Goal: Task Accomplishment & Management: Manage account settings

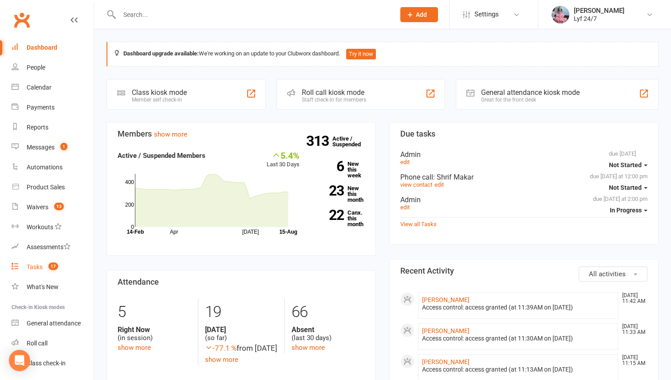
click at [40, 264] on div "Tasks" at bounding box center [35, 266] width 16 height 7
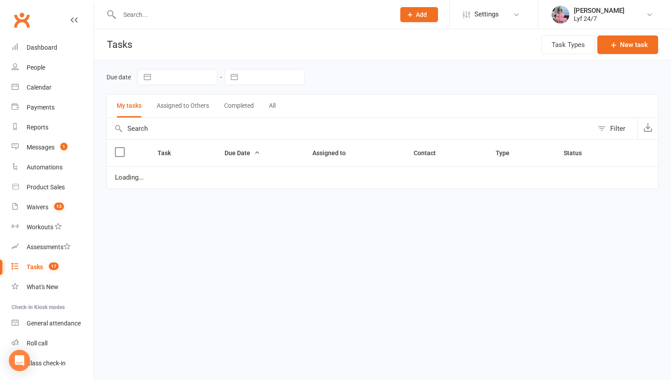
select select "started"
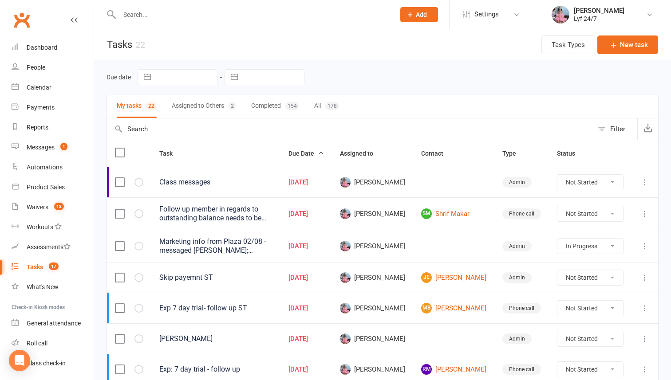
click at [195, 12] on input "text" at bounding box center [253, 14] width 272 height 12
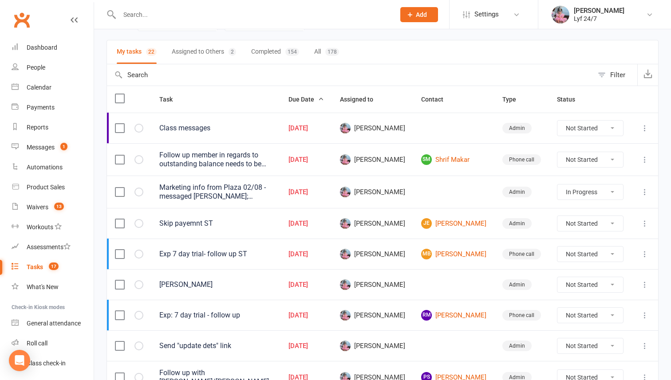
scroll to position [160, 0]
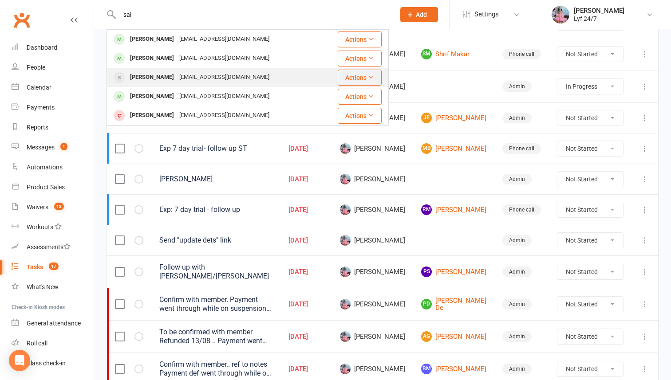
type input "sai"
click at [155, 80] on div "Sai Swaroop A Rai" at bounding box center [151, 77] width 49 height 13
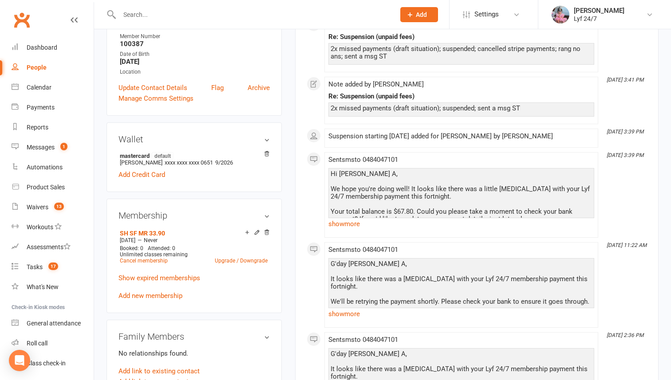
scroll to position [169, 0]
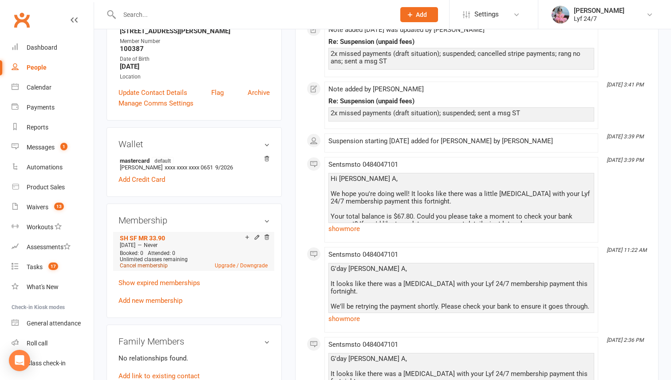
click at [143, 264] on link "Cancel membership" at bounding box center [144, 266] width 48 height 6
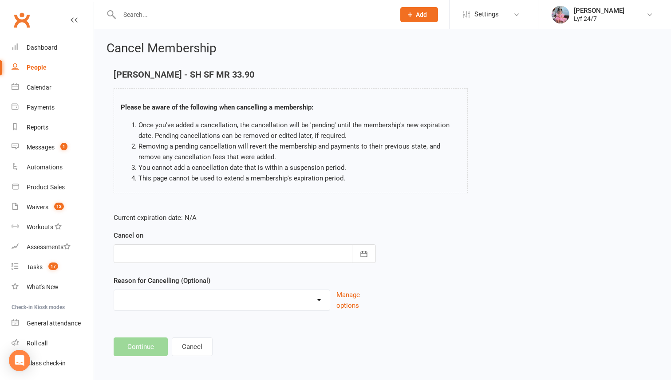
click at [168, 259] on div at bounding box center [245, 253] width 262 height 19
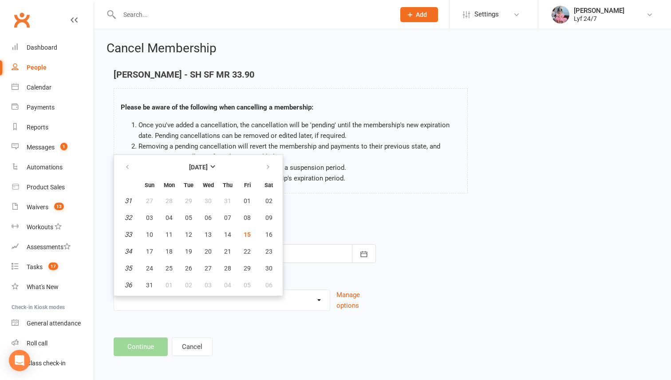
scroll to position [3, 0]
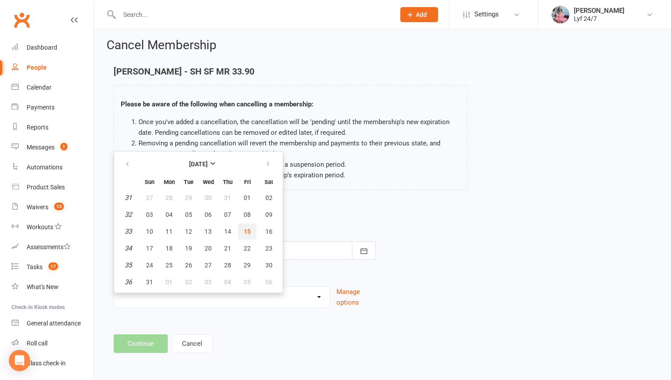
click at [243, 229] on span "15" at bounding box center [246, 231] width 7 height 7
type input "[DATE]"
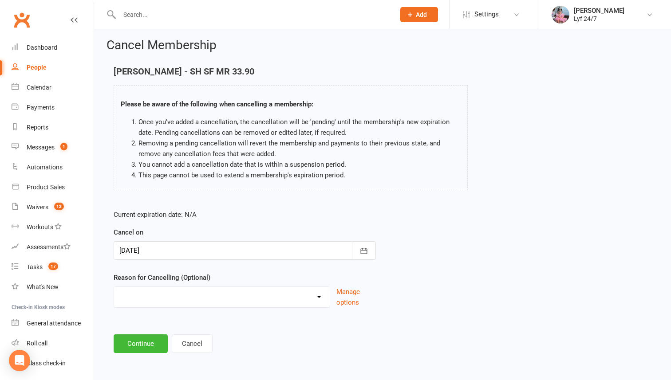
click at [157, 298] on select "Holiday Injury Kog failed payment Member from FREE TRIAL Rejoin Stripe Migratio…" at bounding box center [222, 296] width 216 height 18
select select "8"
click at [114, 287] on select "Holiday Injury Kog failed payment Member from FREE TRIAL Rejoin Stripe Migratio…" at bounding box center [222, 296] width 216 height 18
click at [139, 337] on input at bounding box center [245, 343] width 262 height 19
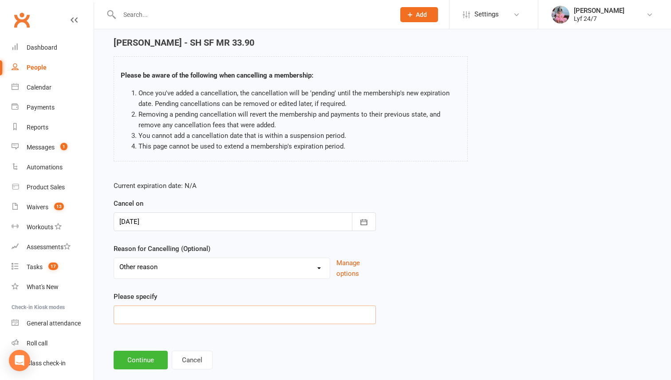
scroll to position [48, 0]
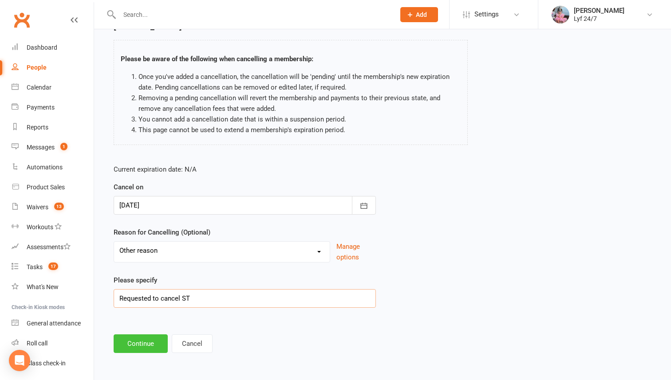
type input "Requested to cancel ST"
click at [132, 337] on button "Continue" at bounding box center [141, 343] width 54 height 19
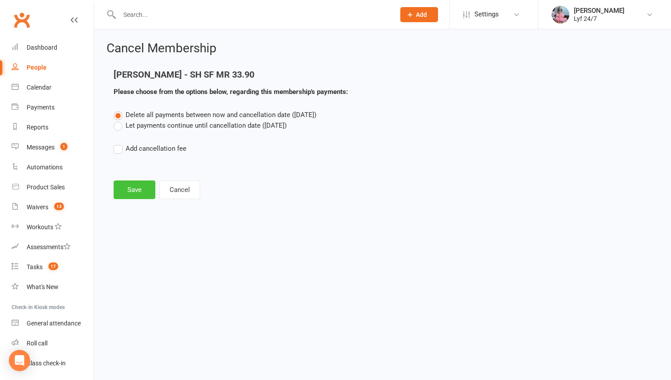
click at [127, 196] on button "Save" at bounding box center [135, 190] width 42 height 19
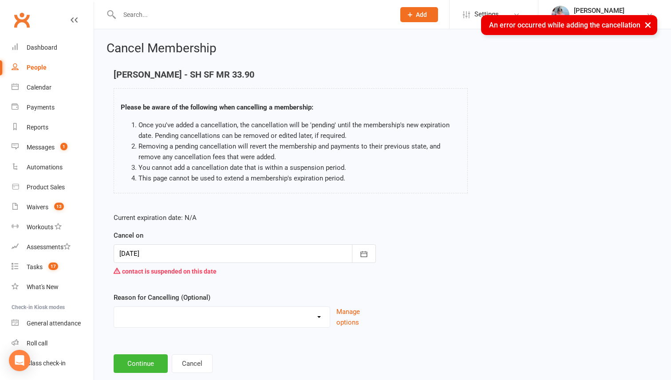
scroll to position [19, 0]
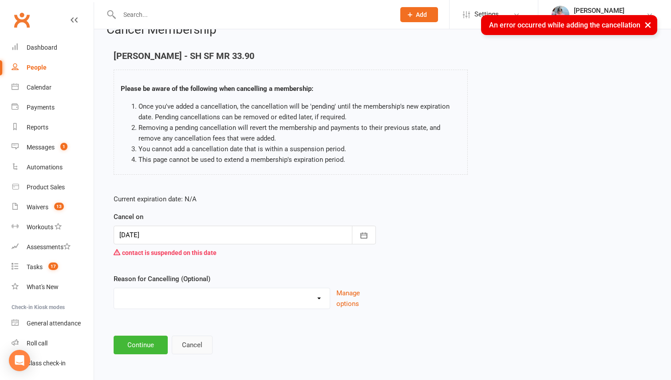
click at [193, 337] on button "Cancel" at bounding box center [192, 345] width 41 height 19
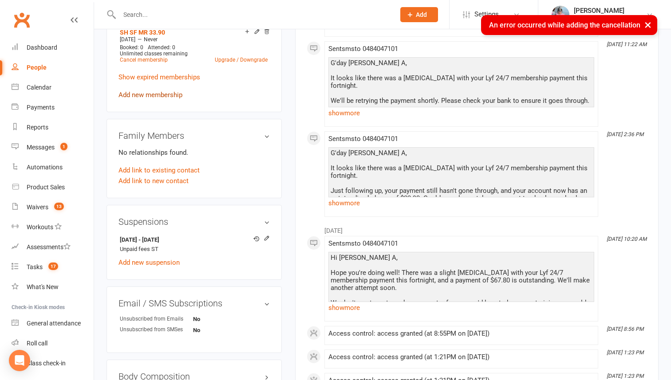
scroll to position [386, 0]
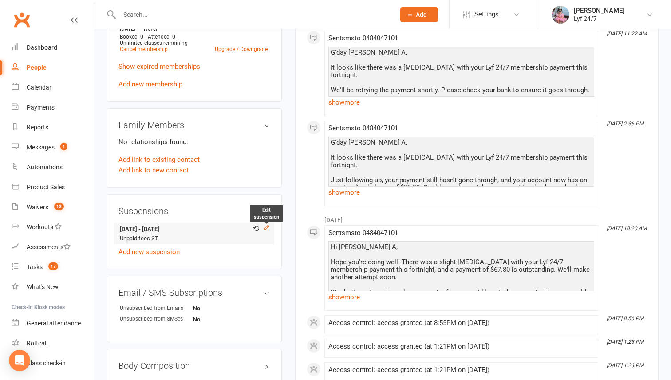
click at [265, 224] on icon at bounding box center [266, 227] width 6 height 6
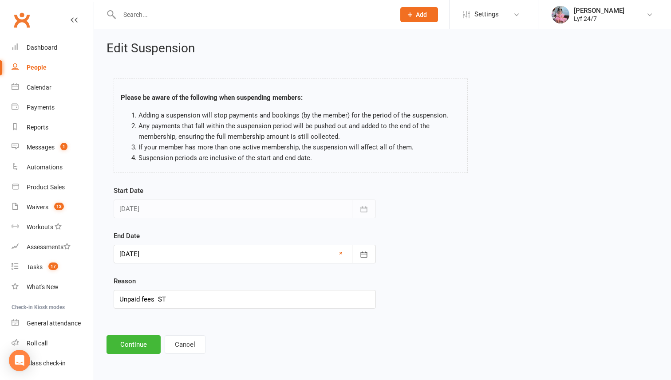
click at [161, 258] on div at bounding box center [245, 254] width 262 height 19
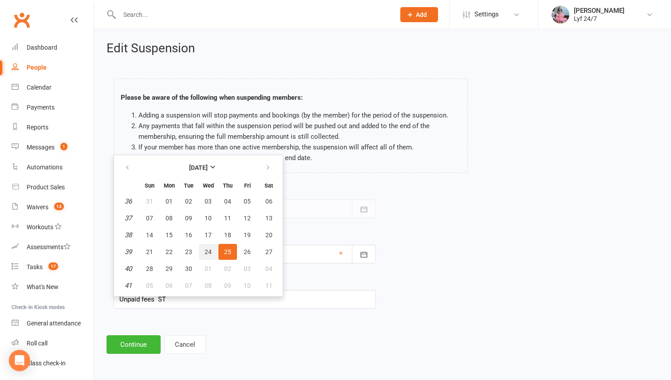
click at [209, 251] on span "24" at bounding box center [207, 251] width 7 height 7
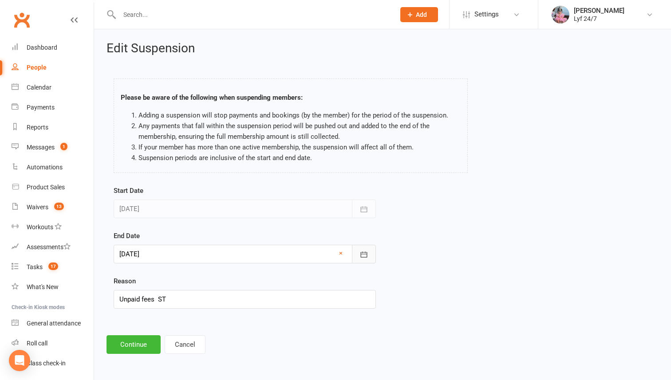
click at [359, 255] on button "button" at bounding box center [364, 254] width 24 height 19
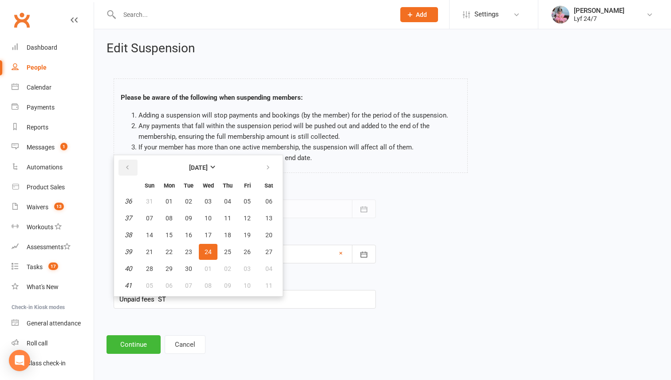
click at [133, 166] on button "button" at bounding box center [127, 168] width 19 height 16
click at [245, 235] on span "15" at bounding box center [246, 235] width 7 height 7
type input "15 Aug 2025"
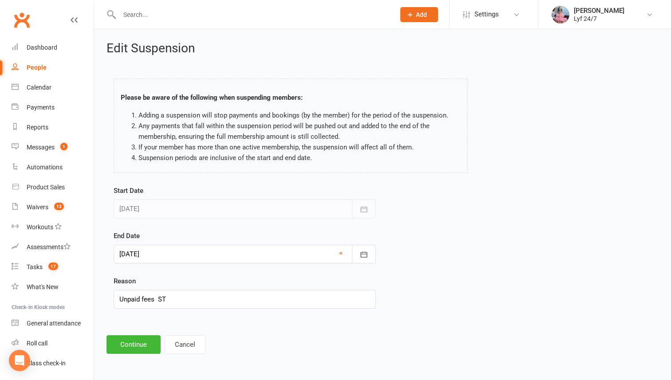
click at [196, 258] on div at bounding box center [245, 254] width 262 height 19
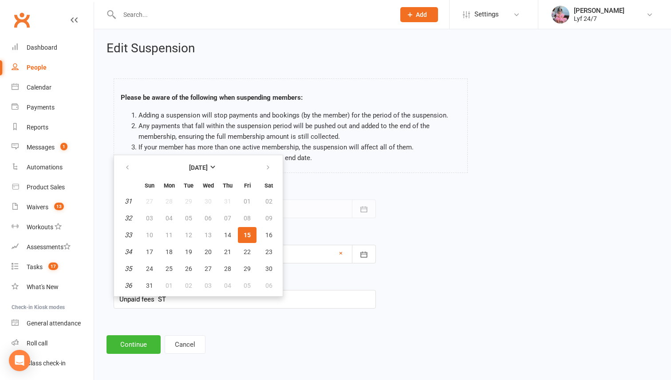
click at [147, 330] on div "Edit Suspension Please be aware of the following when suspending members: Addin…" at bounding box center [382, 197] width 577 height 337
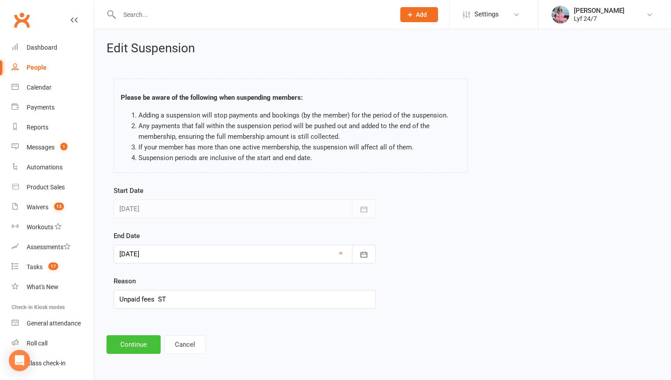
click at [141, 337] on button "Continue" at bounding box center [133, 344] width 54 height 19
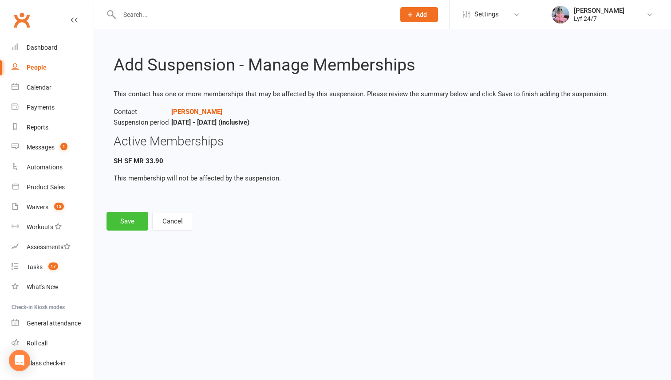
click at [127, 220] on button "Save" at bounding box center [127, 221] width 42 height 19
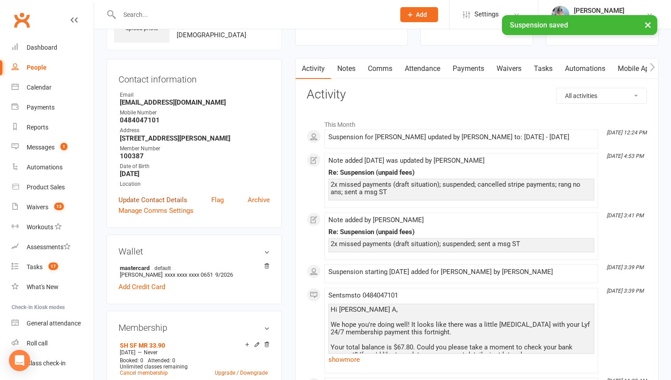
scroll to position [243, 0]
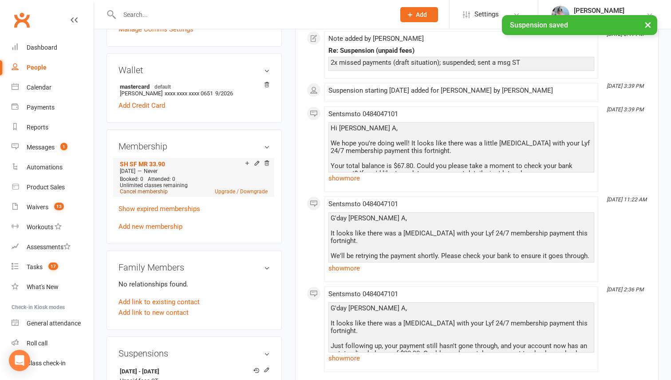
click at [149, 189] on link "Cancel membership" at bounding box center [144, 191] width 48 height 6
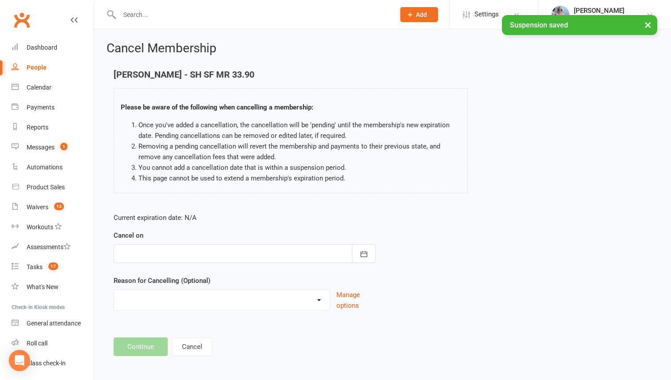
click at [167, 250] on div at bounding box center [245, 253] width 262 height 19
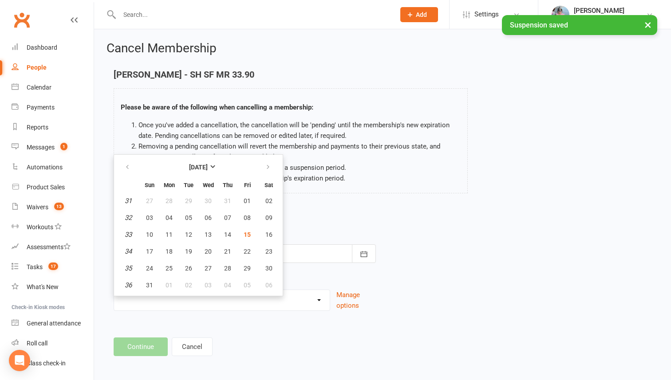
scroll to position [3, 0]
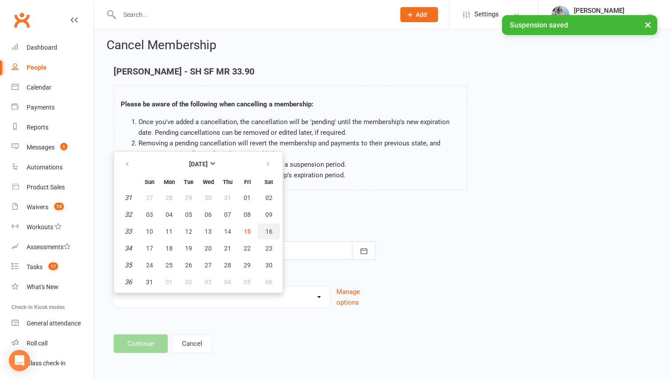
click at [273, 231] on button "16" at bounding box center [268, 232] width 23 height 16
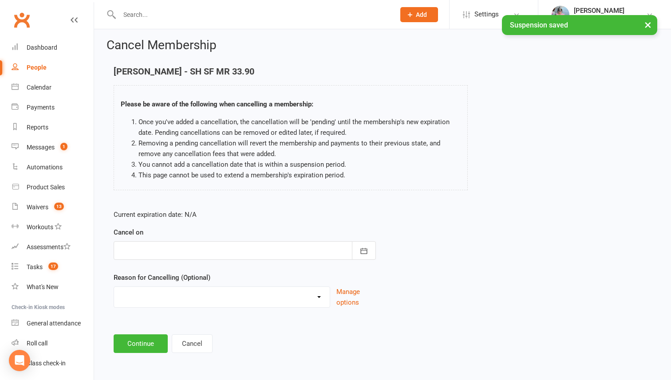
type input "16 Aug 2025"
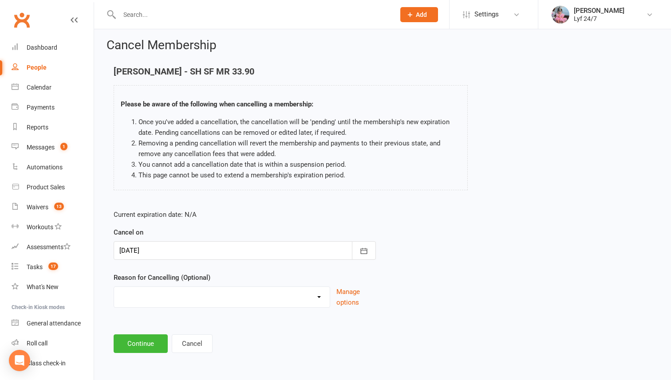
click at [140, 288] on select "Holiday Injury Kog failed payment Member from FREE TRIAL Rejoin Stripe Migratio…" at bounding box center [222, 296] width 216 height 18
select select "8"
click at [114, 287] on select "Holiday Injury Kog failed payment Member from FREE TRIAL Rejoin Stripe Migratio…" at bounding box center [222, 296] width 216 height 18
drag, startPoint x: 137, startPoint y: 353, endPoint x: 138, endPoint y: 343, distance: 10.2
click at [138, 337] on input at bounding box center [245, 343] width 262 height 19
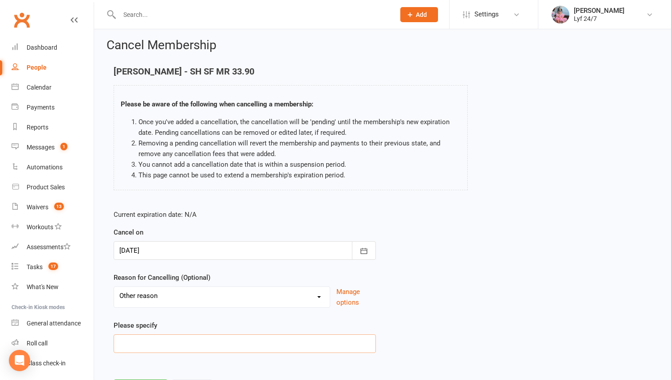
scroll to position [48, 0]
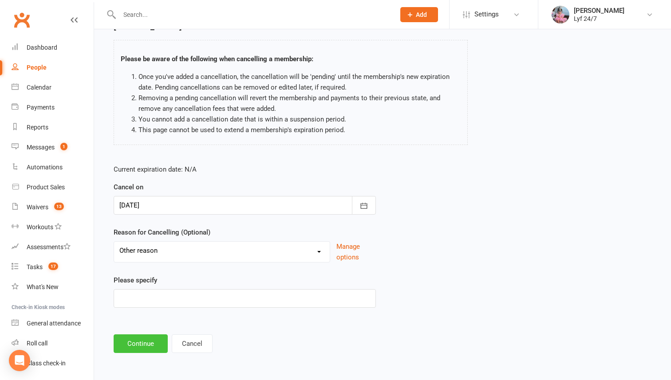
click at [138, 337] on button "Continue" at bounding box center [141, 343] width 54 height 19
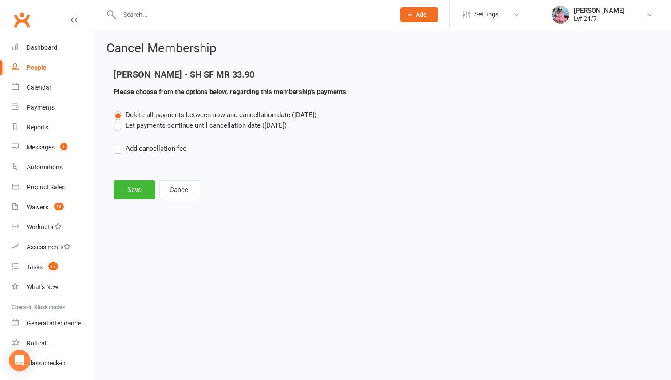
click at [128, 202] on div "Cancel Membership Sai Swaroop A Rai - SH SF MR 33.90 Please choose from the opt…" at bounding box center [382, 121] width 577 height 184
click at [129, 187] on button "Save" at bounding box center [135, 190] width 42 height 19
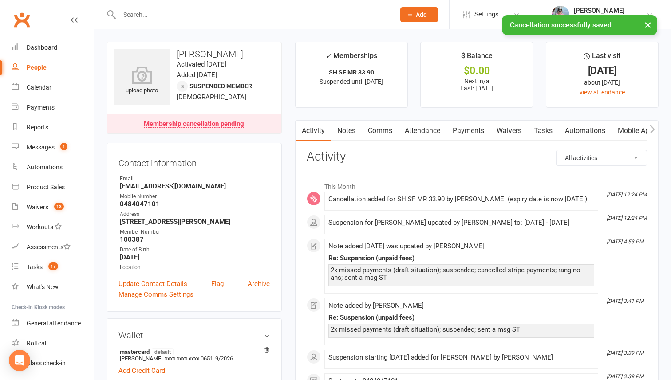
click at [197, 52] on h3 "Sai Swaroop A Rai" at bounding box center [194, 54] width 160 height 10
copy h3 "Sai Swaroop A Rai"
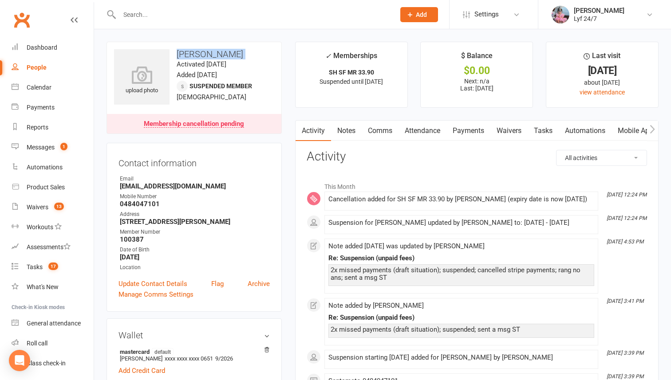
click at [348, 127] on link "Notes" at bounding box center [346, 131] width 31 height 20
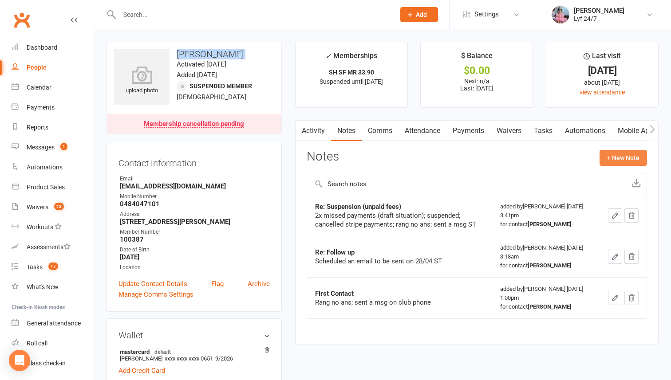
click at [592, 154] on button "+ New Note" at bounding box center [622, 158] width 47 height 16
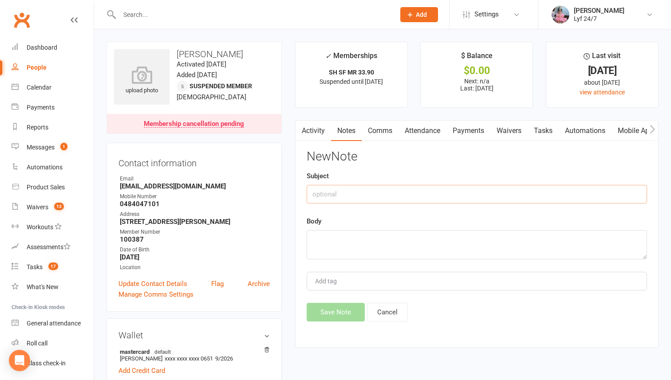
click at [350, 195] on input "text" at bounding box center [476, 194] width 340 height 19
type input "Re: cancellation"
click at [353, 246] on textarea at bounding box center [476, 244] width 340 height 29
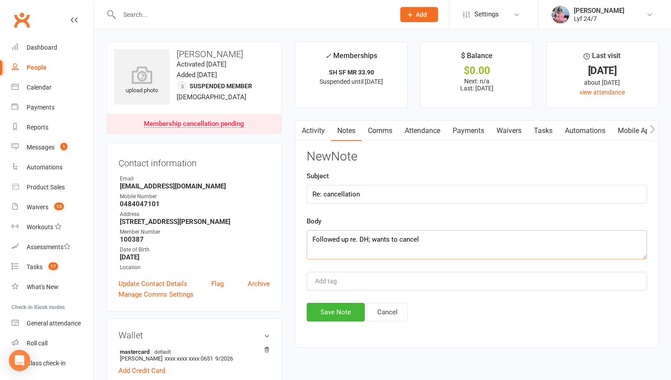
drag, startPoint x: 372, startPoint y: 243, endPoint x: 467, endPoint y: 243, distance: 94.9
click at [467, 243] on textarea "Followed up re. DH; wants to cancel" at bounding box center [476, 244] width 340 height 29
paste textarea "Member wants to cancel membership; doesn't want to make any payments; Brodie ap…"
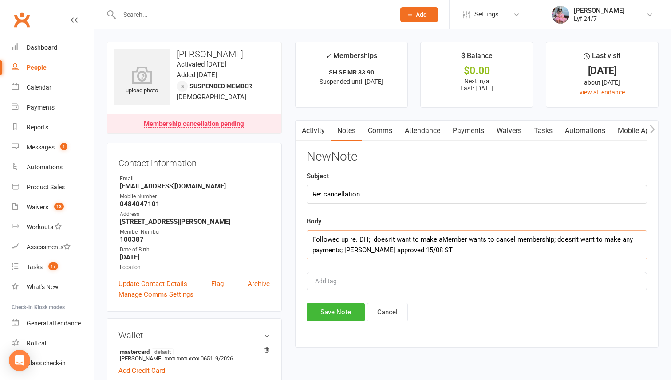
drag, startPoint x: 553, startPoint y: 239, endPoint x: 376, endPoint y: 237, distance: 177.4
click at [376, 237] on textarea "Followed up re. DH; doesn't want to make aMember wants to cancel membership; do…" at bounding box center [476, 244] width 340 height 29
click at [530, 237] on textarea "Followed up re. DH; doesn't want to make any payments; Brodie approved 15/08 ST" at bounding box center [476, 244] width 340 height 29
click at [579, 239] on textarea "Followed up re. DH; doesn't want to make any payments; Brodie approved; cancell…" at bounding box center [476, 244] width 340 height 29
type textarea "Followed up re. DH; doesn't want to make any payments; Brodie approved; cancell…"
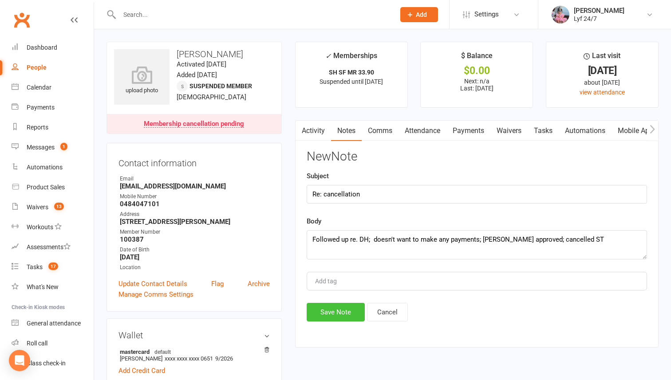
click at [348, 307] on button "Save Note" at bounding box center [335, 312] width 58 height 19
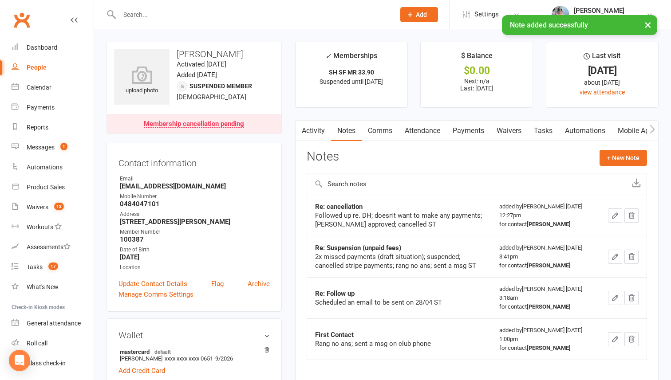
click at [209, 47] on div "upload photo Sai Swaroop A Rai Activated 28 April, 2025 Added 22 April, 2025 Su…" at bounding box center [193, 88] width 175 height 92
click at [138, 188] on strong "pyro4397@gmail.com" at bounding box center [195, 186] width 150 height 8
copy render-form-field "pyro4397@gmail.com"
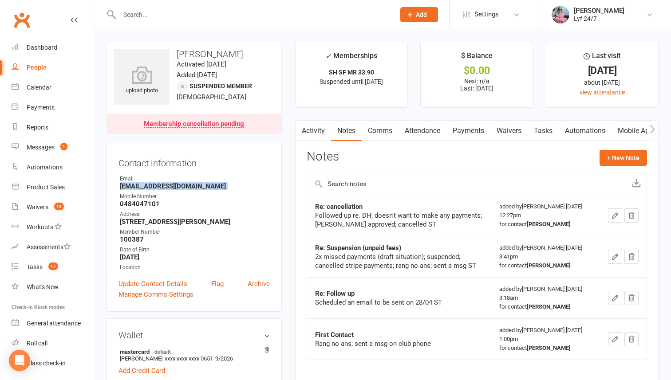
click at [380, 130] on link "Comms" at bounding box center [379, 131] width 37 height 20
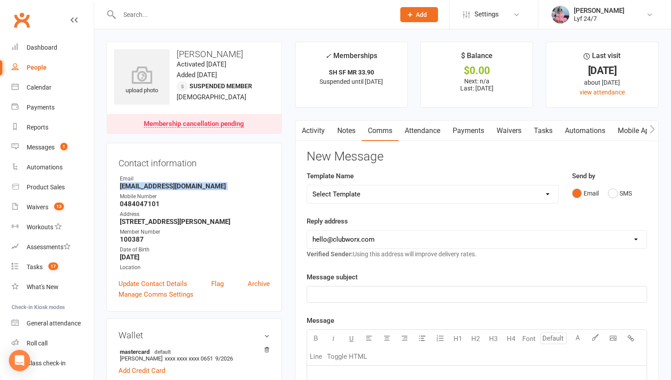
click at [527, 195] on select "Select Template [SMS] Win $500 Cash draw- Notify member for each entry [SMS] $6…" at bounding box center [432, 194] width 251 height 18
select select "9"
click at [307, 185] on select "Select Template [SMS] Win $500 Cash draw- Notify member for each entry [SMS] $6…" at bounding box center [432, 194] width 251 height 18
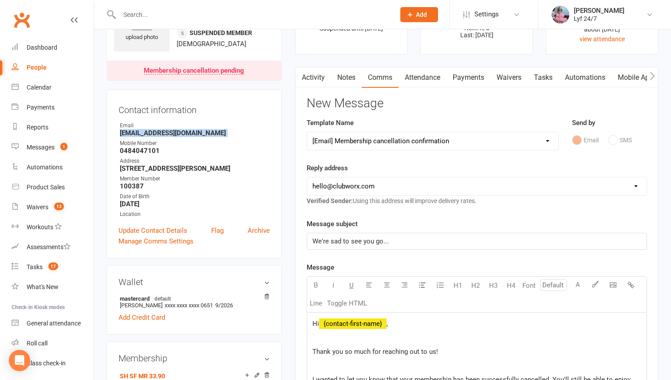
scroll to position [160, 0]
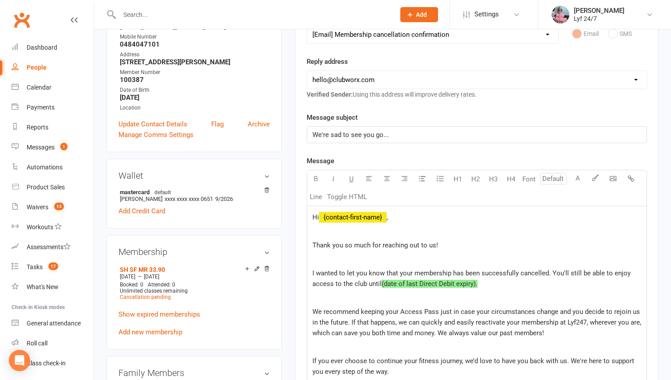
click at [353, 284] on span "I wanted to let you know that your membership has been successfully cancelled. …" at bounding box center [472, 278] width 320 height 19
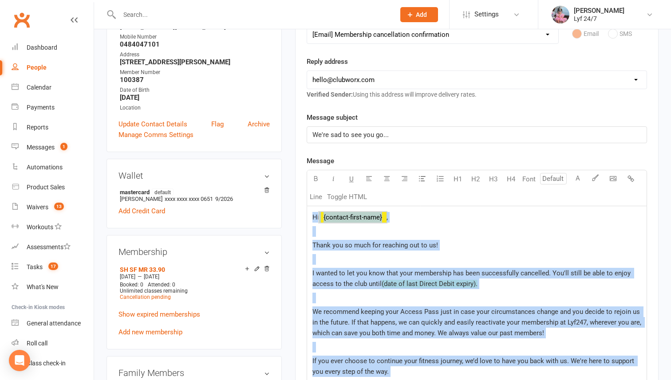
copy div "Hi ﻿ {contact-first-name} , Thank you so much for reaching out to us! I wanted …"
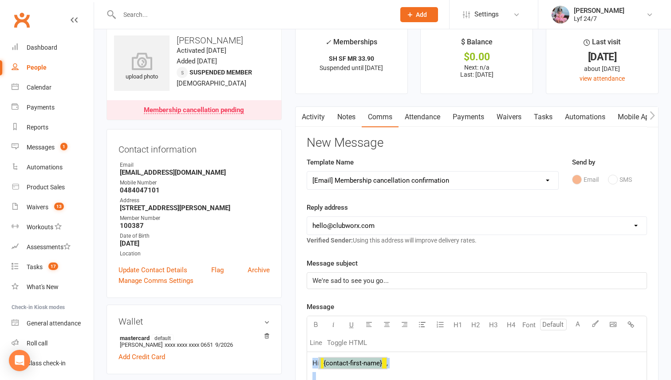
scroll to position [0, 0]
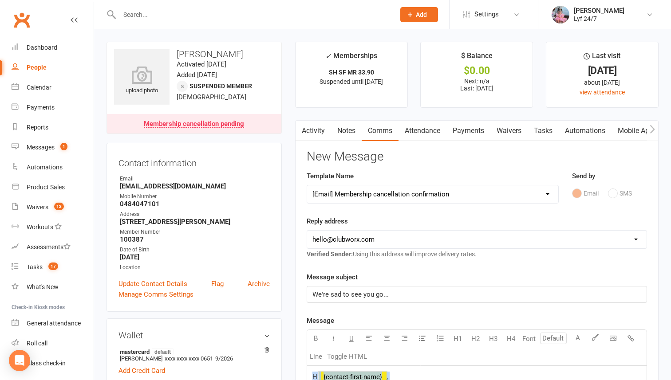
click at [351, 127] on link "Notes" at bounding box center [346, 131] width 31 height 20
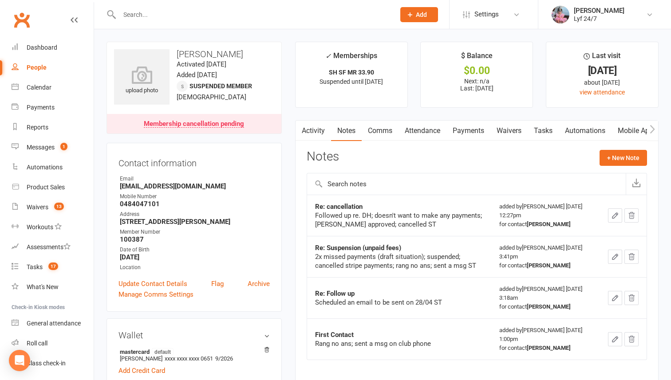
click at [592, 212] on icon "button" at bounding box center [615, 216] width 8 height 8
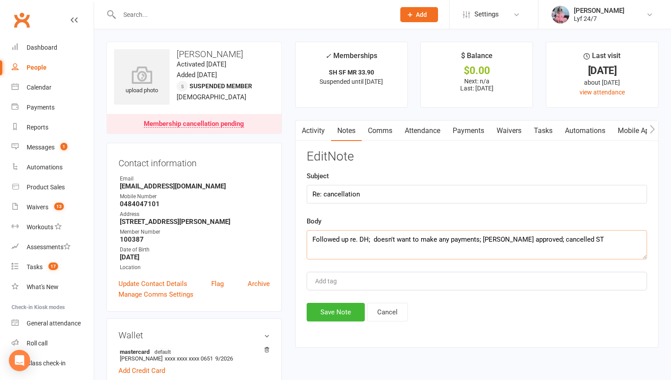
click at [558, 239] on textarea "Followed up re. DH; doesn't want to make any payments; Brodie approved; cancell…" at bounding box center [476, 244] width 340 height 29
type textarea "Followed up re. DH; doesn't want to make any payments; Brodie approved; cancell…"
click at [340, 312] on button "Save Note" at bounding box center [335, 312] width 58 height 19
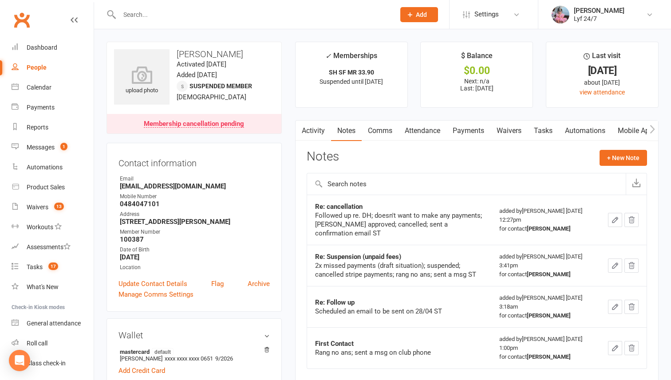
click at [174, 8] on div at bounding box center [247, 14] width 282 height 29
click at [172, 15] on input "text" at bounding box center [253, 14] width 272 height 12
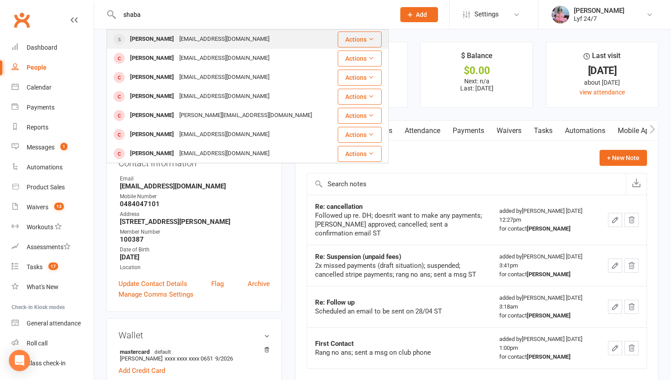
type input "shaba"
click at [161, 40] on div "Shabana Mohammad" at bounding box center [151, 39] width 49 height 13
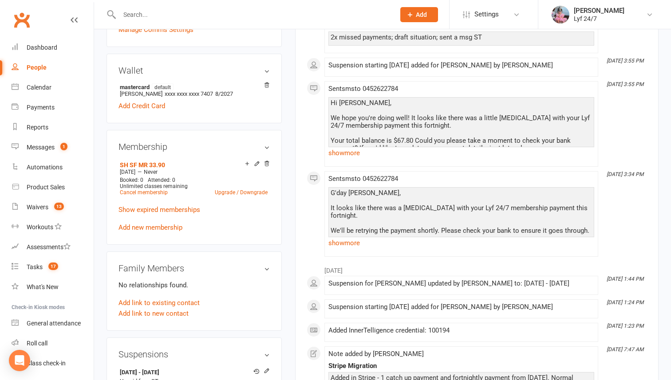
scroll to position [272, 0]
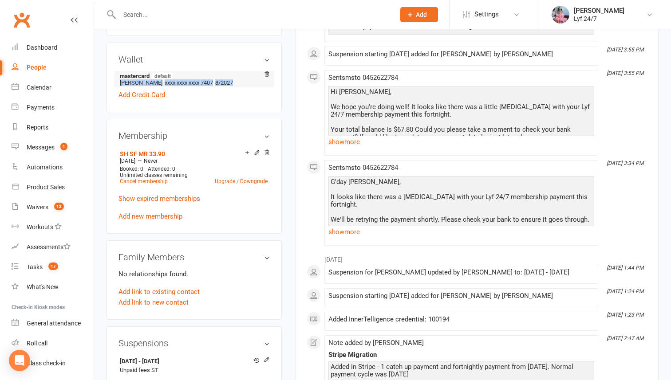
drag, startPoint x: 253, startPoint y: 80, endPoint x: 121, endPoint y: 82, distance: 132.6
click at [121, 82] on li "mastercard default Shabana mohammad xxxx xxxx xxxx 7407 8/2027" at bounding box center [193, 79] width 151 height 16
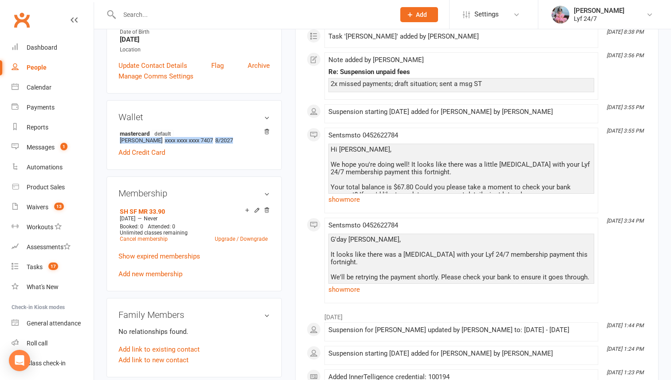
scroll to position [224, 0]
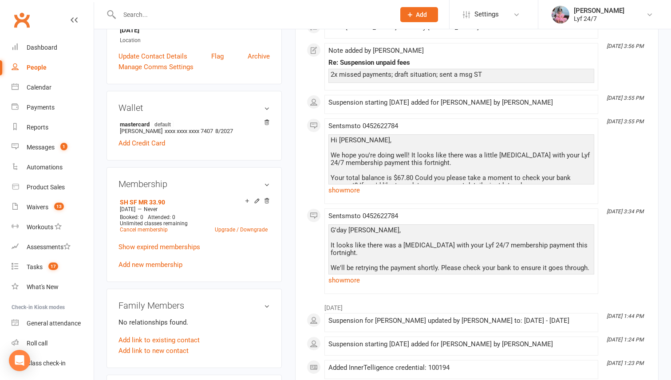
click at [344, 197] on div "Sent sms to 0452622784 Hi Shabana, We hope you're doing well! It looks like the…" at bounding box center [461, 161] width 266 height 78
click at [344, 188] on link "show more" at bounding box center [461, 190] width 266 height 12
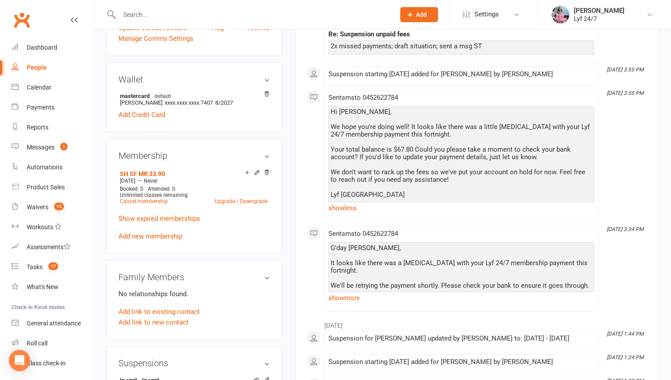
scroll to position [267, 0]
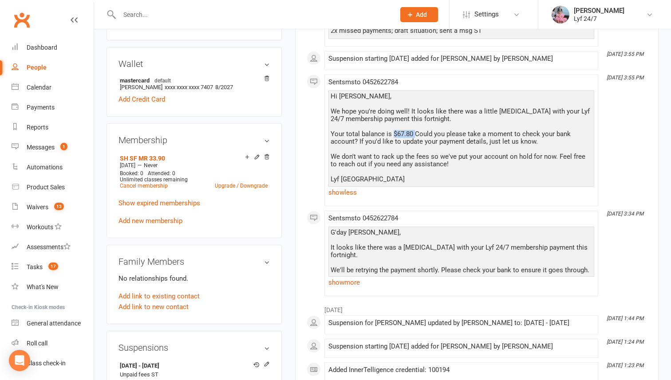
drag, startPoint x: 415, startPoint y: 136, endPoint x: 392, endPoint y: 136, distance: 23.1
click at [392, 136] on div "Hi Shabana, We hope you're doing well! It looks like there was a little hiccup …" at bounding box center [460, 138] width 261 height 90
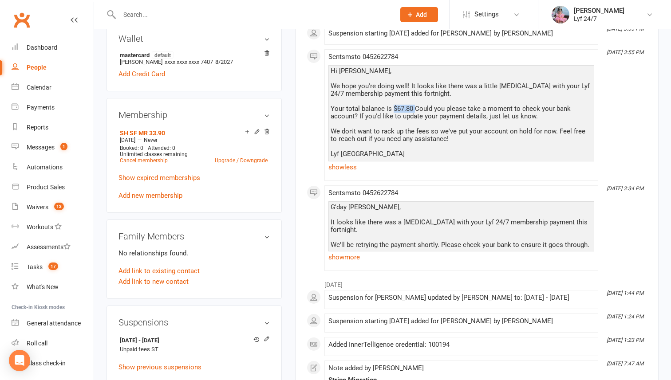
scroll to position [305, 0]
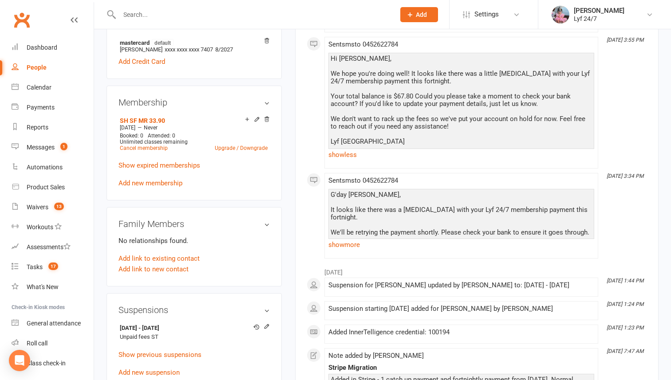
click at [350, 251] on div "Sent sms to 0452622784 G'day Shabana, It looks like there was a hiccup with you…" at bounding box center [461, 216] width 266 height 78
click at [350, 247] on link "show more" at bounding box center [461, 245] width 266 height 12
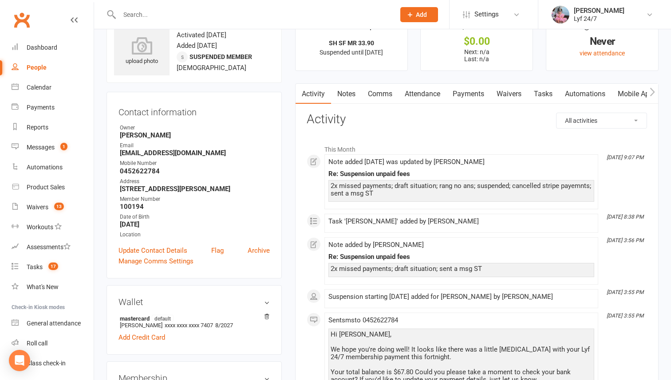
scroll to position [0, 0]
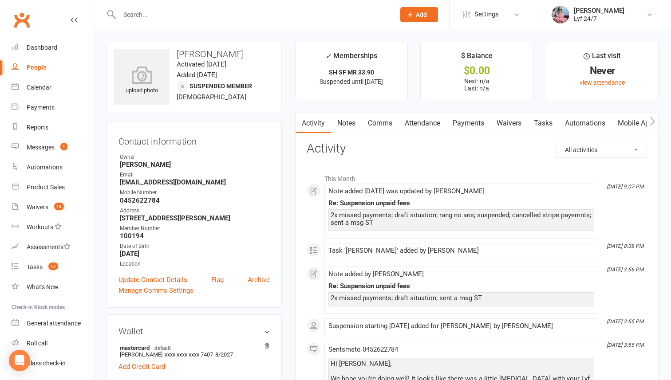
click at [222, 20] on input "text" at bounding box center [253, 14] width 272 height 12
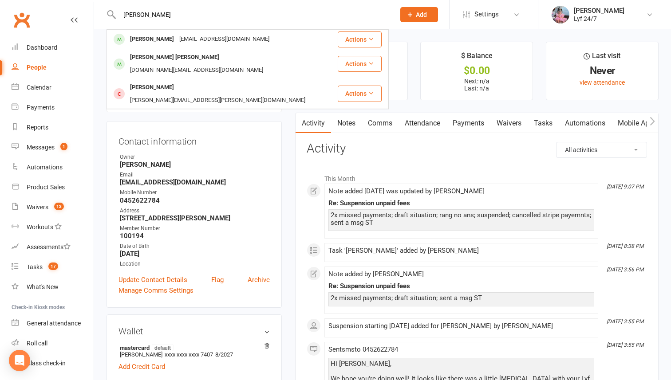
type input "ahmed"
click at [160, 147] on div "Contact information Owner Brodie Williams Email Shabanashannu2219@gmail.com Mob…" at bounding box center [193, 214] width 175 height 187
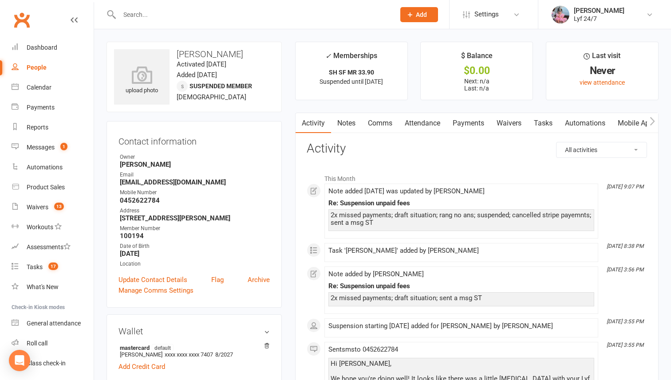
click at [545, 122] on link "Tasks" at bounding box center [542, 123] width 31 height 20
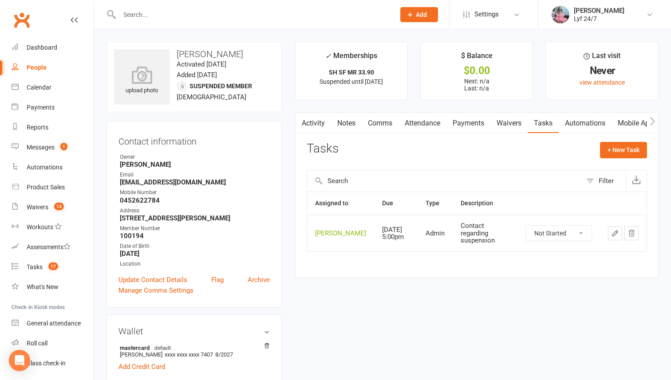
click at [592, 232] on icon "button" at bounding box center [615, 233] width 8 height 8
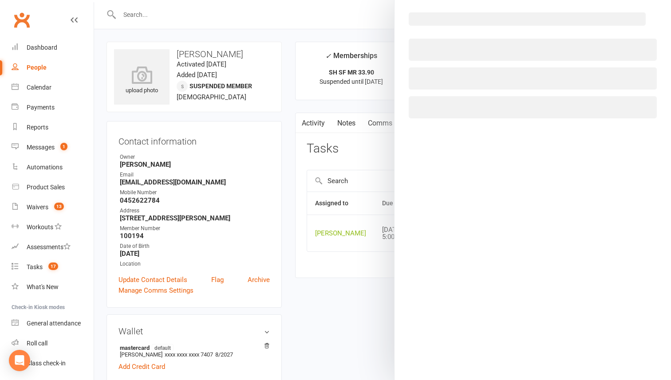
select select "51905"
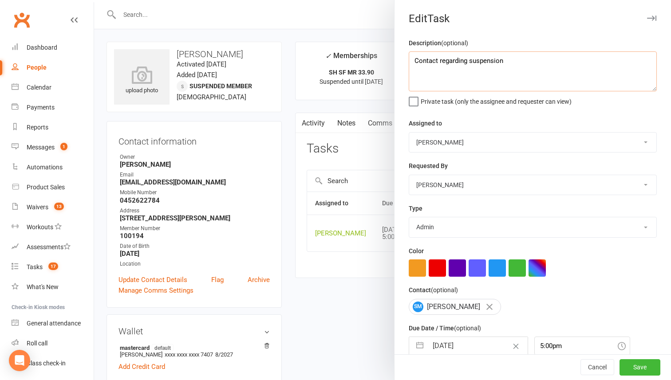
click at [526, 63] on textarea "Contact regarding suspension" at bounding box center [532, 71] width 248 height 40
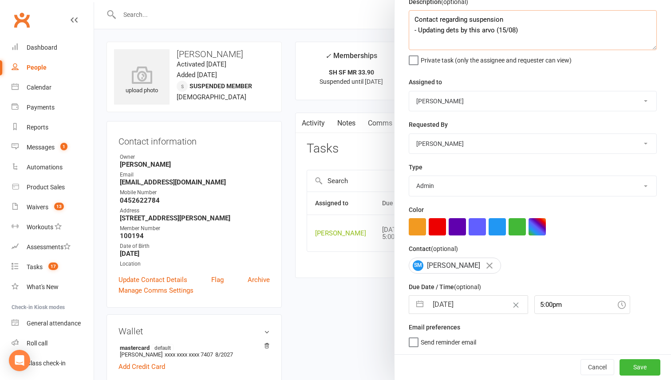
type textarea "Contact regarding suspension - Updating dets by this arvo (15/08)"
select select "6"
select select "2025"
select select "7"
select select "2025"
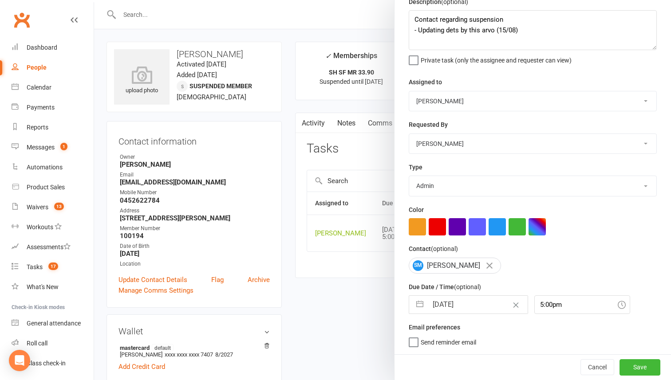
select select "8"
select select "2025"
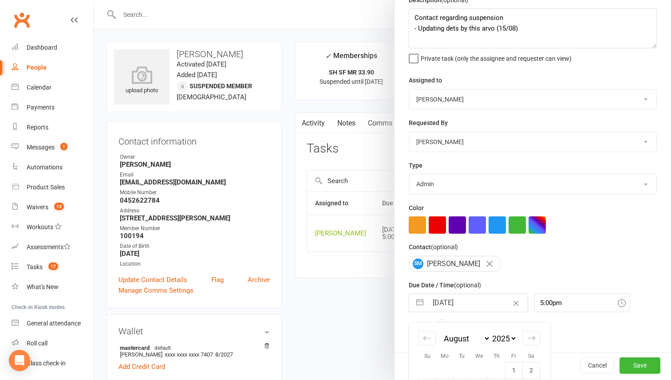
click at [433, 305] on input "15 Aug 2025" at bounding box center [478, 303] width 100 height 18
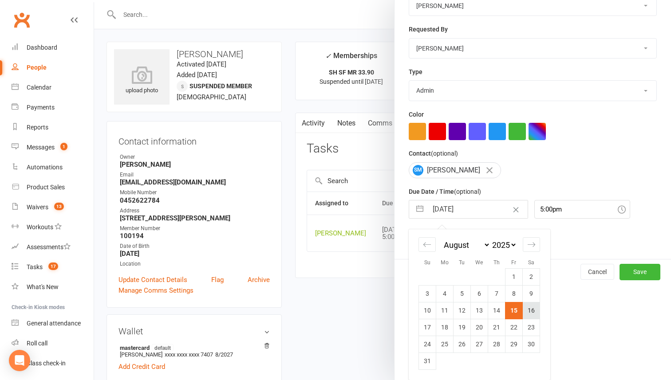
click at [524, 310] on td "16" at bounding box center [530, 310] width 17 height 17
type input "16 Aug 2025"
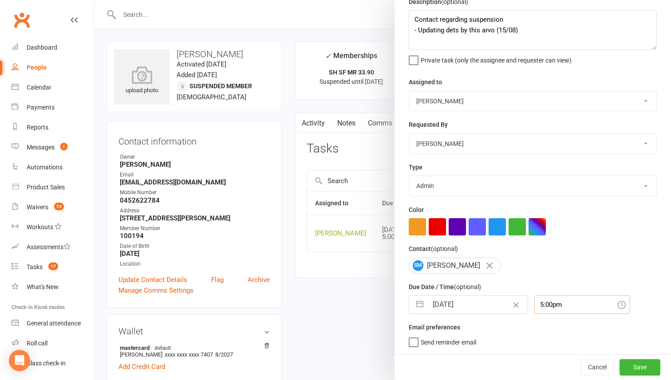
click at [534, 304] on div "5:00pm" at bounding box center [582, 304] width 96 height 19
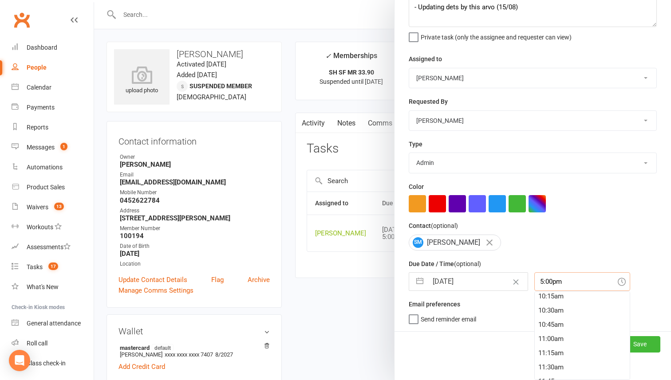
scroll to position [519, 0]
click at [534, 337] on div "9:45am" at bounding box center [581, 333] width 95 height 14
type input "9:45am"
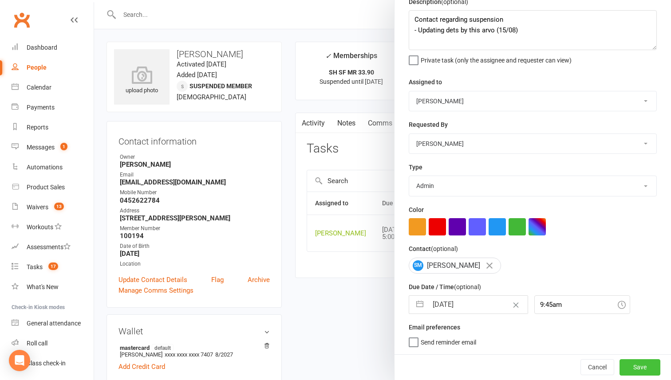
click at [592, 337] on button "Save" at bounding box center [639, 367] width 41 height 16
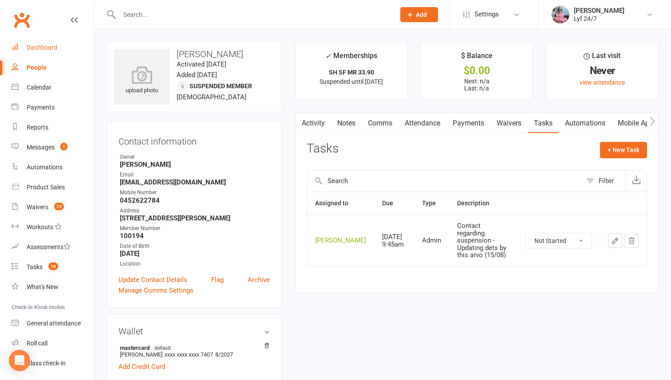
click at [47, 49] on div "Dashboard" at bounding box center [42, 47] width 31 height 7
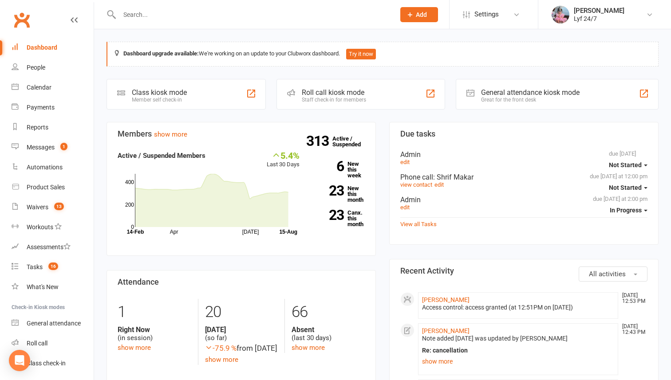
click at [190, 12] on input "text" at bounding box center [253, 14] width 272 height 12
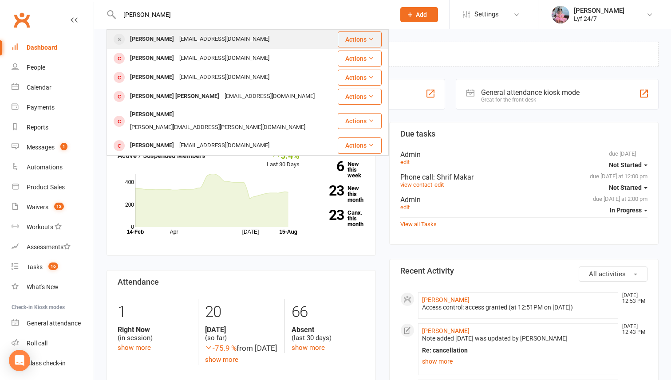
type input "aayush"
click at [183, 36] on div "aauji20@gmail.com" at bounding box center [224, 39] width 95 height 13
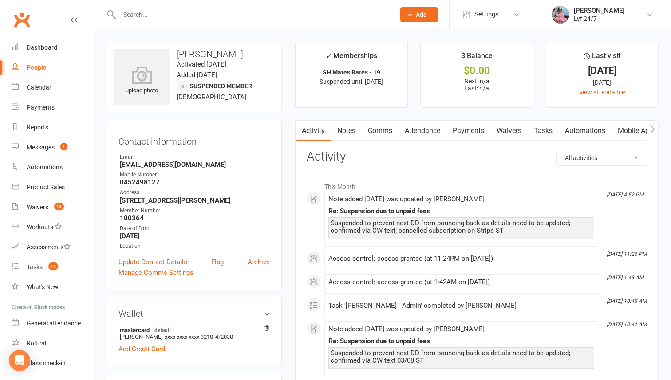
click at [196, 10] on input "text" at bounding box center [253, 14] width 272 height 12
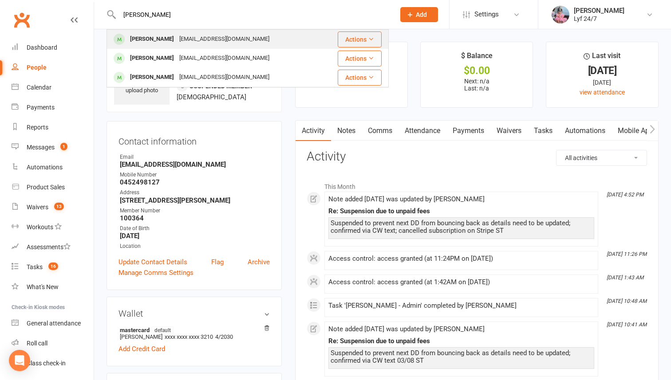
type input "raymo"
click at [144, 41] on div "Raymond Smith" at bounding box center [151, 39] width 49 height 13
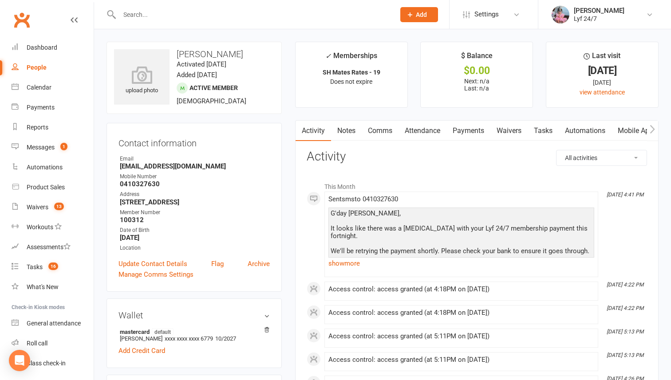
click at [386, 130] on link "Comms" at bounding box center [379, 131] width 37 height 20
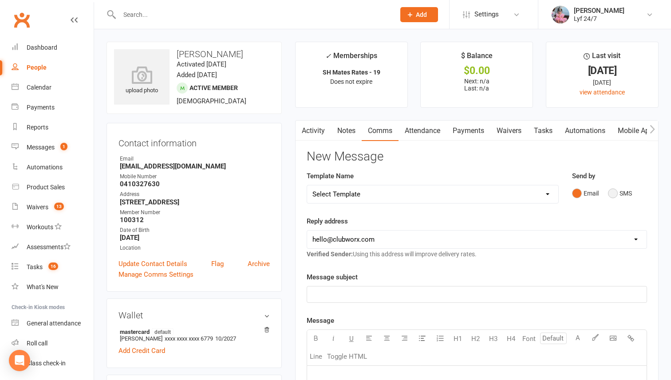
click at [592, 192] on button "SMS" at bounding box center [620, 193] width 24 height 17
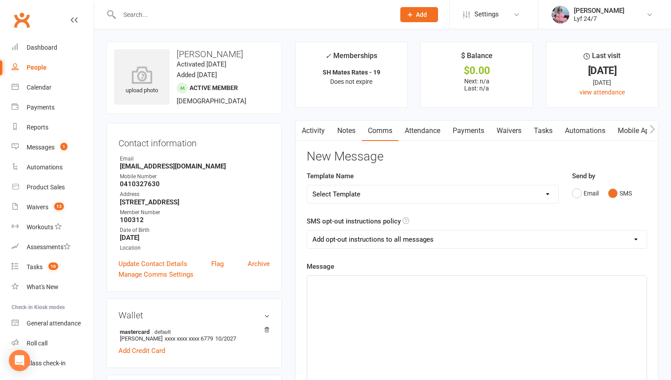
click at [433, 193] on select "Select Template [SMS] Win $500 Cash draw- Notify member for each entry [SMS] $6…" at bounding box center [432, 194] width 251 height 18
select select "11"
click at [307, 185] on select "Select Template [SMS] Win $500 Cash draw- Notify member for each entry [SMS] $6…" at bounding box center [432, 194] width 251 height 18
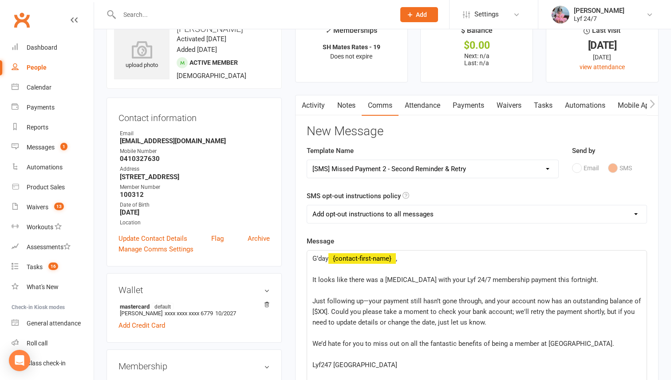
scroll to position [74, 0]
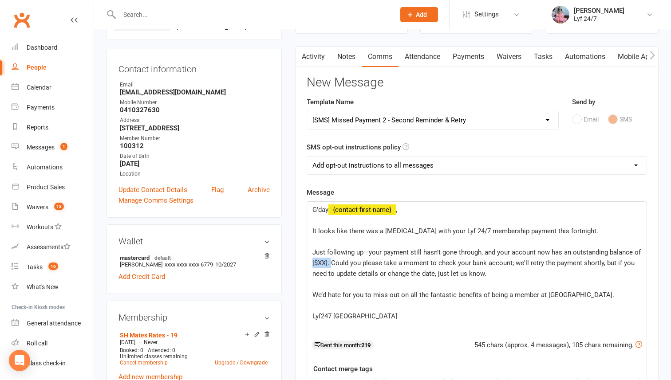
drag, startPoint x: 331, startPoint y: 264, endPoint x: 305, endPoint y: 264, distance: 25.7
click at [305, 264] on div "Activity Notes Comms Attendance Payments Waivers Tasks Automations Mobile App A…" at bounding box center [476, 290] width 363 height 489
click at [369, 249] on span "Just following up—your payment still hasn’t gone through, and your account now …" at bounding box center [477, 262] width 330 height 29
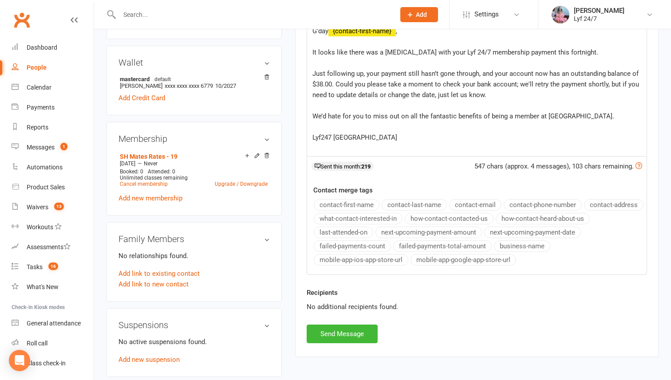
scroll to position [325, 0]
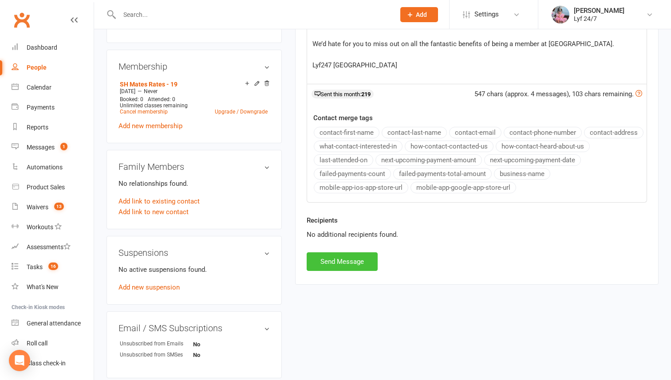
click at [342, 259] on button "Send Message" at bounding box center [341, 261] width 71 height 19
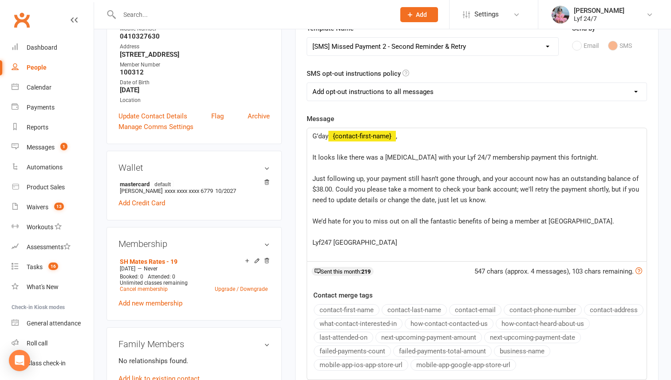
select select
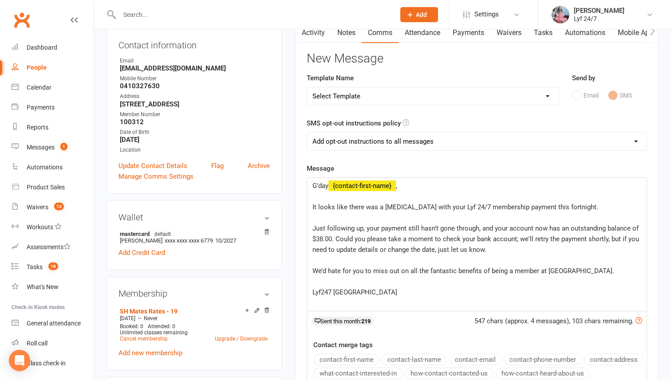
scroll to position [19, 0]
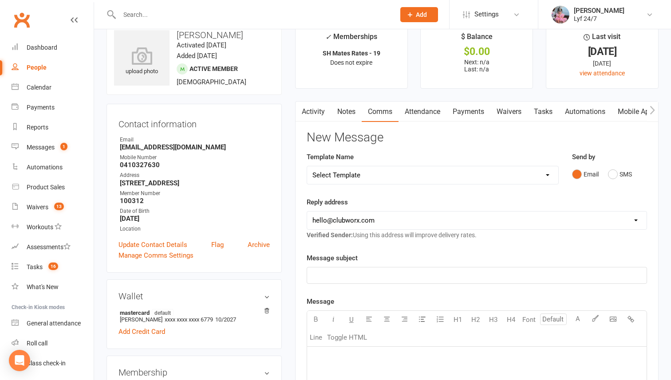
click at [169, 15] on input "text" at bounding box center [253, 14] width 272 height 12
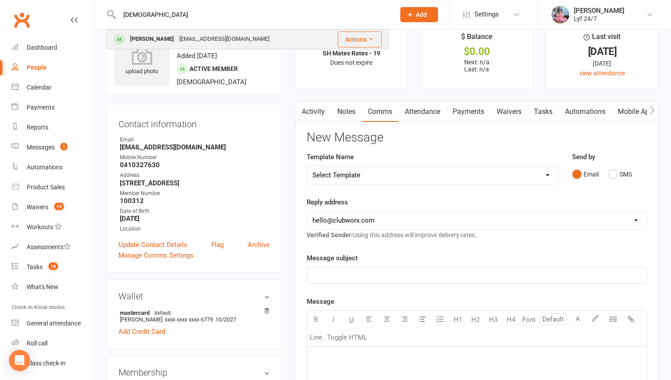
type input "divin"
click at [155, 35] on div "Divin Niyo" at bounding box center [151, 39] width 49 height 13
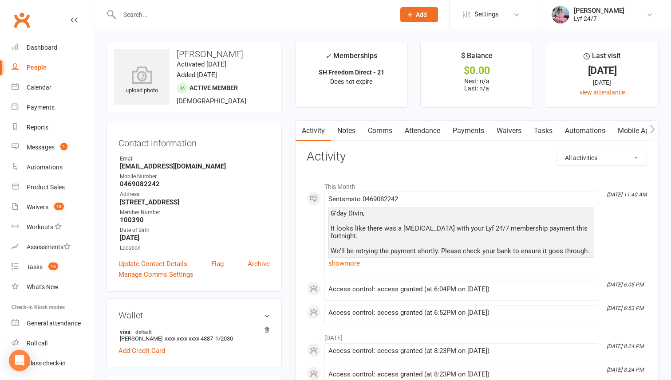
click at [220, 10] on input "text" at bounding box center [253, 14] width 272 height 12
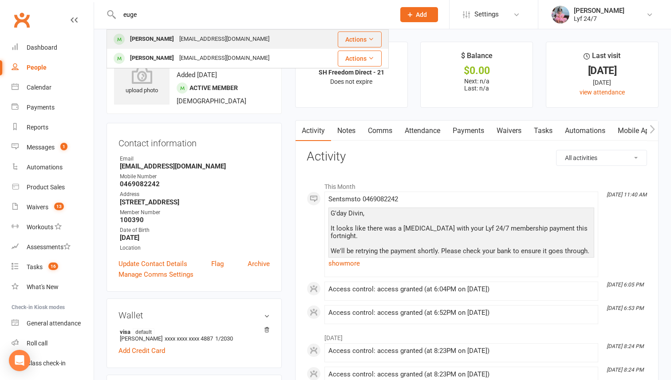
type input "euge"
click at [203, 35] on div "merino_eugene@yahoo.com.au" at bounding box center [224, 39] width 95 height 13
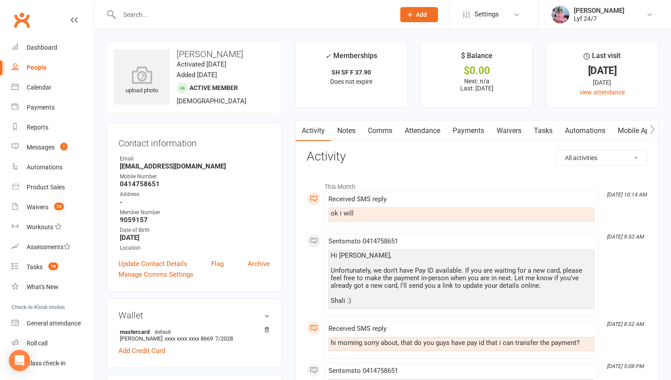
click at [281, 17] on input "text" at bounding box center [253, 14] width 272 height 12
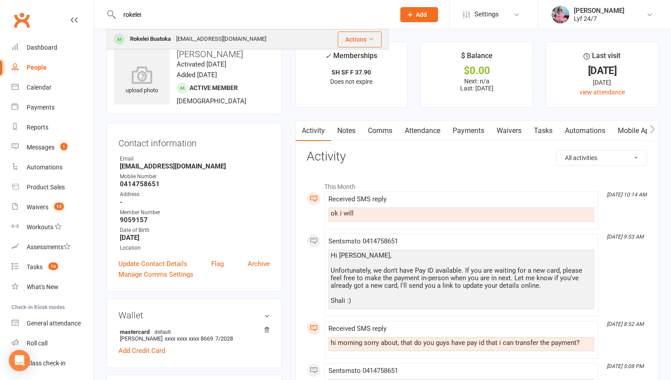
type input "rokelei"
click at [169, 40] on div "Rokelei Buatoka" at bounding box center [150, 39] width 46 height 13
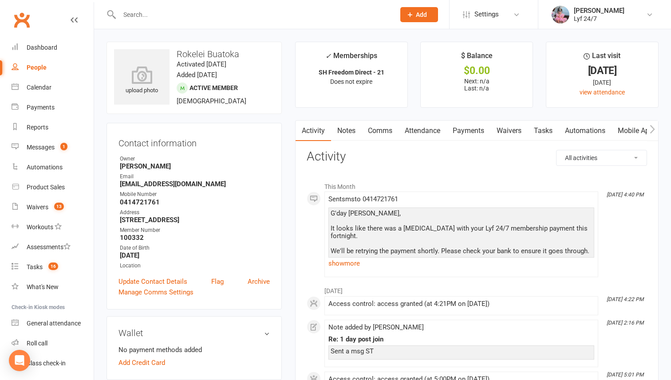
click at [377, 130] on link "Comms" at bounding box center [379, 131] width 37 height 20
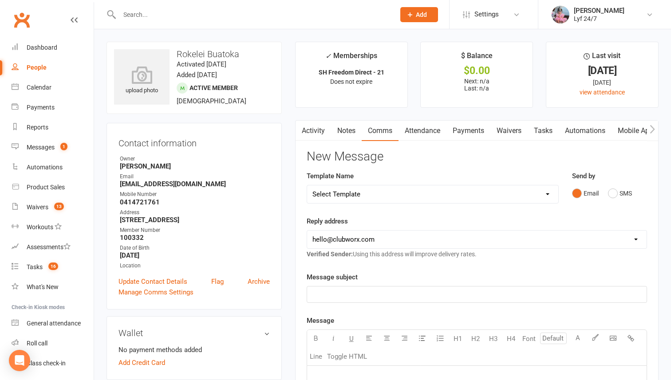
click at [592, 187] on div "Email SMS" at bounding box center [609, 193] width 75 height 17
click at [592, 194] on button "SMS" at bounding box center [620, 193] width 24 height 17
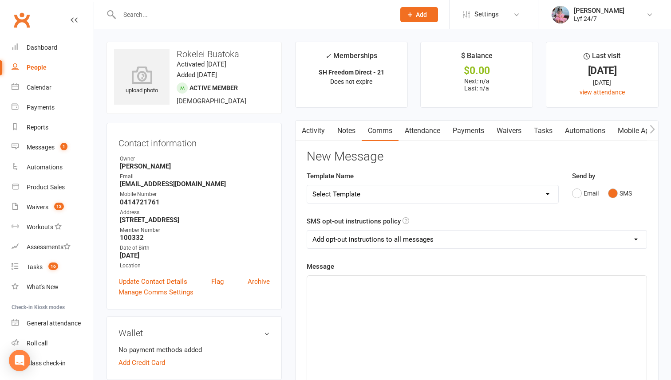
click at [319, 187] on select "Select Template [SMS] Win $500 Cash draw- Notify member for each entry [SMS] $6…" at bounding box center [432, 194] width 251 height 18
select select "11"
click at [307, 185] on select "Select Template [SMS] Win $500 Cash draw- Notify member for each entry [SMS] $6…" at bounding box center [432, 194] width 251 height 18
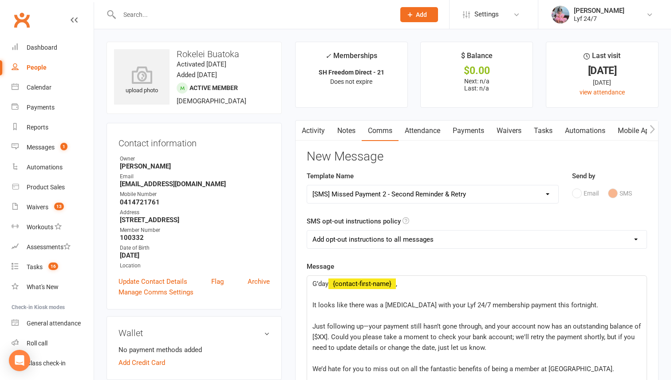
scroll to position [58, 0]
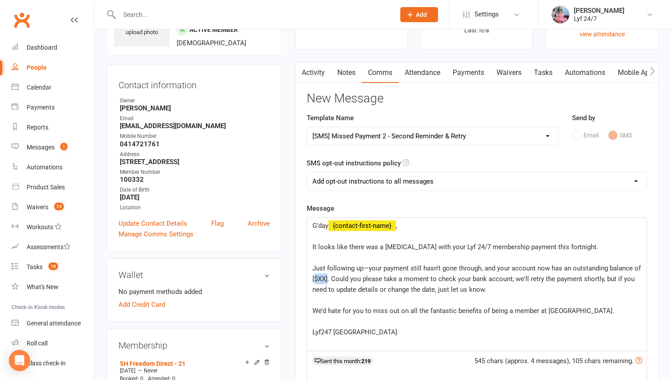
drag, startPoint x: 328, startPoint y: 281, endPoint x: 314, endPoint y: 280, distance: 14.6
click at [314, 280] on span "Just following up—your payment still hasn’t gone through, and your account now …" at bounding box center [477, 278] width 330 height 29
click at [353, 186] on select "Add opt-out instructions to all messages Add opt-out instructions for messages …" at bounding box center [476, 182] width 339 height 18
select select "2"
click at [307, 173] on select "Add opt-out instructions to all messages Add opt-out instructions for messages …" at bounding box center [476, 182] width 339 height 18
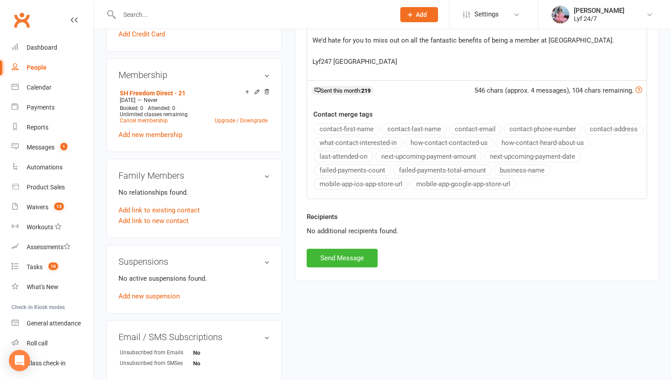
scroll to position [385, 0]
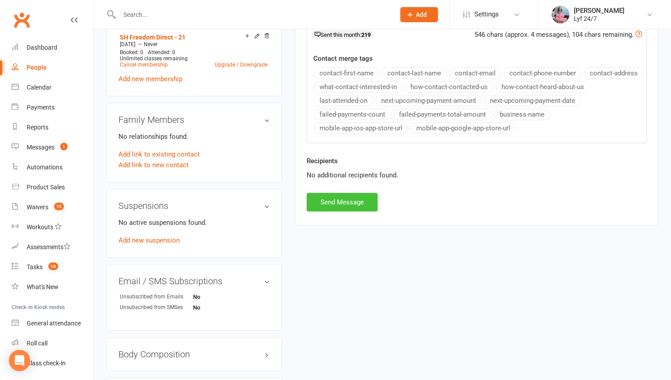
click at [335, 209] on button "Send Message" at bounding box center [341, 202] width 71 height 19
select select
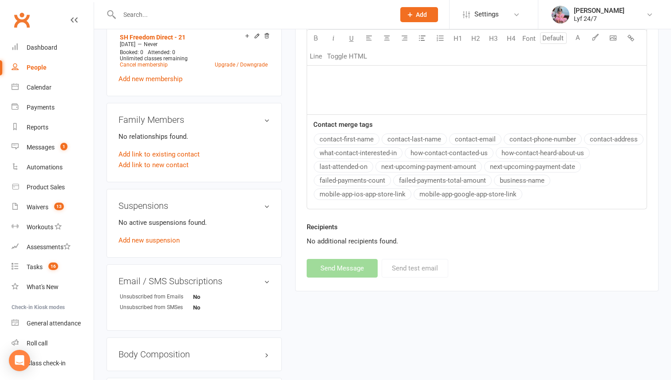
click at [179, 10] on input "text" at bounding box center [253, 14] width 272 height 12
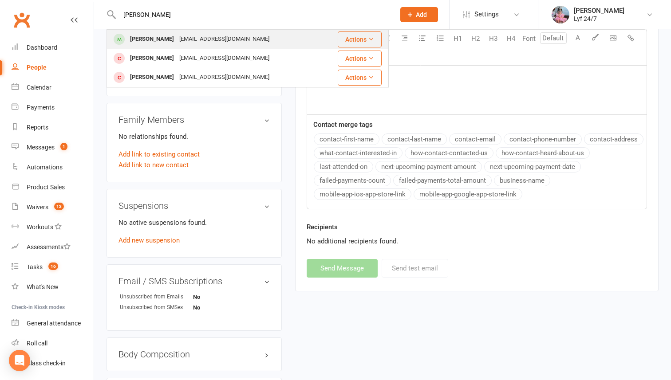
type input "seth"
click at [145, 37] on div "Seth Nolan" at bounding box center [151, 39] width 49 height 13
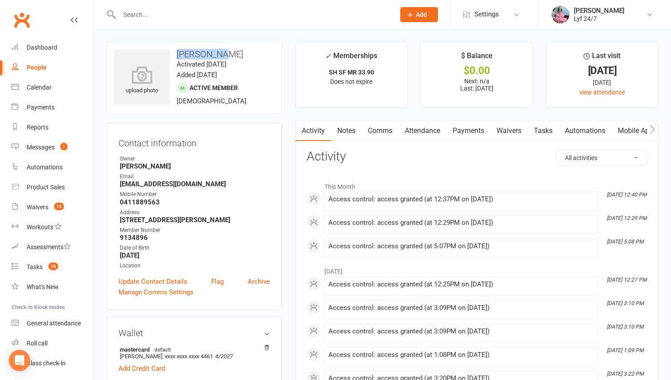
drag, startPoint x: 176, startPoint y: 55, endPoint x: 243, endPoint y: 55, distance: 67.4
click at [243, 55] on h3 "Seth Nolan" at bounding box center [194, 54] width 160 height 10
click at [351, 131] on link "Notes" at bounding box center [346, 131] width 31 height 20
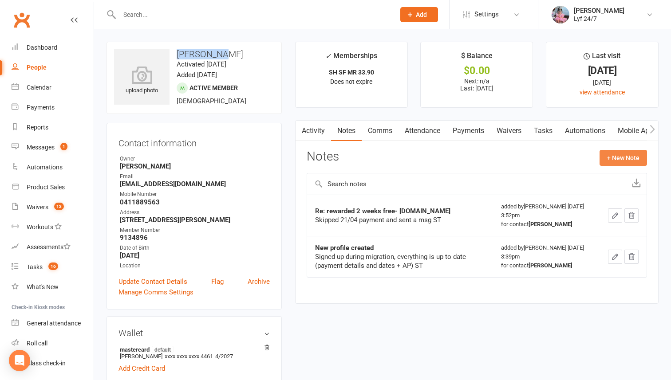
click at [592, 153] on button "+ New Note" at bounding box center [622, 158] width 47 height 16
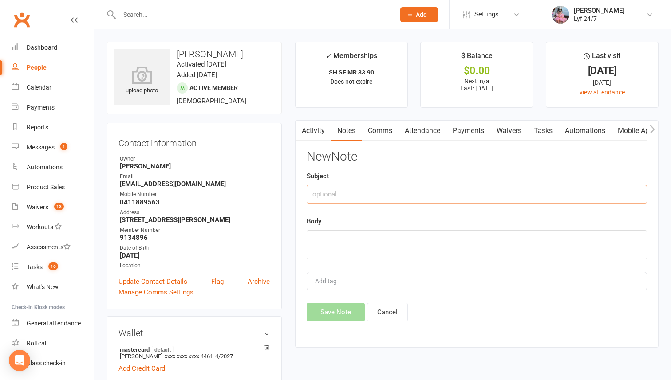
click at [347, 198] on input "text" at bounding box center [476, 194] width 340 height 19
type input "Re: DH re-run"
click at [348, 237] on textarea at bounding box center [476, 244] width 340 height 29
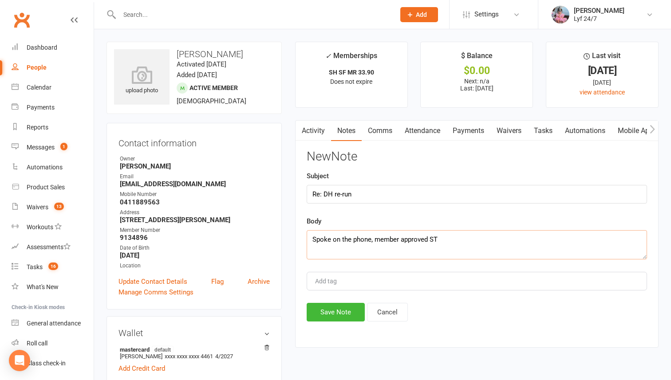
click at [426, 240] on textarea "Spoke on the phone, member approved ST" at bounding box center [476, 244] width 340 height 29
type textarea "Spoke on the phone, member approved; DH re-run ST"
click at [336, 315] on button "Save Note" at bounding box center [335, 312] width 58 height 19
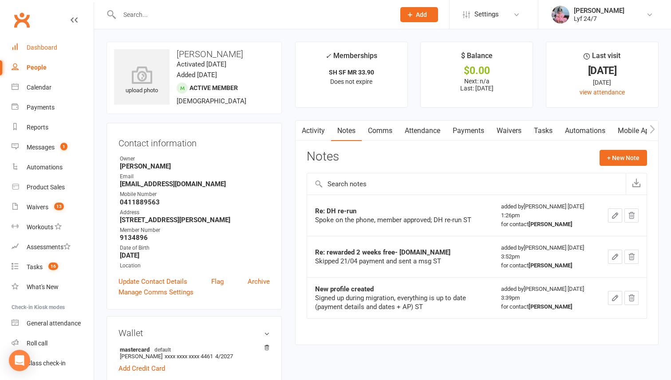
click at [59, 53] on link "Dashboard" at bounding box center [53, 48] width 82 height 20
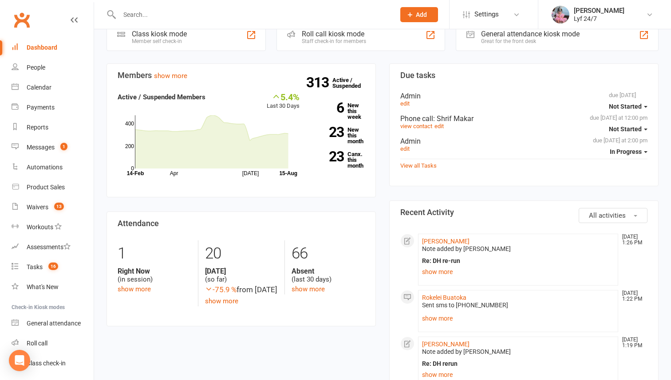
scroll to position [57, 0]
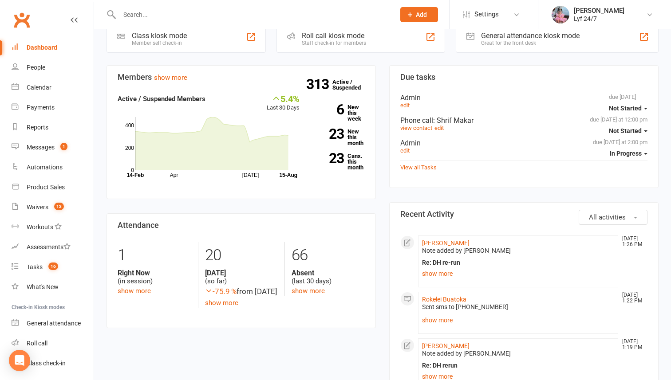
click at [207, 12] on input "text" at bounding box center [253, 14] width 272 height 12
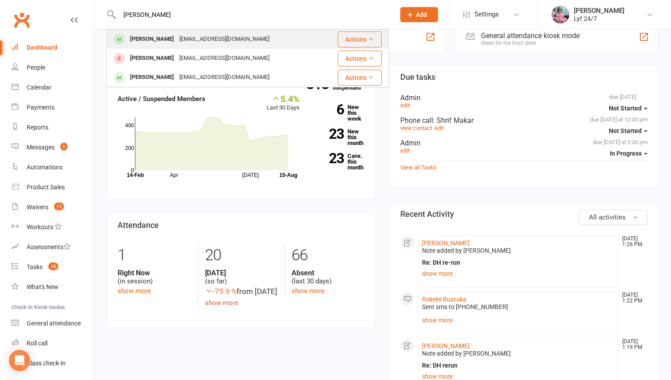
type input "nigam"
click at [164, 38] on div "Nigam Gurjar" at bounding box center [151, 39] width 49 height 13
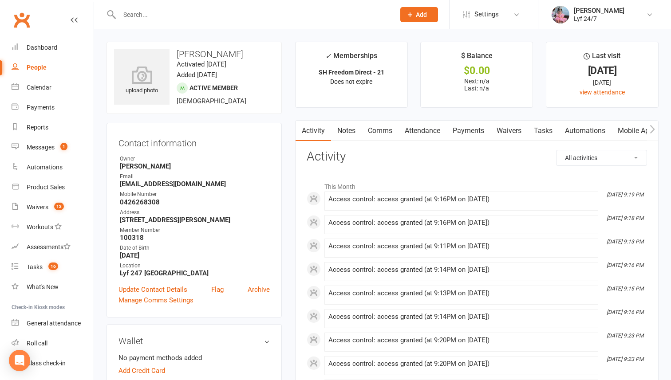
click at [388, 130] on link "Comms" at bounding box center [379, 131] width 37 height 20
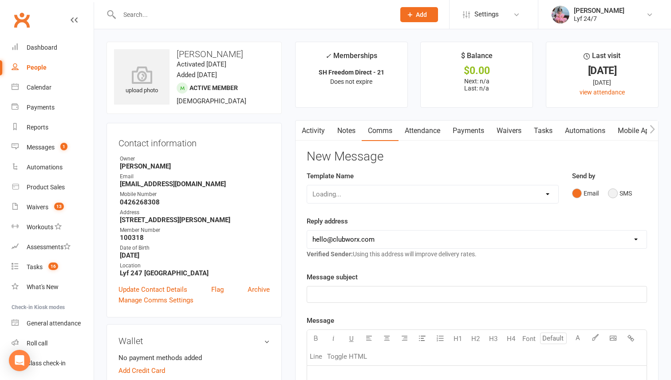
click at [592, 199] on button "SMS" at bounding box center [620, 193] width 24 height 17
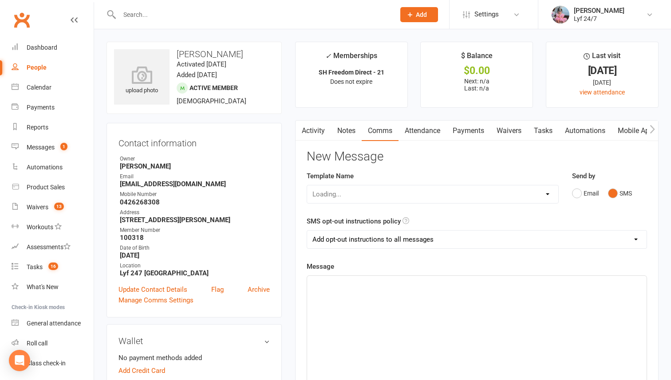
click at [541, 198] on select "Loading..." at bounding box center [432, 194] width 251 height 18
select select "10"
click at [307, 185] on select "Select Template [SMS] Win $500 Cash draw- Notify member for each entry [SMS] $6…" at bounding box center [432, 194] width 251 height 18
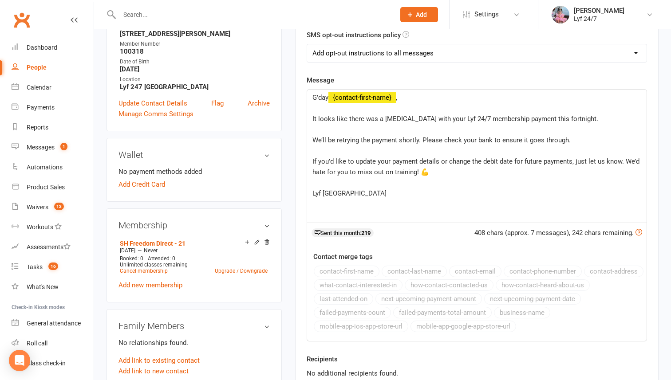
scroll to position [294, 0]
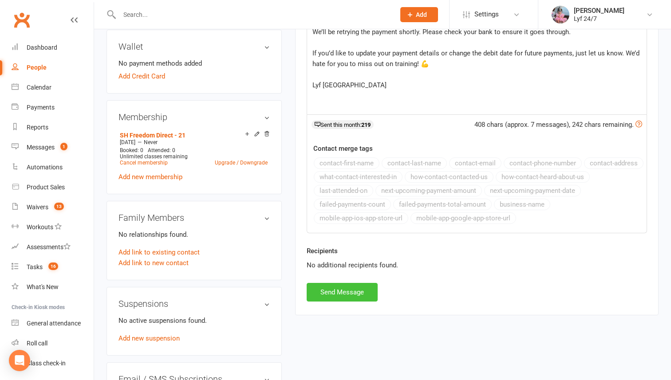
click at [343, 290] on button "Send Message" at bounding box center [341, 292] width 71 height 19
select select
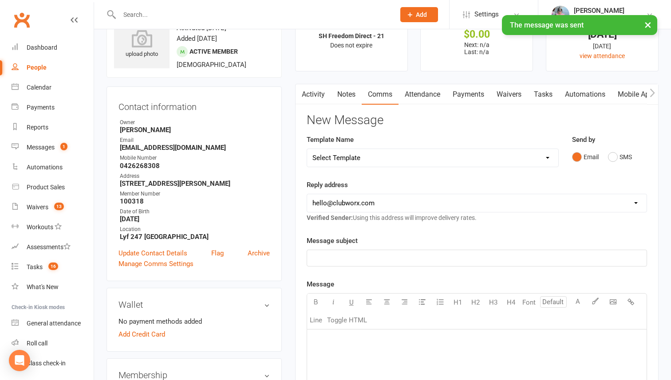
scroll to position [0, 0]
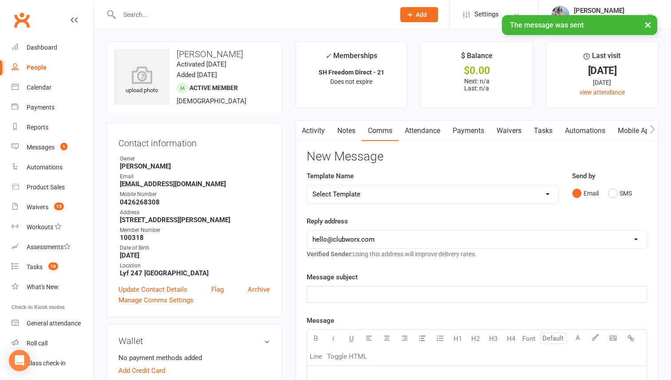
click at [320, 136] on link "Activity" at bounding box center [312, 131] width 35 height 20
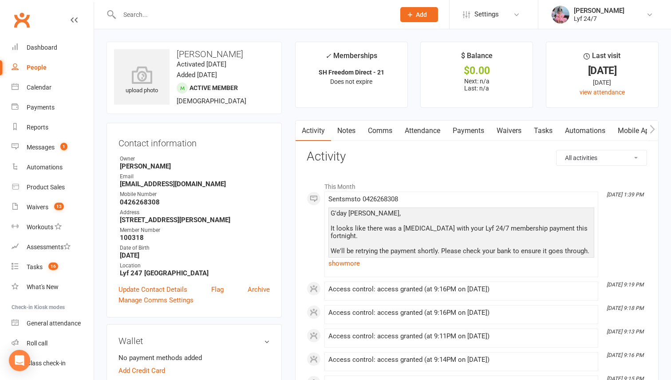
click at [226, 18] on input "text" at bounding box center [253, 14] width 272 height 12
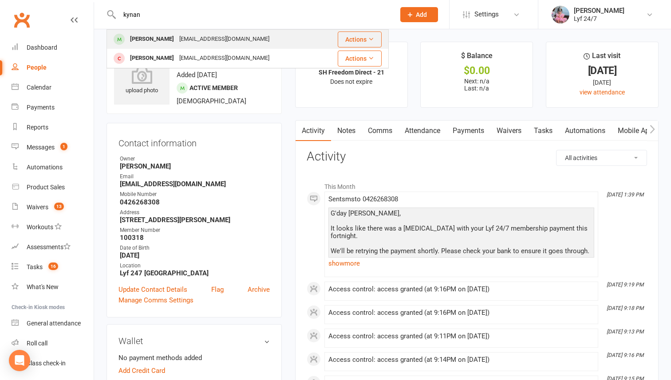
type input "kynan"
click at [148, 38] on div "kynan frary" at bounding box center [151, 39] width 49 height 13
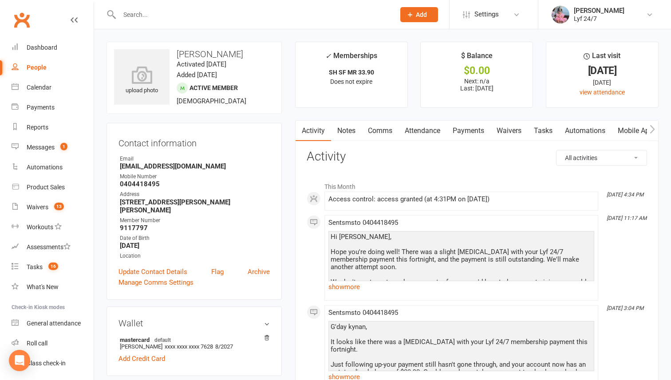
click at [165, 13] on input "text" at bounding box center [253, 14] width 272 height 12
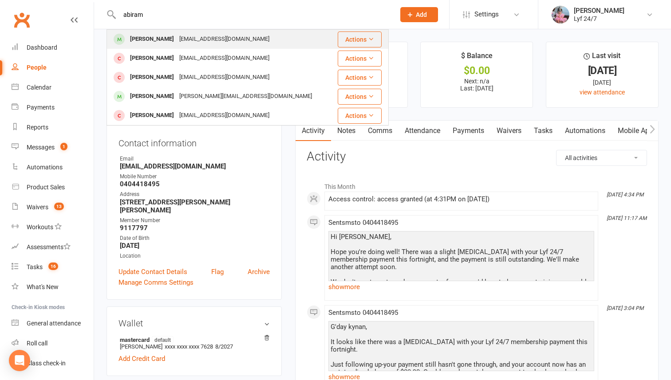
type input "abiram"
click at [142, 40] on div "Abirami Puvanendran" at bounding box center [151, 39] width 49 height 13
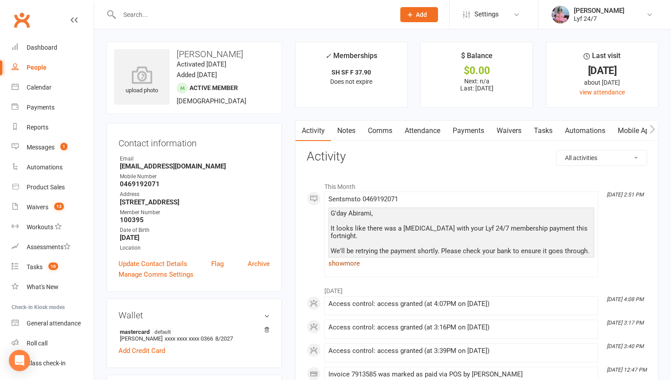
click at [355, 265] on link "show more" at bounding box center [461, 263] width 266 height 12
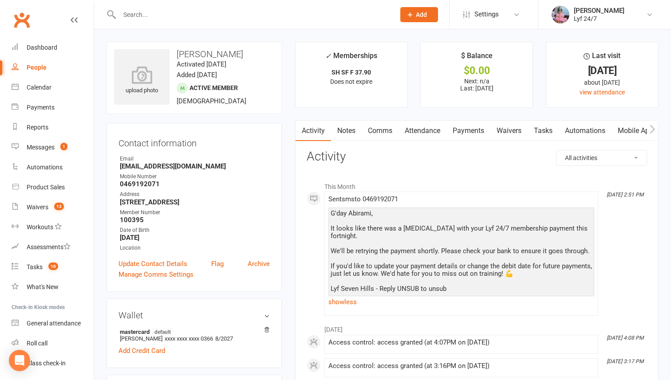
scroll to position [3, 0]
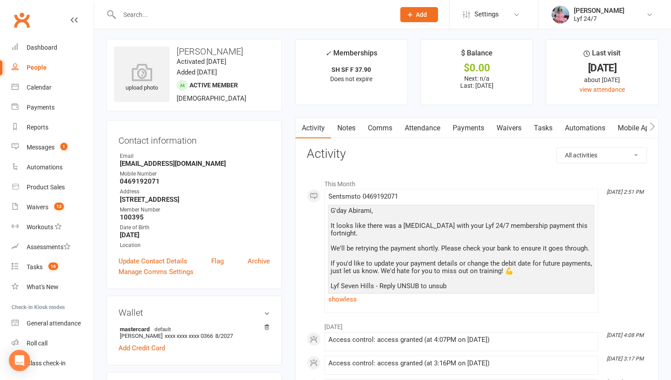
click at [377, 132] on link "Comms" at bounding box center [379, 128] width 37 height 20
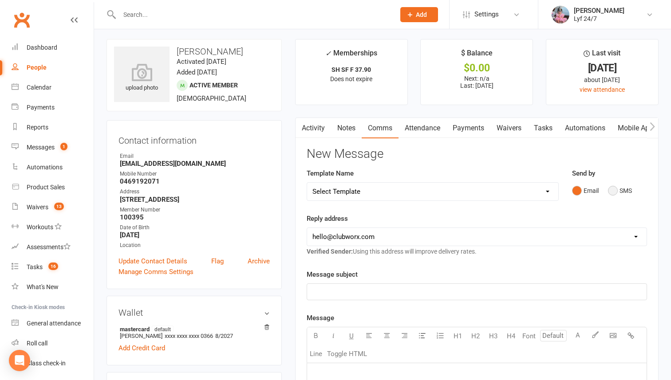
click at [592, 187] on button "SMS" at bounding box center [620, 190] width 24 height 17
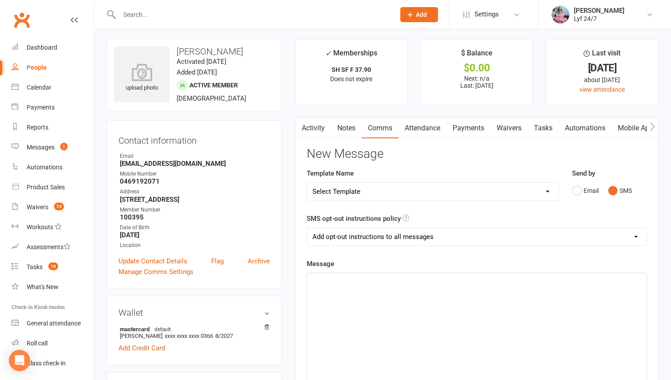
click at [557, 191] on select "Select Template [SMS] Win $500 Cash draw- Notify member for each entry [SMS] $6…" at bounding box center [432, 192] width 251 height 18
select select "10"
click at [307, 183] on select "Select Template [SMS] Win $500 Cash draw- Notify member for each entry [SMS] $6…" at bounding box center [432, 192] width 251 height 18
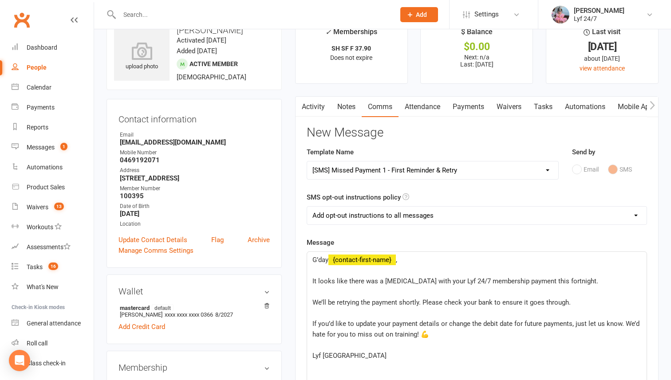
scroll to position [44, 0]
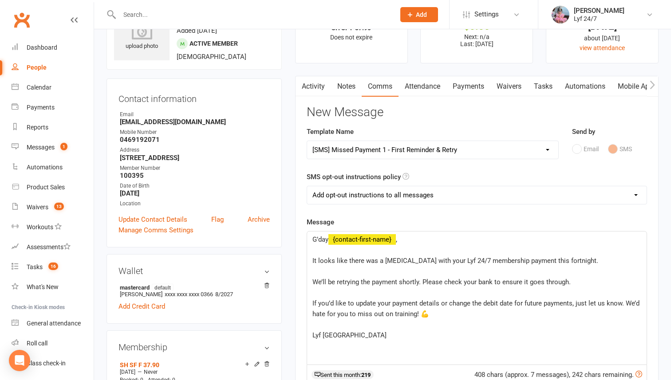
click at [404, 198] on select "Add opt-out instructions to all messages Add opt-out instructions for messages …" at bounding box center [476, 195] width 339 height 18
select select "2"
click at [307, 186] on select "Add opt-out instructions to all messages Add opt-out instructions for messages …" at bounding box center [476, 195] width 339 height 18
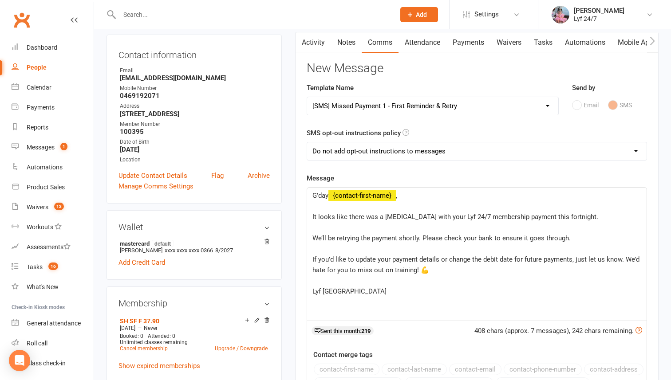
scroll to position [264, 0]
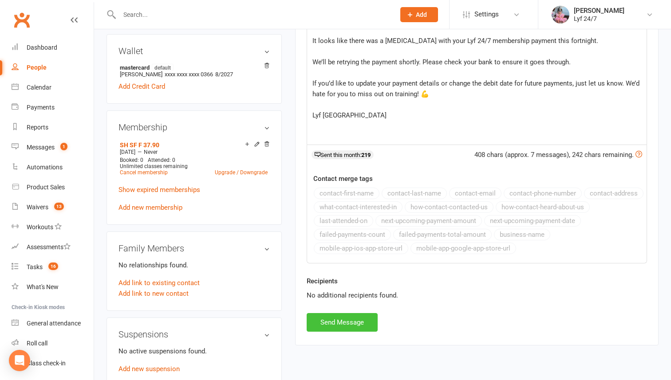
click at [320, 324] on button "Send Message" at bounding box center [341, 322] width 71 height 19
select select
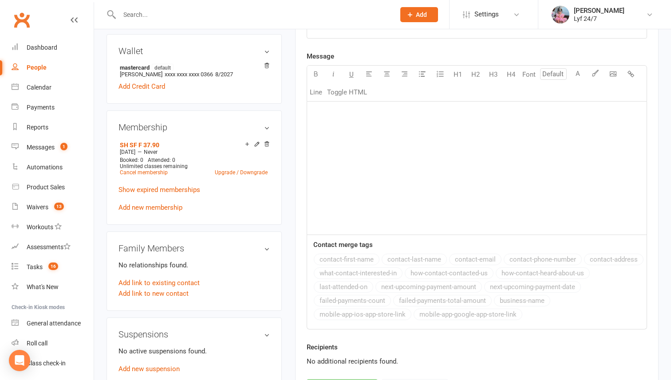
click at [189, 19] on input "text" at bounding box center [253, 14] width 272 height 12
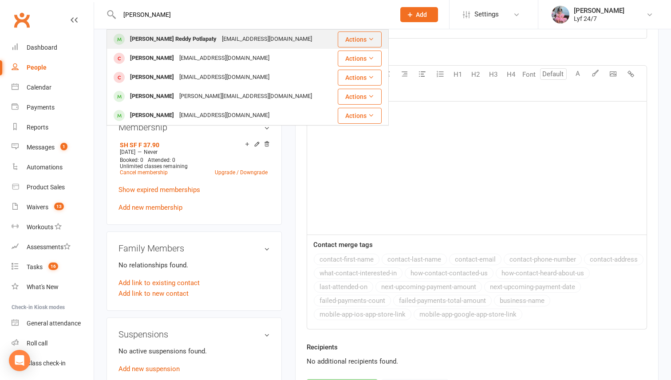
type input "sravan"
click at [162, 36] on div "Sravan Kumar Reddy Potlapaty" at bounding box center [173, 39] width 92 height 13
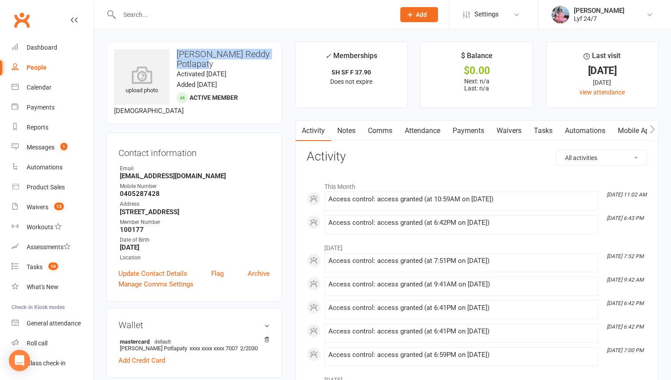
drag, startPoint x: 177, startPoint y: 53, endPoint x: 212, endPoint y: 61, distance: 35.0
click at [212, 61] on h3 "Sravan Kumar Reddy Potlapaty" at bounding box center [194, 59] width 160 height 20
copy h3 "Sravan Kumar Reddy Potlapaty"
click at [170, 19] on input "text" at bounding box center [253, 14] width 272 height 12
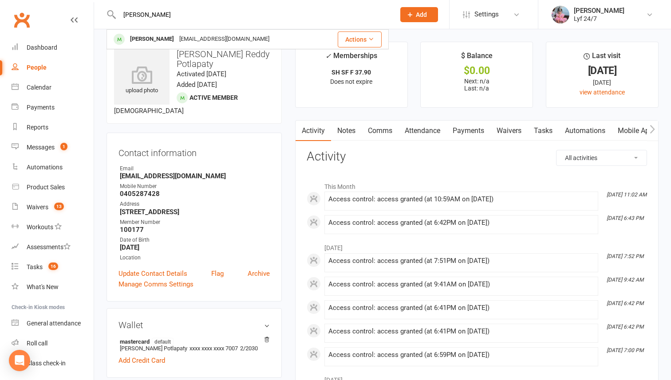
type input "romeo"
click at [168, 12] on input "romeo" at bounding box center [253, 14] width 272 height 12
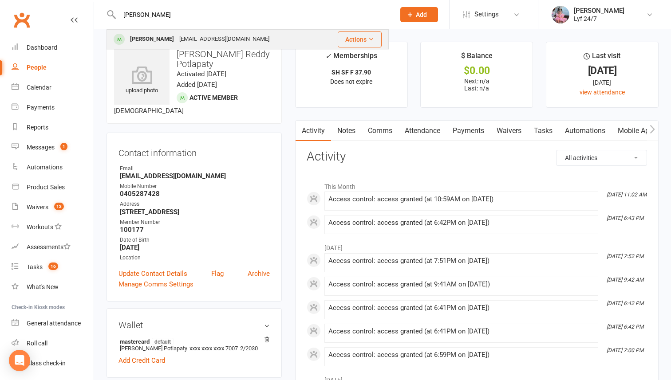
click at [177, 39] on div "Jhayarcolon4@gmail.com" at bounding box center [224, 39] width 95 height 13
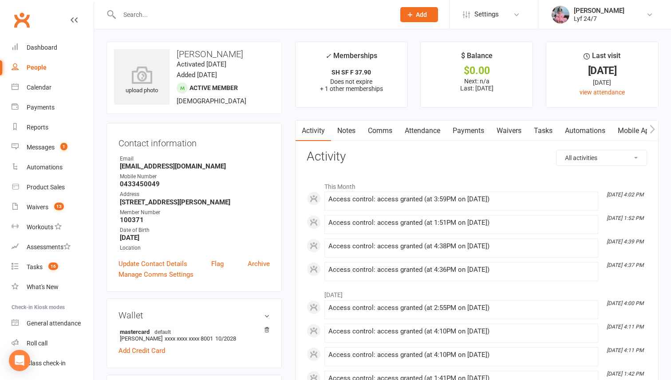
click at [380, 140] on link "Comms" at bounding box center [379, 131] width 37 height 20
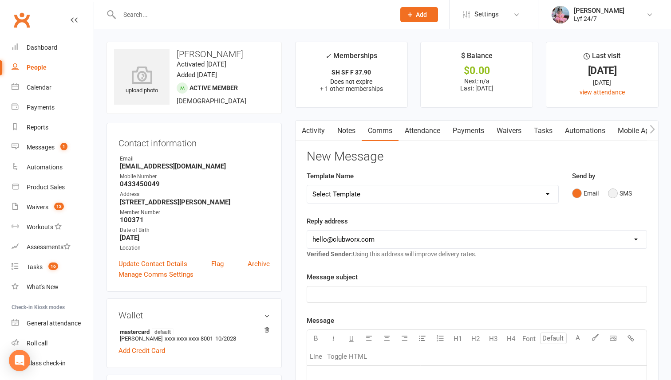
click at [592, 190] on button "SMS" at bounding box center [620, 193] width 24 height 17
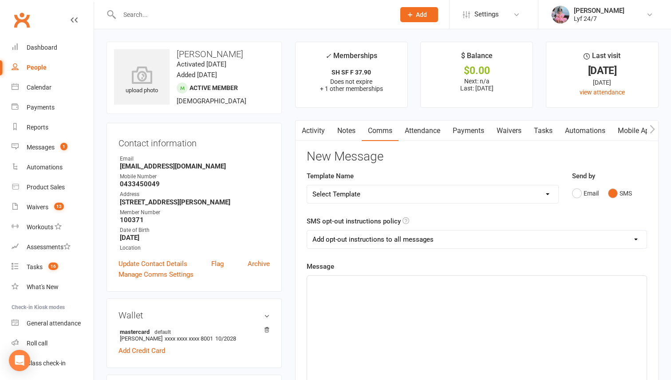
click at [553, 193] on select "Select Template [SMS] Win $500 Cash draw- Notify member for each entry [SMS] $6…" at bounding box center [432, 194] width 251 height 18
select select "10"
click at [307, 185] on select "Select Template [SMS] Win $500 Cash draw- Notify member for each entry [SMS] $6…" at bounding box center [432, 194] width 251 height 18
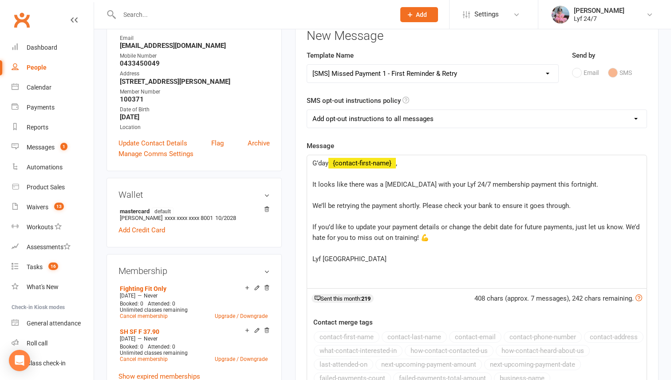
scroll to position [266, 0]
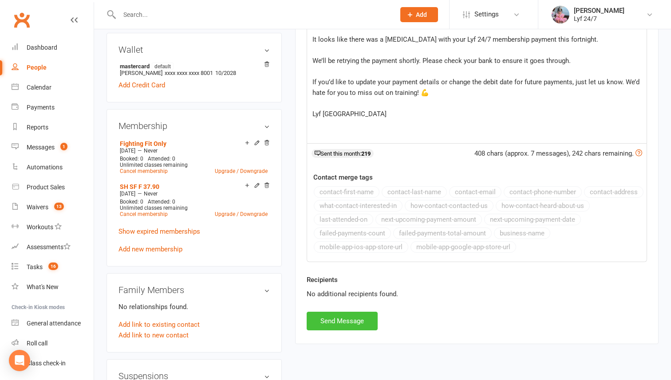
click at [340, 325] on button "Send Message" at bounding box center [341, 321] width 71 height 19
select select
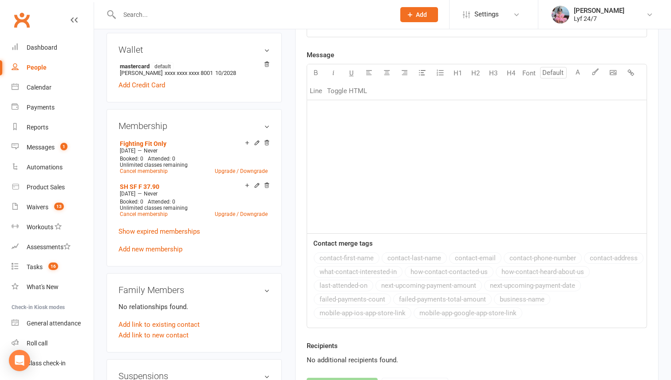
click at [138, 16] on input "text" at bounding box center [253, 14] width 272 height 12
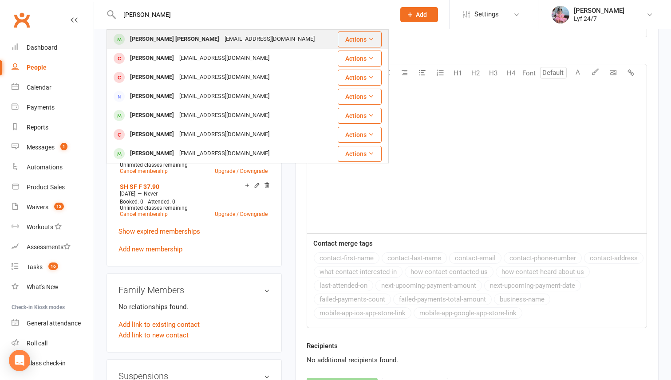
type input "sarabjit"
click at [153, 47] on div "Sarabjit singh Sarabjit singh Sarabjitsingh2912@gamil.com" at bounding box center [220, 39] width 226 height 18
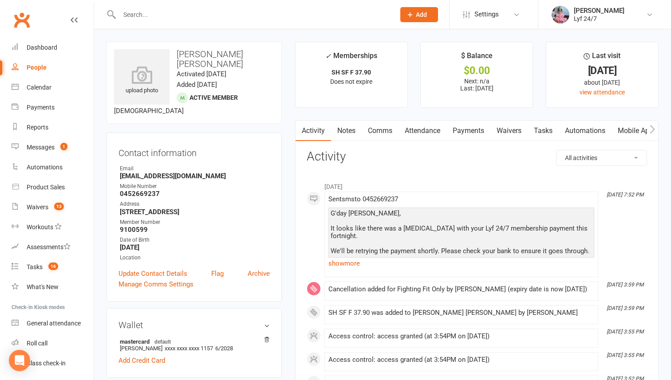
click at [387, 130] on link "Comms" at bounding box center [379, 131] width 37 height 20
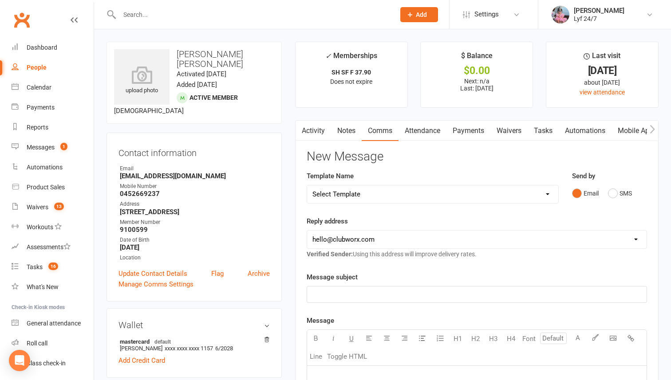
scroll to position [15, 0]
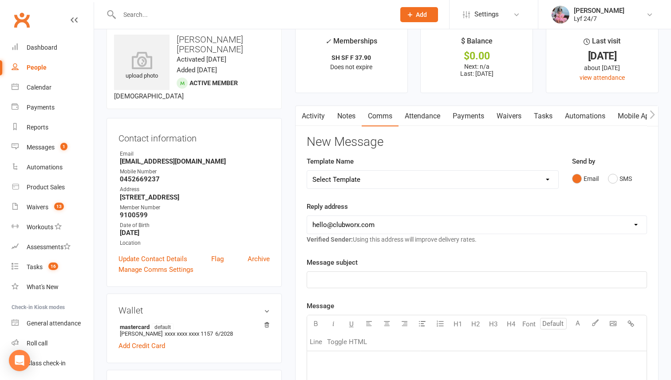
click at [336, 123] on link "Notes" at bounding box center [346, 116] width 31 height 20
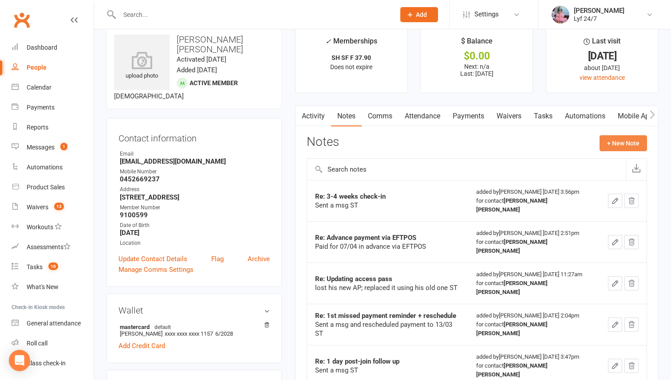
click at [592, 140] on button "+ New Note" at bounding box center [622, 143] width 47 height 16
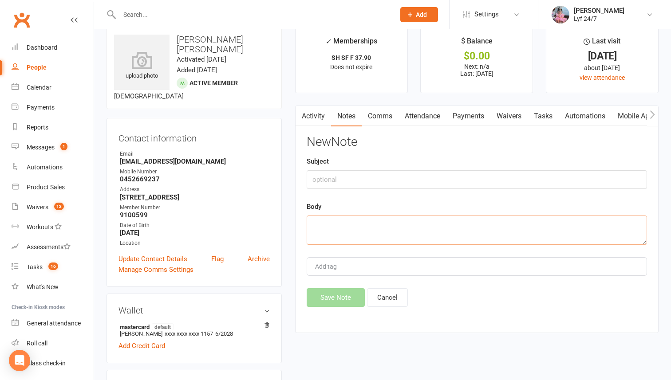
click at [381, 226] on textarea at bounding box center [476, 230] width 340 height 29
paste textarea "Stated he had already paid all outstanding amounts, then mentioned plans to mov…"
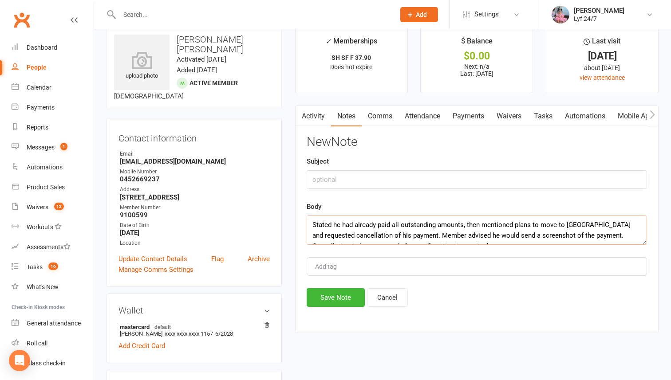
scroll to position [5, 0]
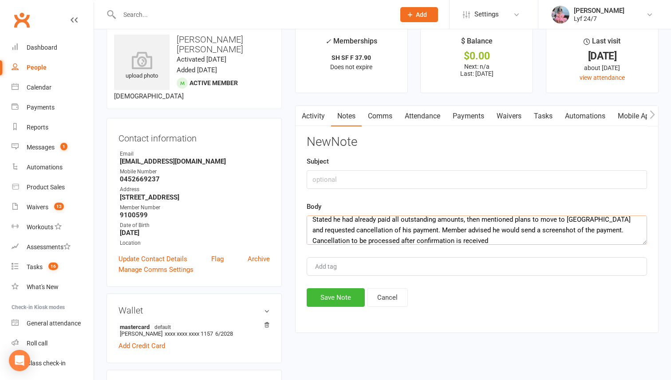
type textarea "Stated he had already paid all outstanding amounts, then mentioned plans to mov…"
click at [325, 181] on input "text" at bounding box center [476, 179] width 340 height 19
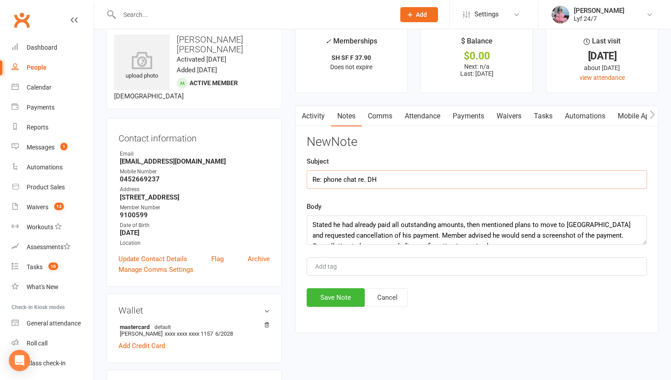
type input "Re: phone chat re. DH"
click at [307, 223] on textarea "Stated he had already paid all outstanding amounts, then mentioned plans to mov…" at bounding box center [476, 230] width 340 height 29
drag, startPoint x: 357, startPoint y: 223, endPoint x: 331, endPoint y: 222, distance: 25.7
click at [331, 222] on textarea "Rude. Stated he had already paid all outstanding amounts, then mentioned plans …" at bounding box center [476, 230] width 340 height 29
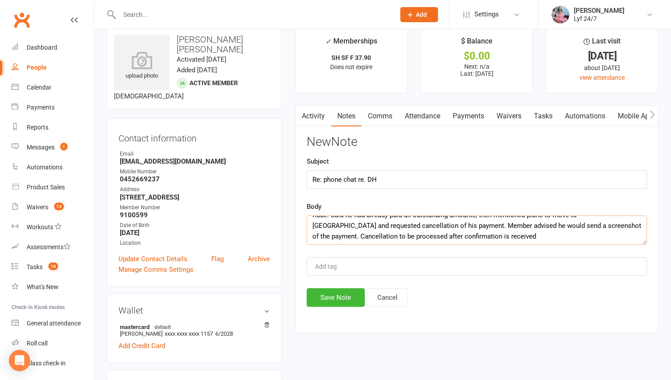
click at [419, 224] on textarea "Rude. Said he had already paid all outstanding amounts, then mentioned plans to…" at bounding box center [476, 230] width 340 height 29
click at [499, 239] on textarea "Rude. Said he had already paid all outstanding amounts, then mentioned plans to…" at bounding box center [476, 230] width 340 height 29
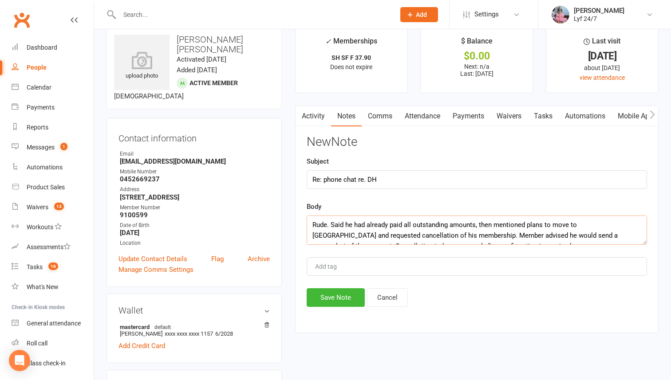
scroll to position [5, 0]
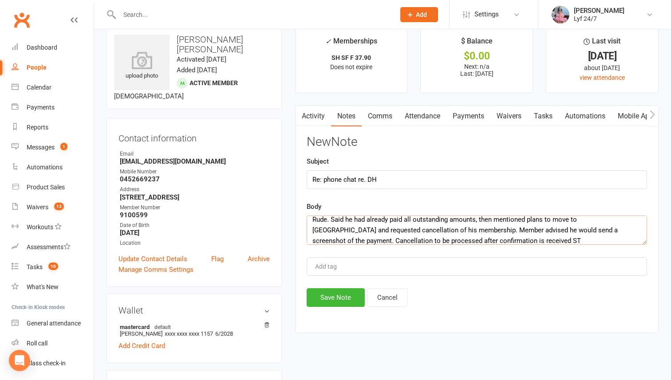
type textarea "Rude. Said he had already paid all outstanding amounts, then mentioned plans to…"
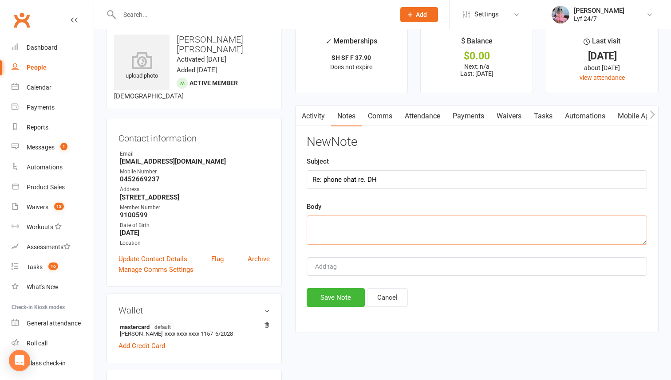
scroll to position [0, 0]
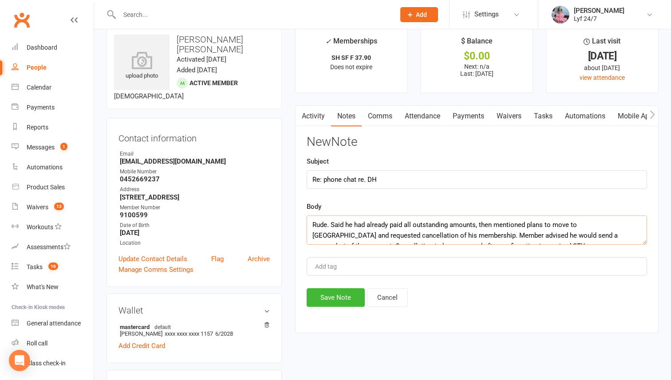
click at [503, 243] on textarea "Rude. Said he had already paid all outstanding amounts, then mentioned plans to…" at bounding box center [476, 230] width 340 height 29
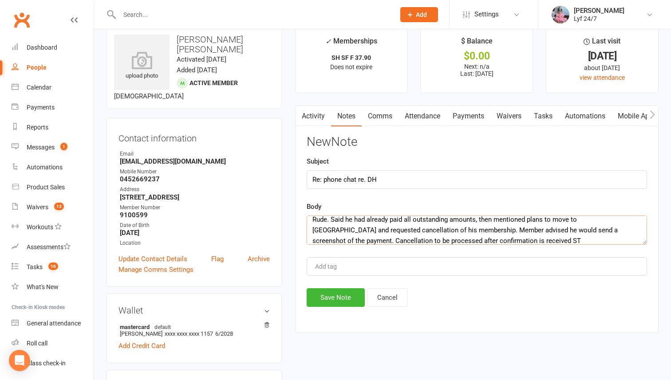
type textarea "Rude. Said he had already paid all outstanding amounts, then mentioned plans to…"
click at [349, 286] on div "New Note Subject Re: phone chat re. DH Body Rude. Said he had already paid all …" at bounding box center [476, 221] width 340 height 172
click at [335, 295] on button "Save Note" at bounding box center [335, 297] width 58 height 19
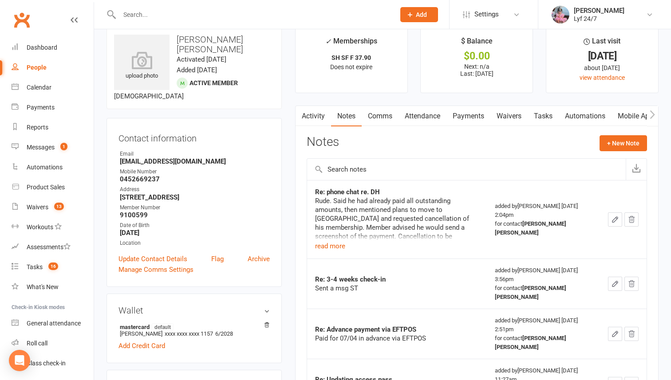
scroll to position [0, 0]
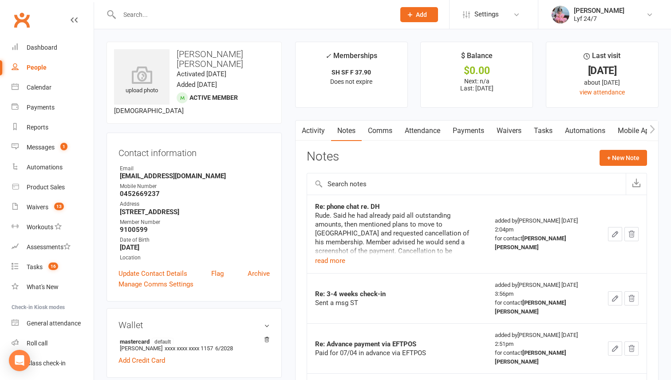
click at [188, 22] on div at bounding box center [247, 14] width 282 height 29
click at [187, 17] on input "text" at bounding box center [253, 14] width 272 height 12
paste input "Navjotpreet Singh"
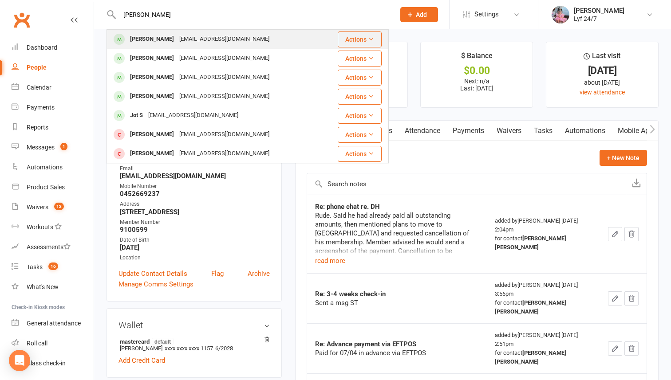
type input "Navjotpreet Singh"
click at [169, 36] on div "Navjotpreet Singh" at bounding box center [151, 39] width 49 height 13
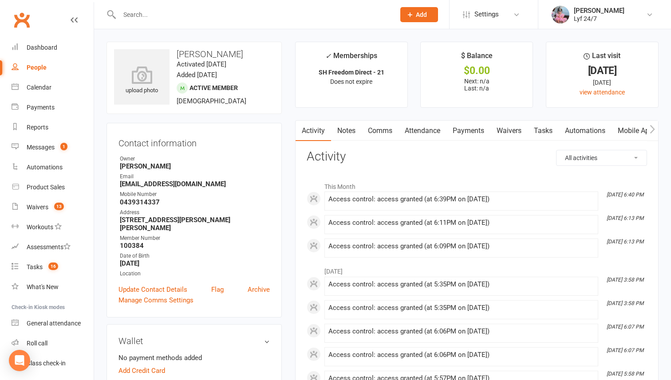
click at [157, 184] on strong "navjotsandhu173@gmail.com" at bounding box center [195, 184] width 150 height 8
copy render-form-field "navjotsandhu173@gmail.com"
click at [374, 127] on link "Comms" at bounding box center [379, 131] width 37 height 20
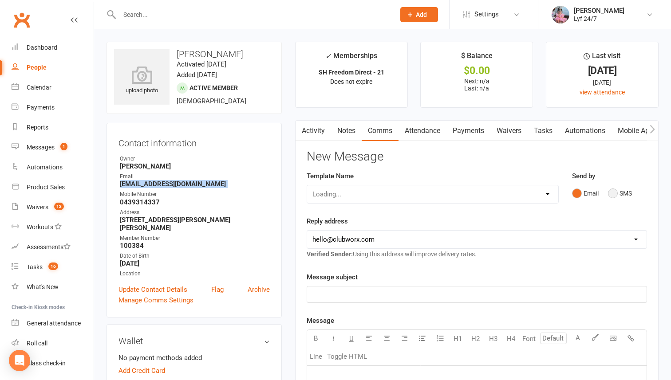
click at [592, 193] on button "SMS" at bounding box center [620, 193] width 24 height 17
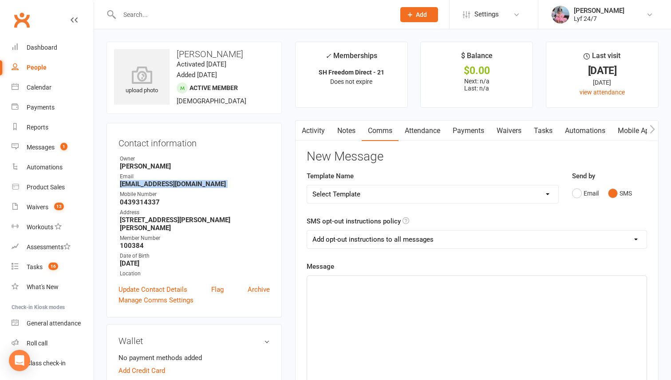
click at [519, 187] on select "Select Template [SMS] Win $500 Cash draw- Notify member for each entry [SMS] $6…" at bounding box center [432, 194] width 251 height 18
select select "10"
click at [307, 185] on select "Select Template [SMS] Win $500 Cash draw- Notify member for each entry [SMS] $6…" at bounding box center [432, 194] width 251 height 18
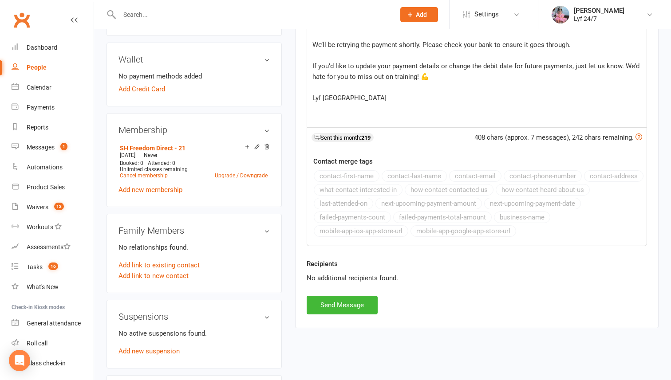
scroll to position [326, 0]
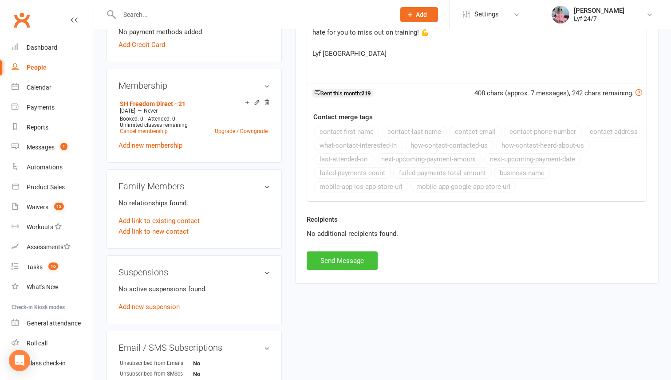
click at [350, 259] on button "Send Message" at bounding box center [341, 260] width 71 height 19
select select
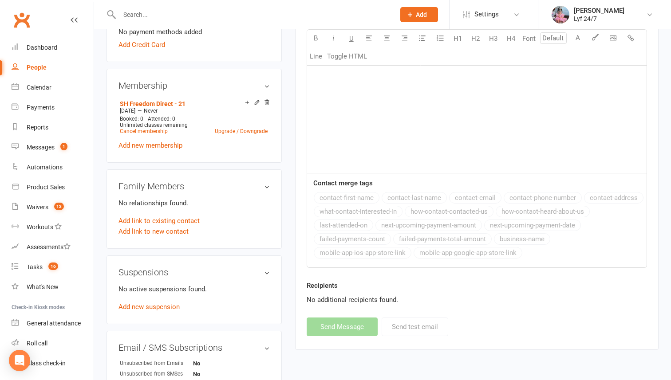
click at [226, 16] on input "text" at bounding box center [253, 14] width 272 height 12
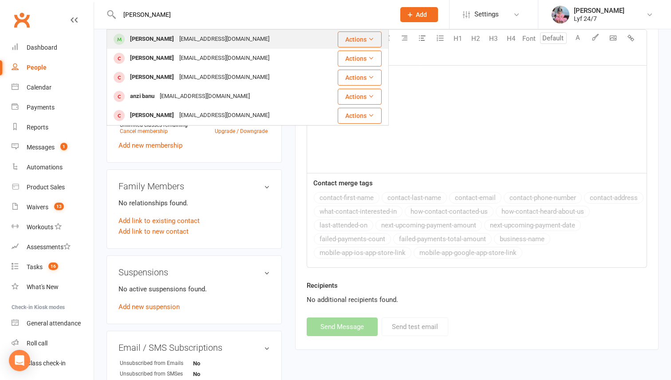
type input "olivia banks"
click at [187, 39] on div "oliviavibanks@gmail.com" at bounding box center [224, 39] width 95 height 13
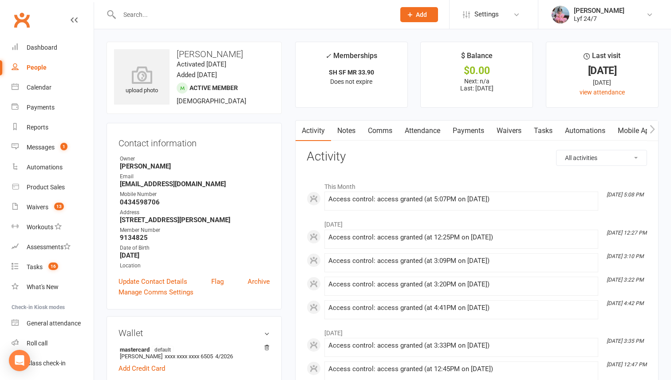
click at [345, 126] on link "Notes" at bounding box center [346, 131] width 31 height 20
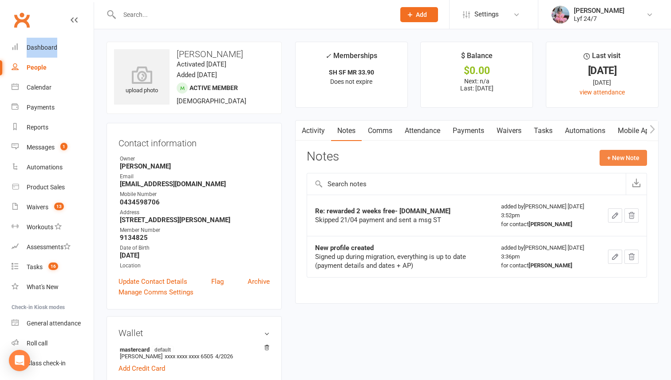
click at [592, 159] on button "+ New Note" at bounding box center [622, 158] width 47 height 16
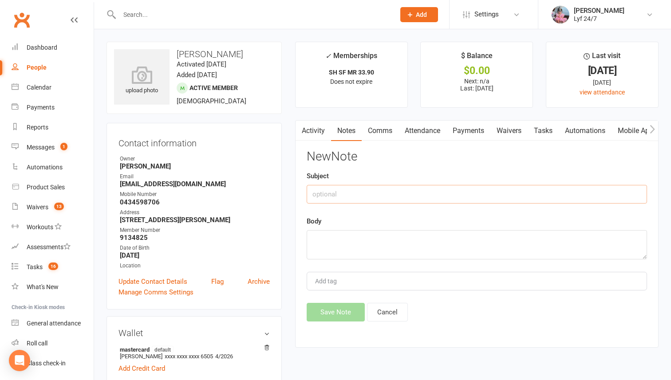
click at [389, 191] on input "text" at bounding box center [476, 194] width 340 height 19
type input "Re: DH rerun"
click at [356, 257] on textarea at bounding box center [476, 244] width 340 height 29
type textarea "Spoke on the phone; DH Re-run ST"
click at [326, 312] on button "Save Note" at bounding box center [335, 312] width 58 height 19
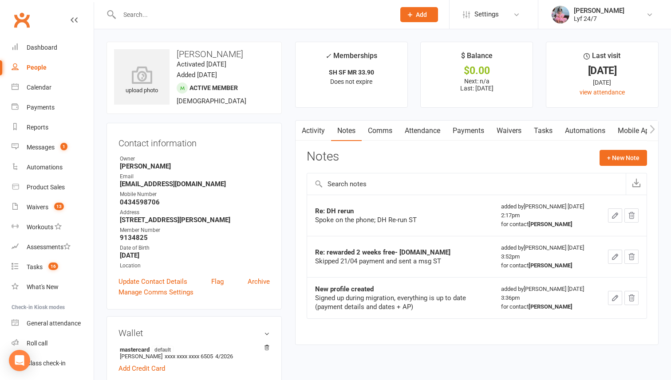
click at [145, 15] on input "text" at bounding box center [253, 14] width 272 height 12
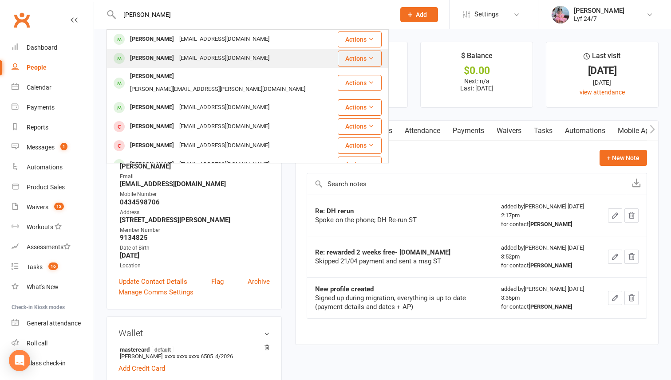
type input "amandeep"
click at [148, 53] on div "Amandeep Singh" at bounding box center [151, 58] width 49 height 13
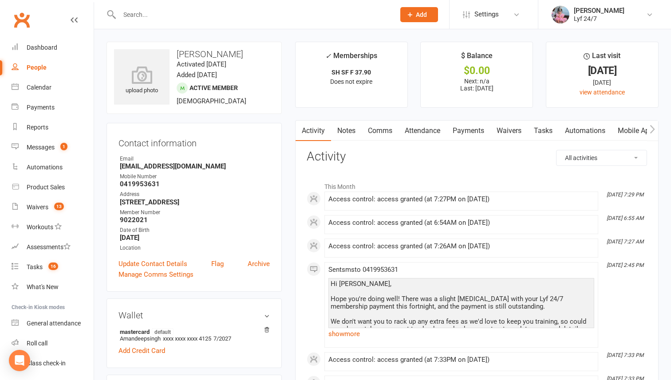
click at [210, 12] on input "text" at bounding box center [253, 14] width 272 height 12
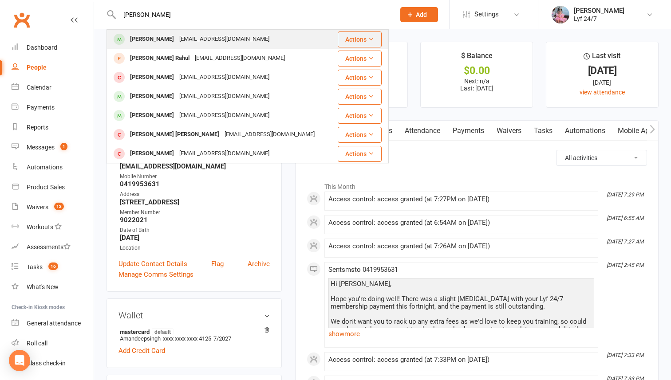
type input "rahul si"
click at [200, 41] on div "sindhurahul0123@gmail.com" at bounding box center [224, 39] width 95 height 13
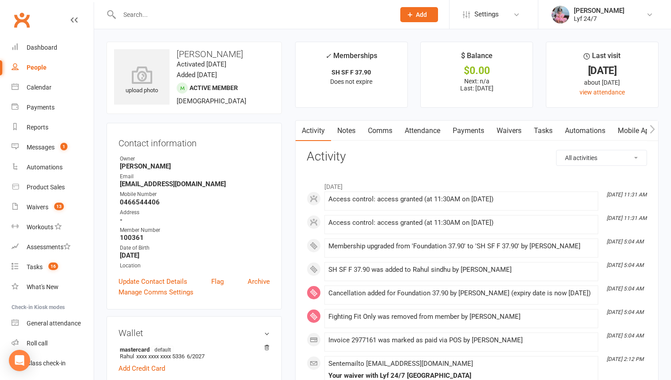
click at [451, 131] on link "Payments" at bounding box center [468, 131] width 44 height 20
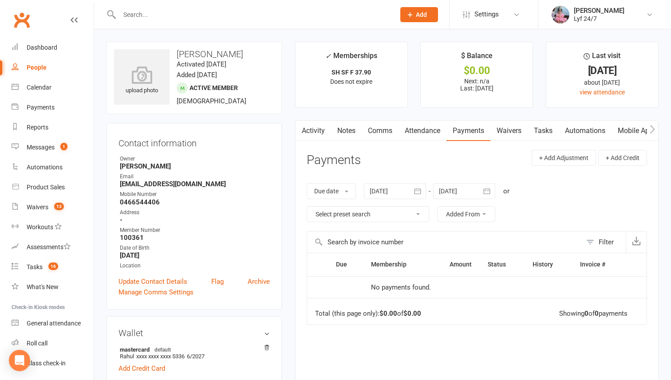
click at [431, 131] on link "Attendance" at bounding box center [422, 131] width 48 height 20
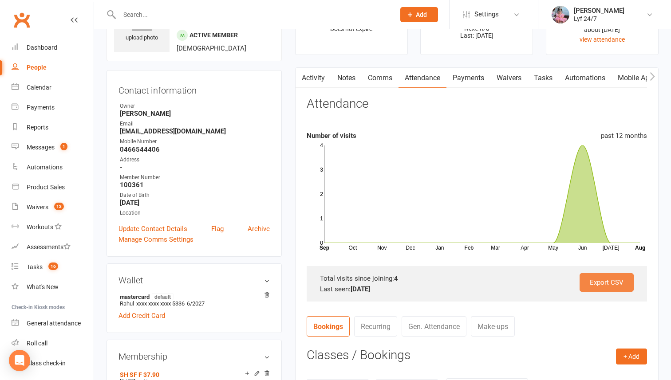
scroll to position [116, 0]
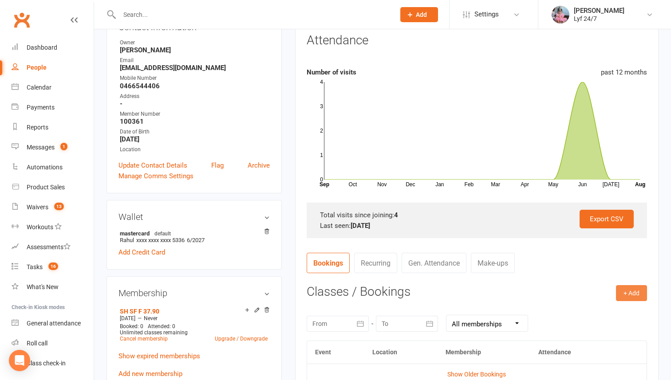
click at [592, 292] on button "+ Add" at bounding box center [631, 293] width 31 height 16
click at [576, 330] on link "Add Appointment" at bounding box center [602, 331] width 88 height 18
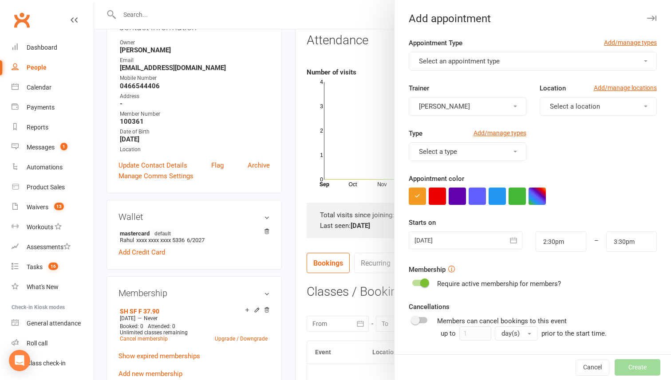
click at [435, 63] on span "Select an appointment type" at bounding box center [459, 61] width 81 height 8
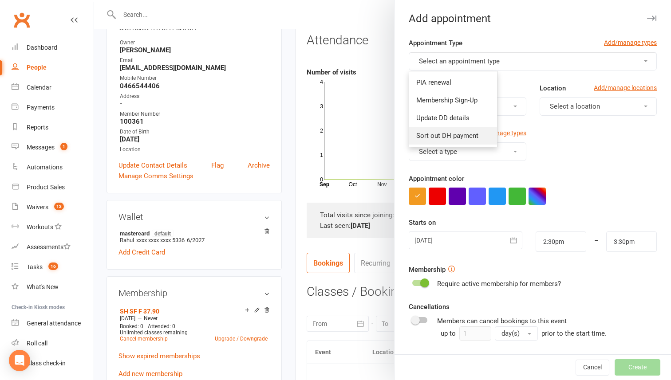
click at [428, 136] on span "Sort out DH payment" at bounding box center [447, 136] width 62 height 8
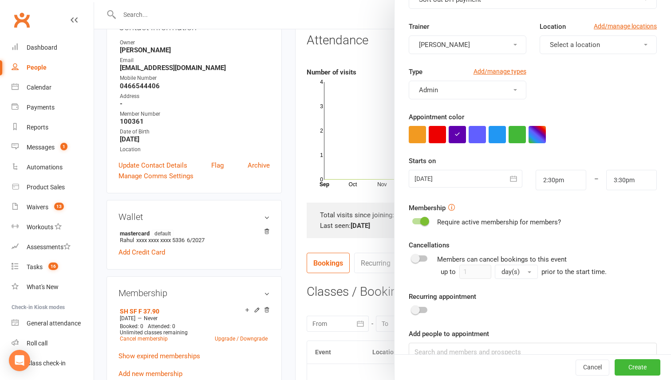
scroll to position [83, 0]
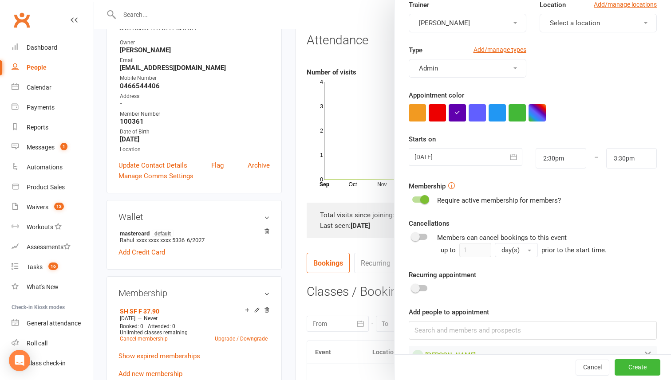
click at [480, 157] on div at bounding box center [465, 157] width 114 height 18
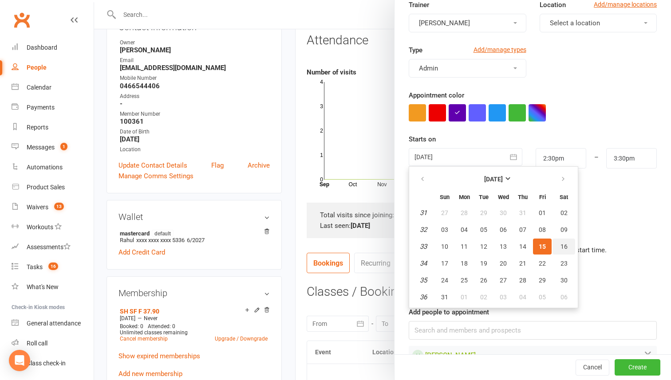
click at [562, 246] on span "16" at bounding box center [563, 246] width 7 height 7
type input "16 Aug 2025"
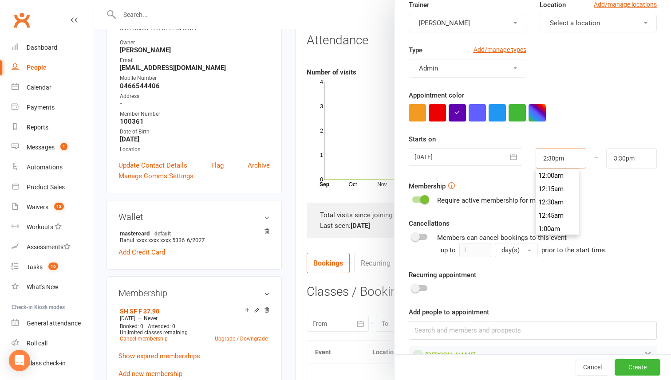
click at [560, 151] on input "2:30pm" at bounding box center [560, 158] width 51 height 20
type input "9:00am"
click at [553, 205] on li "9:00am" at bounding box center [557, 201] width 43 height 13
click at [592, 161] on input "10:00am" at bounding box center [631, 158] width 51 height 20
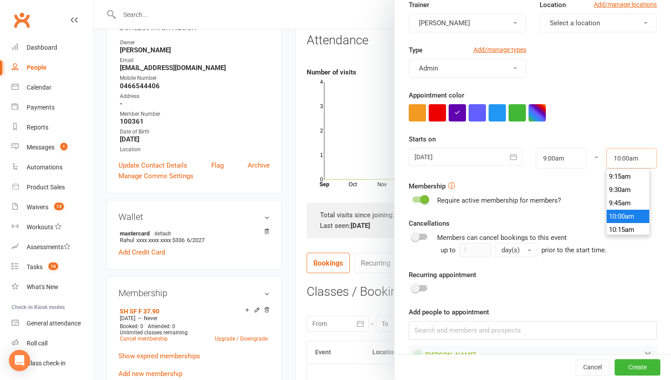
scroll to position [486, 0]
type input "9:15am"
click at [592, 184] on li "9:15am" at bounding box center [627, 182] width 43 height 13
click at [592, 337] on button "Create" at bounding box center [637, 368] width 46 height 16
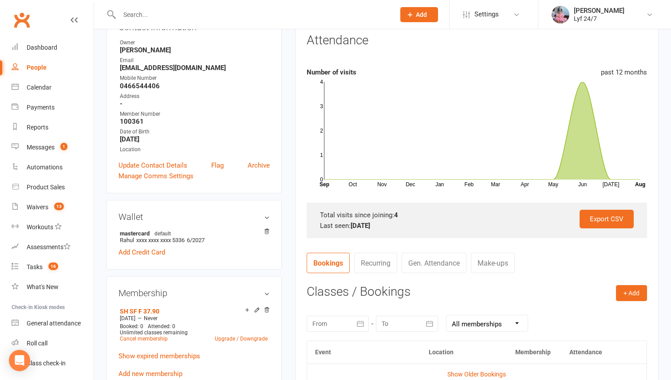
scroll to position [0, 0]
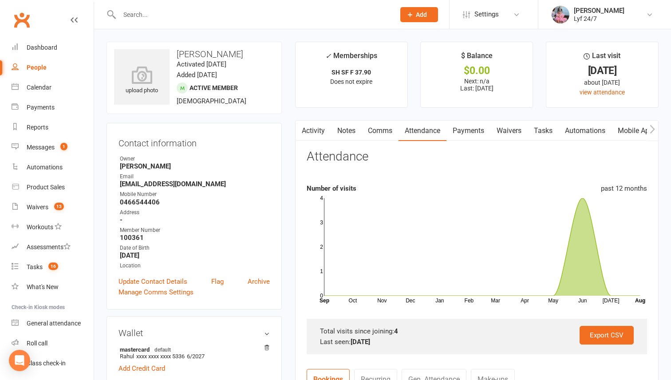
click at [184, 54] on h3 "Rahul sindhu" at bounding box center [194, 54] width 160 height 10
copy h3 "Rahul sindhu"
click at [185, 16] on input "text" at bounding box center [253, 14] width 272 height 12
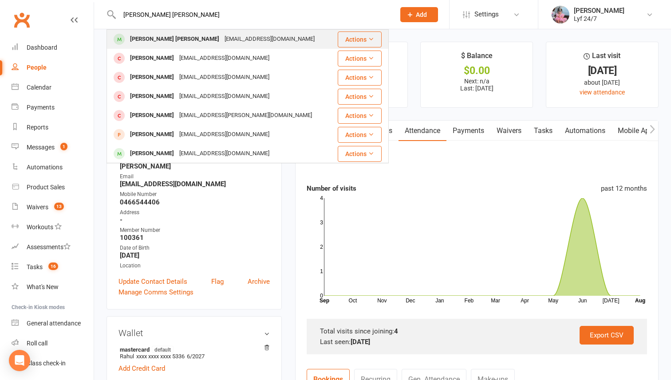
type input "sahil sahil"
click at [222, 41] on div "sahiljaatbasati@gmail.com" at bounding box center [269, 39] width 95 height 13
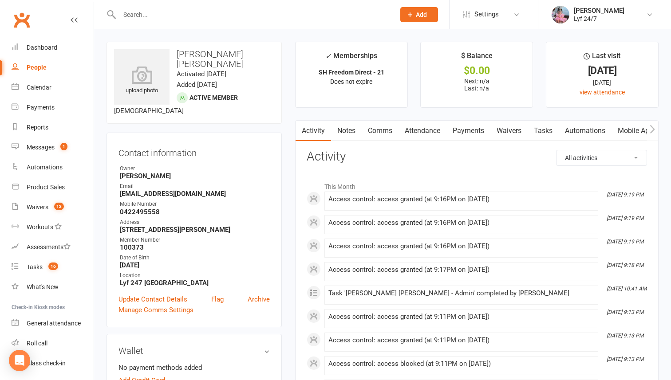
scroll to position [0, 0]
click at [377, 134] on link "Comms" at bounding box center [379, 131] width 37 height 20
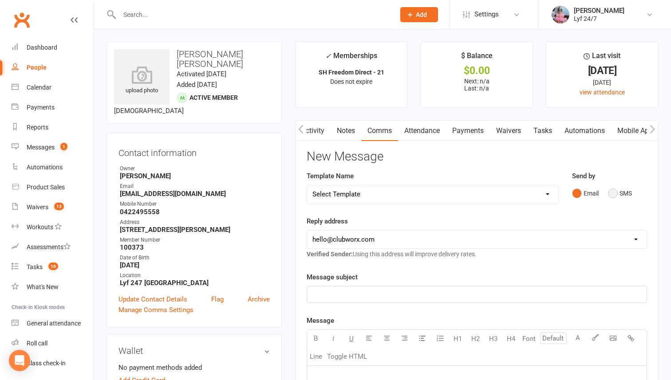
click at [592, 192] on button "SMS" at bounding box center [620, 193] width 24 height 17
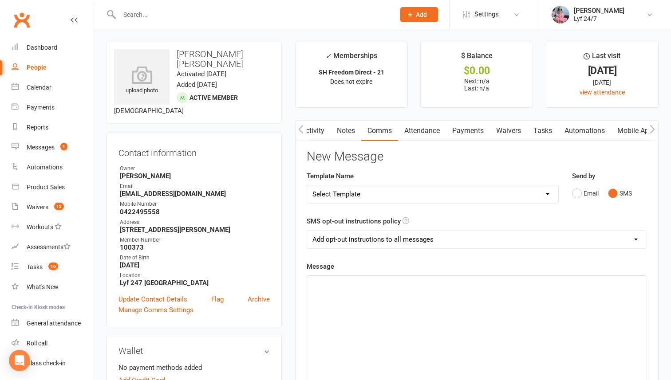
click at [509, 185] on div "Select Template [SMS] Win $500 Cash draw- Notify member for each entry [SMS] $6…" at bounding box center [432, 194] width 252 height 19
click at [501, 191] on select "Select Template [SMS] Win $500 Cash draw- Notify member for each entry [SMS] $6…" at bounding box center [432, 194] width 251 height 18
select select "10"
click at [307, 185] on select "Select Template [SMS] Win $500 Cash draw- Notify member for each entry [SMS] $6…" at bounding box center [432, 194] width 251 height 18
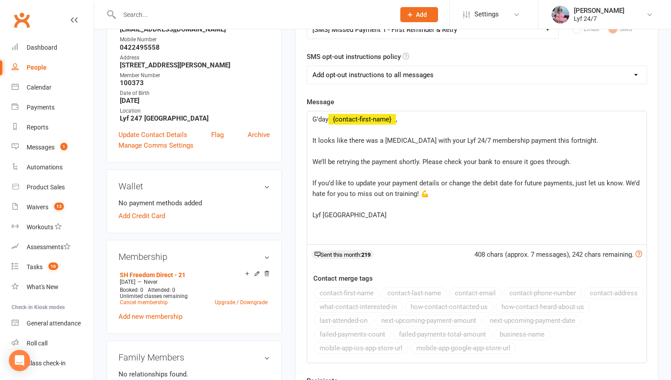
scroll to position [288, 0]
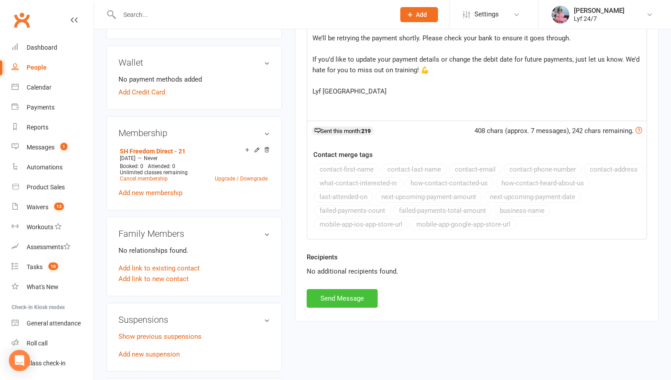
click at [342, 299] on button "Send Message" at bounding box center [341, 298] width 71 height 19
select select
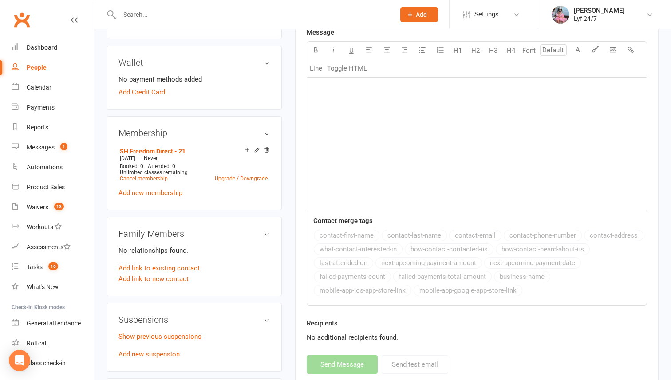
click at [186, 15] on input "text" at bounding box center [253, 14] width 272 height 12
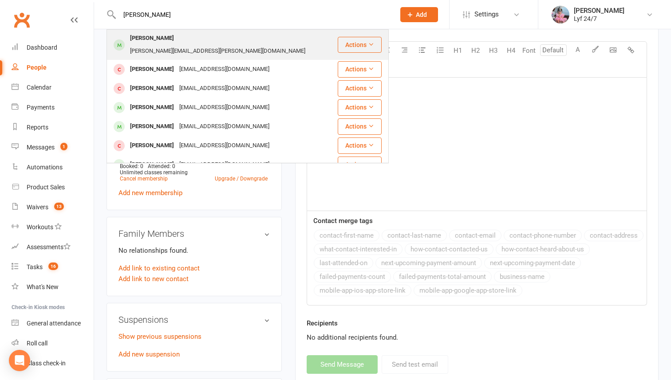
type input "vishek"
click at [183, 45] on div "Vishek.mudaliar@gmail.com" at bounding box center [217, 51] width 181 height 13
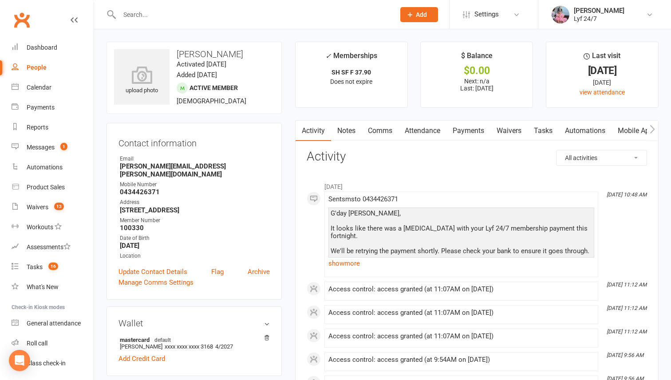
click at [377, 133] on link "Comms" at bounding box center [379, 131] width 37 height 20
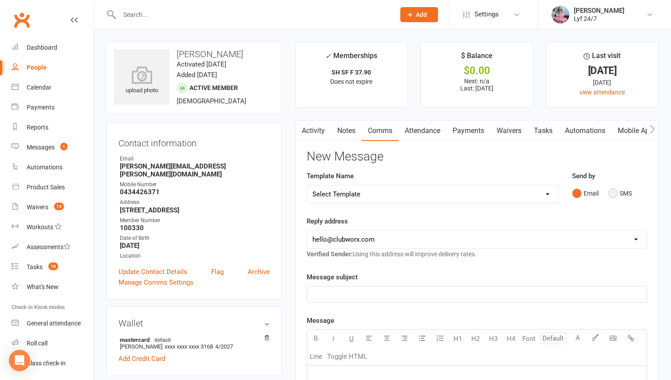
click at [592, 198] on button "SMS" at bounding box center [620, 193] width 24 height 17
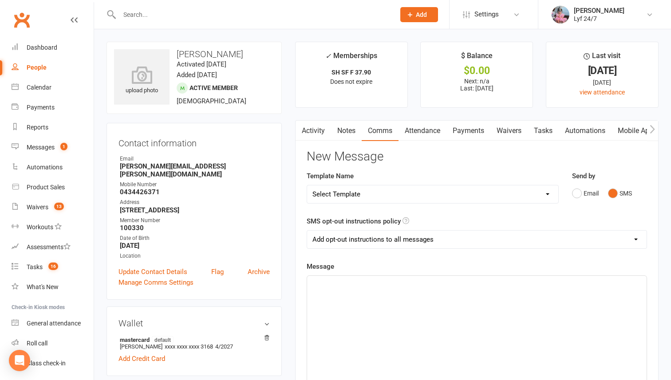
click at [516, 192] on select "Select Template [SMS] Win $500 Cash draw- Notify member for each entry [SMS] $6…" at bounding box center [432, 194] width 251 height 18
select select "10"
click at [307, 185] on select "Select Template [SMS] Win $500 Cash draw- Notify member for each entry [SMS] $6…" at bounding box center [432, 194] width 251 height 18
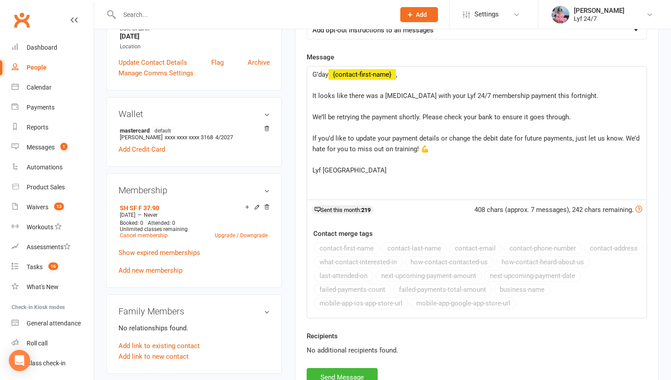
scroll to position [266, 0]
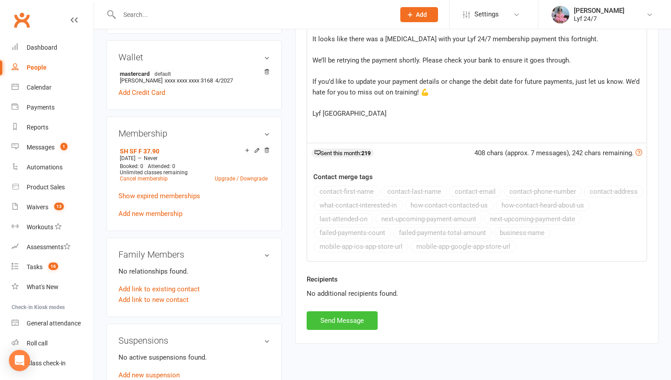
click at [348, 313] on button "Send Message" at bounding box center [341, 320] width 71 height 19
select select
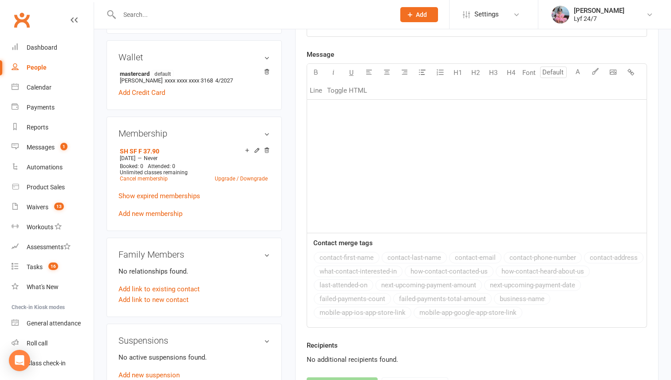
click at [243, 16] on input "text" at bounding box center [253, 14] width 272 height 12
type input "l"
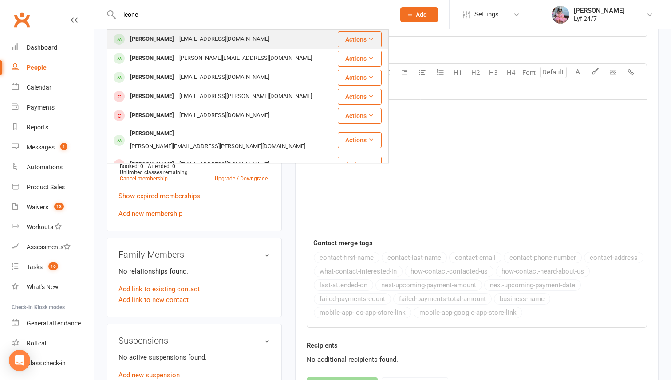
type input "leone"
click at [149, 40] on div "Leone Dobui" at bounding box center [151, 39] width 49 height 13
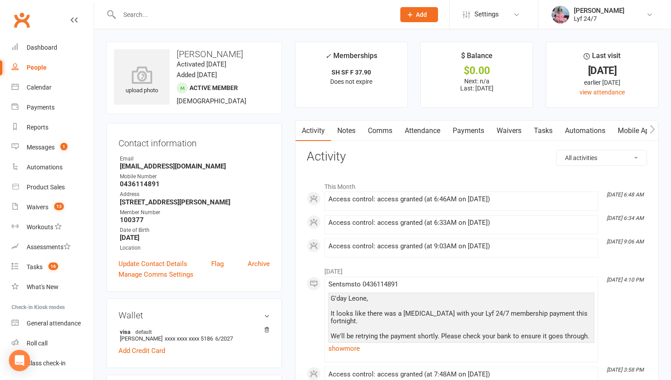
click at [378, 132] on link "Comms" at bounding box center [379, 131] width 37 height 20
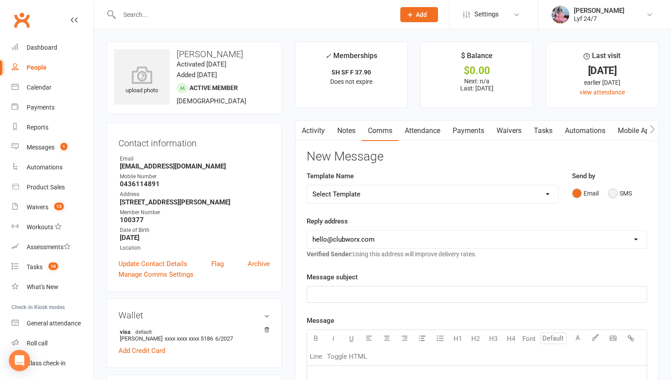
click at [592, 197] on button "SMS" at bounding box center [620, 193] width 24 height 17
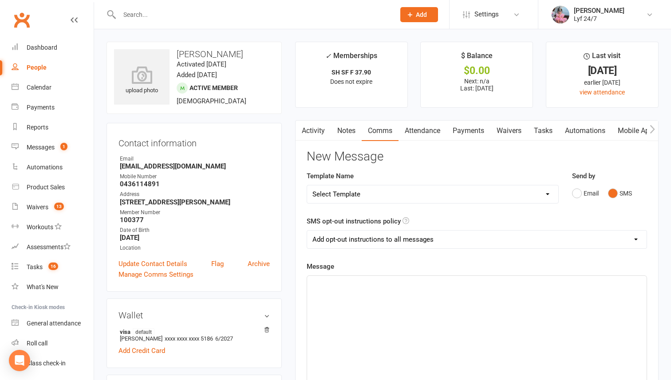
click at [546, 192] on select "Select Template [SMS] Win $500 Cash draw- Notify member for each entry [SMS] $6…" at bounding box center [432, 194] width 251 height 18
select select "10"
click at [307, 185] on select "Select Template [SMS] Win $500 Cash draw- Notify member for each entry [SMS] $6…" at bounding box center [432, 194] width 251 height 18
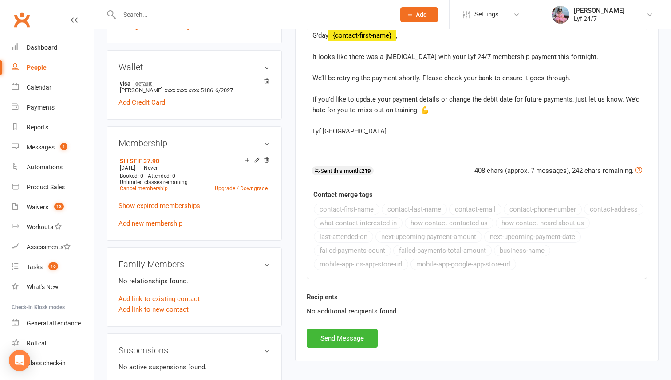
scroll to position [276, 0]
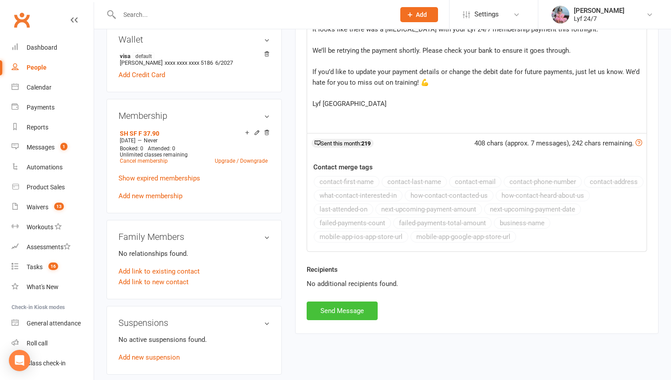
click at [349, 310] on button "Send Message" at bounding box center [341, 311] width 71 height 19
select select
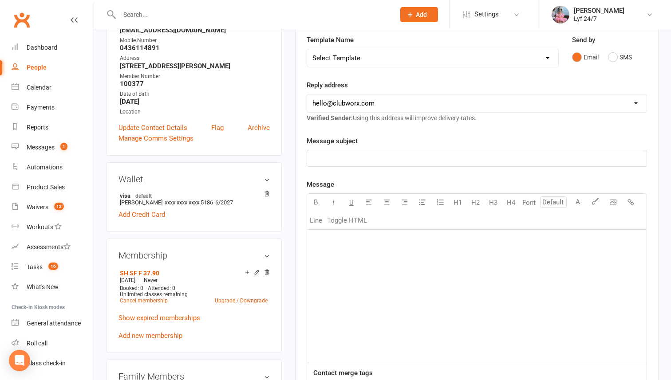
scroll to position [0, 0]
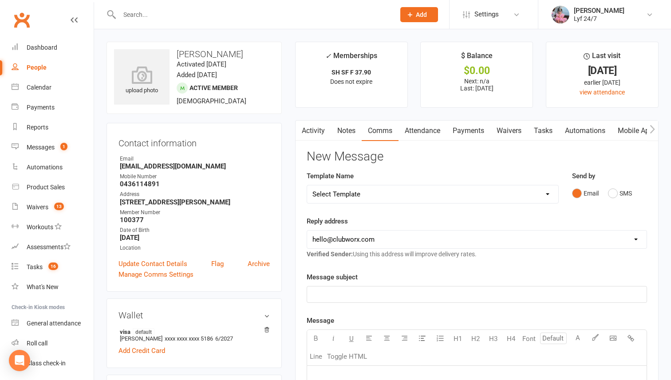
click at [319, 11] on input "text" at bounding box center [253, 14] width 272 height 12
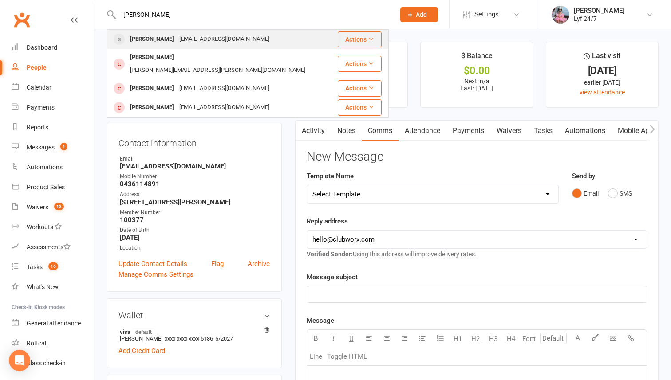
type input "adrian"
click at [273, 36] on div "Adrian Gomes adriangomes@ymail.com" at bounding box center [221, 39] width 229 height 18
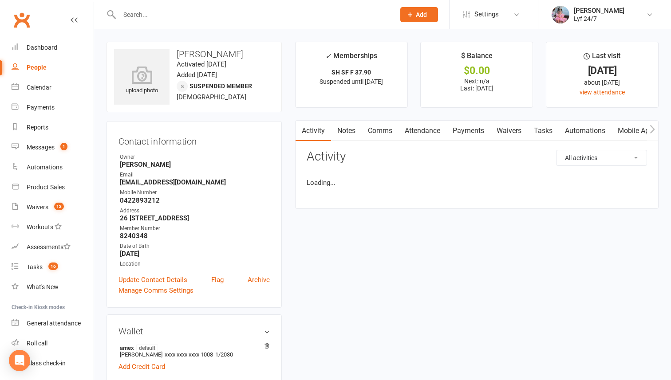
click at [542, 130] on link "Tasks" at bounding box center [542, 131] width 31 height 20
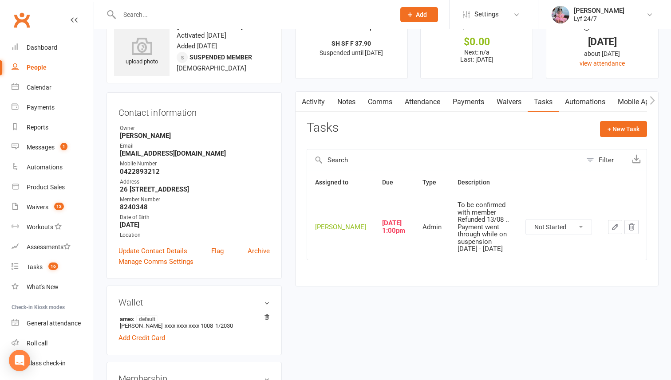
scroll to position [35, 0]
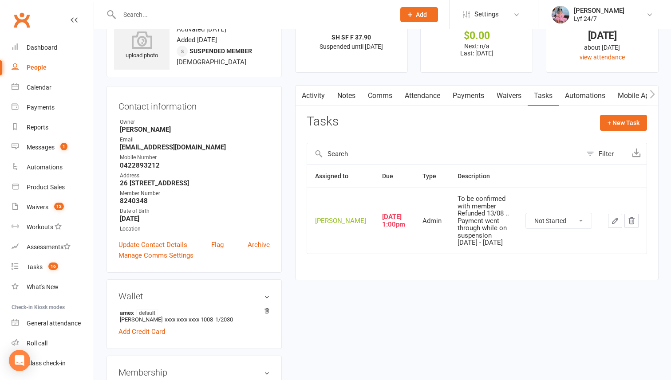
click at [592, 221] on button "button" at bounding box center [615, 221] width 14 height 14
type textarea "To be confirmed with member Refunded 13/08 .. Payment went through while on sus…"
select select "51905"
type input "15 Aug 2025"
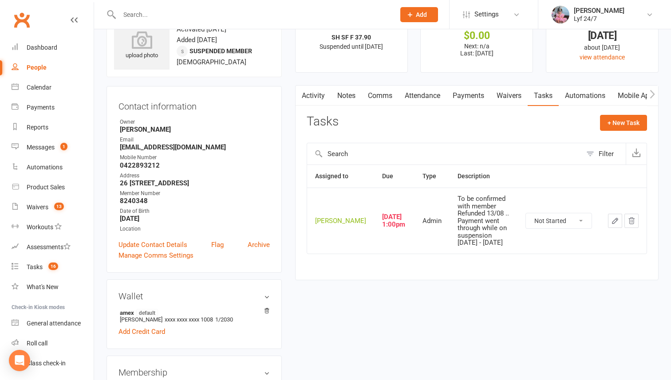
type input "1:00pm"
select select "32221"
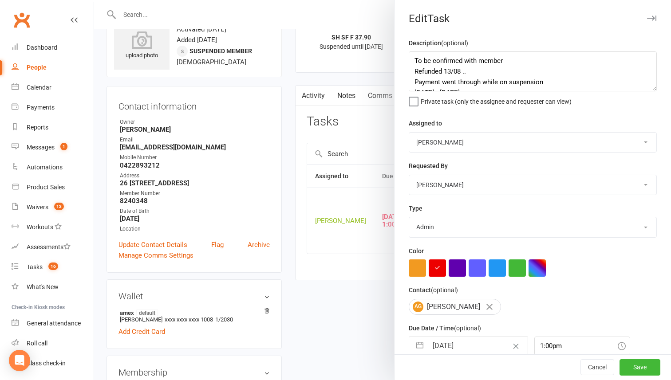
click at [383, 136] on div at bounding box center [382, 190] width 577 height 380
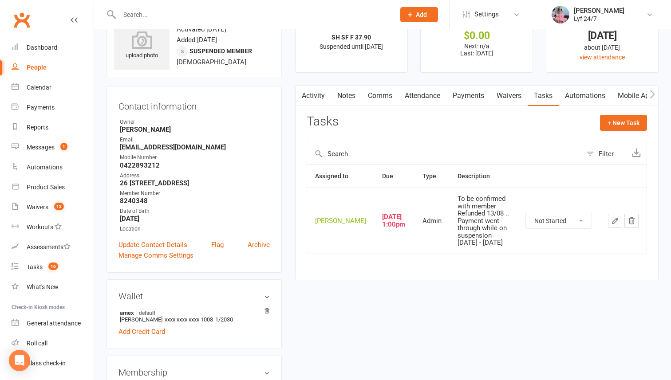
click at [548, 223] on select "Not Started In Progress Waiting Complete" at bounding box center [559, 220] width 66 height 15
click at [526, 213] on select "Not Started In Progress Waiting Complete" at bounding box center [559, 220] width 66 height 15
select select "unstarted"
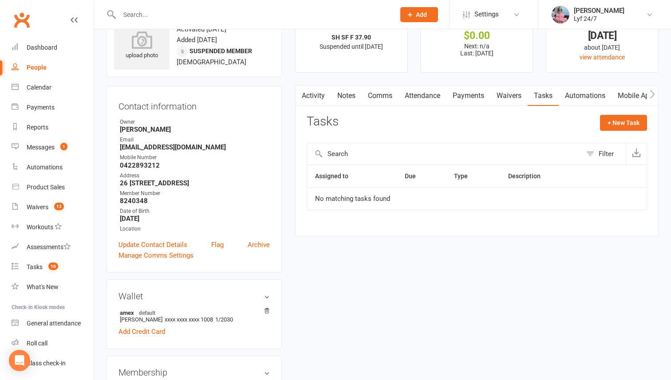
click at [348, 93] on link "Notes" at bounding box center [346, 96] width 31 height 20
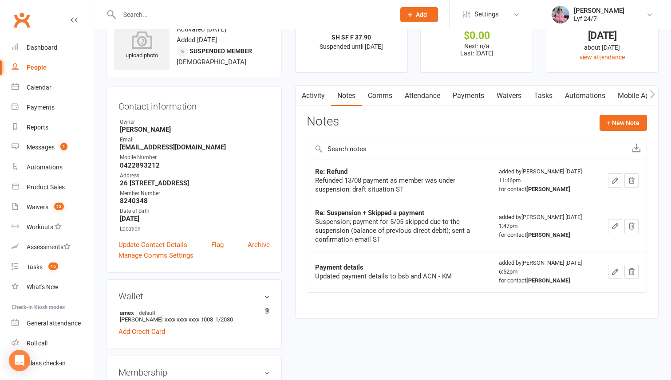
click at [592, 179] on icon "button" at bounding box center [614, 180] width 5 height 5
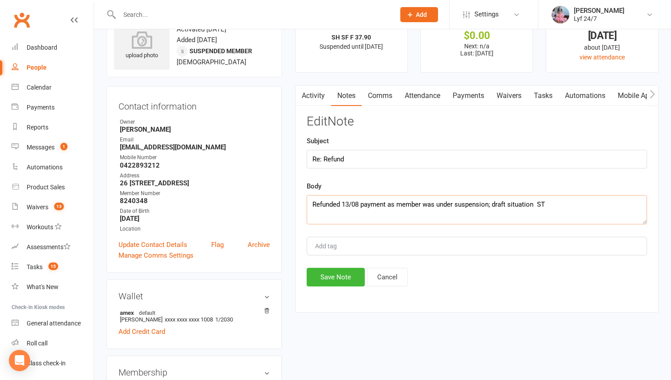
click at [535, 204] on textarea "Refunded 13/08 payment as member was under suspension; draft situation ST" at bounding box center [476, 209] width 340 height 29
type textarea "Refunded 13/08 payment as member was under suspension; draft situation Confirme…"
click at [320, 278] on button "Save Note" at bounding box center [335, 277] width 58 height 19
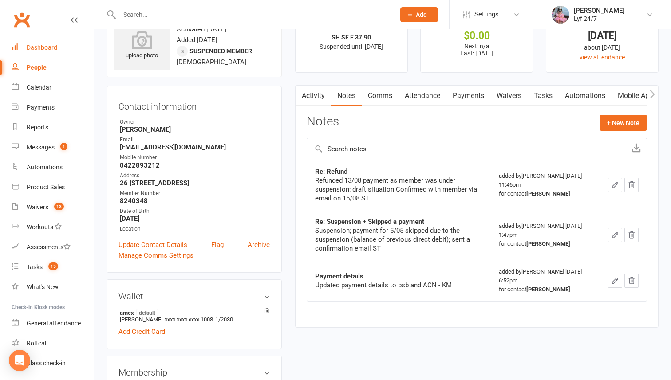
click at [37, 44] on div "Dashboard" at bounding box center [42, 47] width 31 height 7
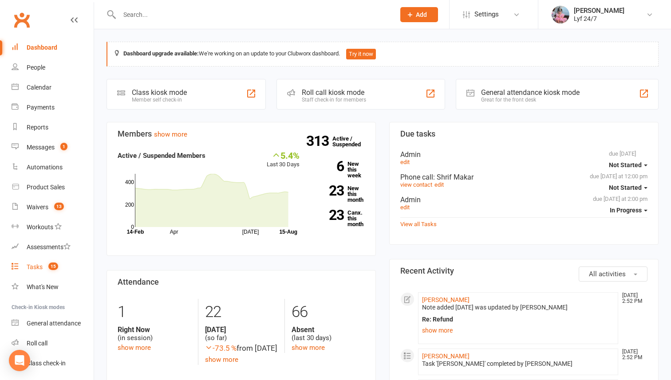
click at [32, 273] on link "Tasks 15" at bounding box center [53, 267] width 82 height 20
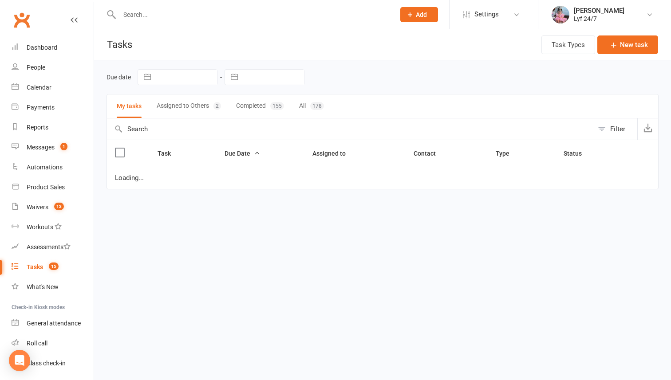
select select "started"
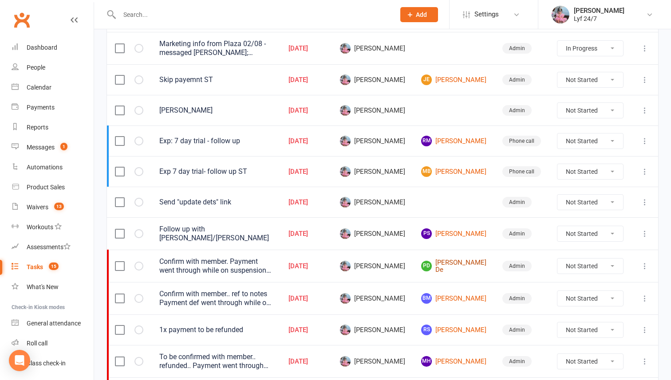
scroll to position [230, 0]
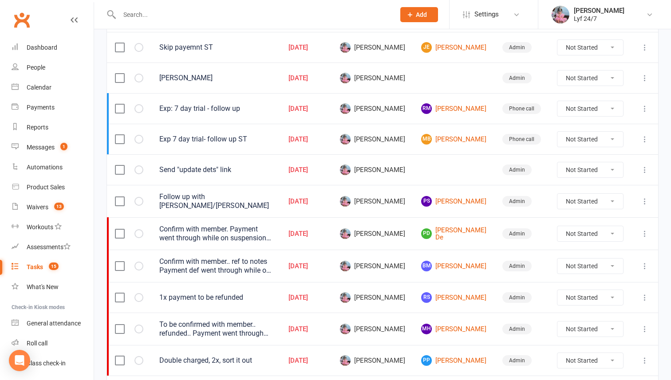
click at [591, 226] on select "Not Started In Progress Waiting Complete" at bounding box center [590, 233] width 66 height 15
click at [557, 226] on select "Not Started In Progress Waiting Complete" at bounding box center [590, 233] width 66 height 15
select select "unstarted"
select select "started"
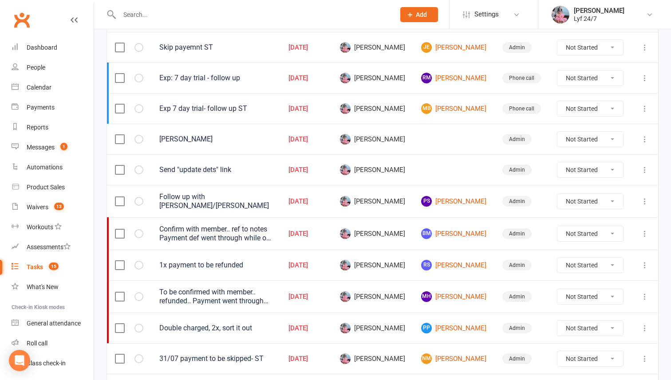
click at [580, 236] on select "Not Started In Progress Waiting Complete" at bounding box center [590, 233] width 66 height 15
click at [557, 226] on select "Not Started In Progress Waiting Complete" at bounding box center [590, 233] width 66 height 15
select select "unstarted"
select select "started"
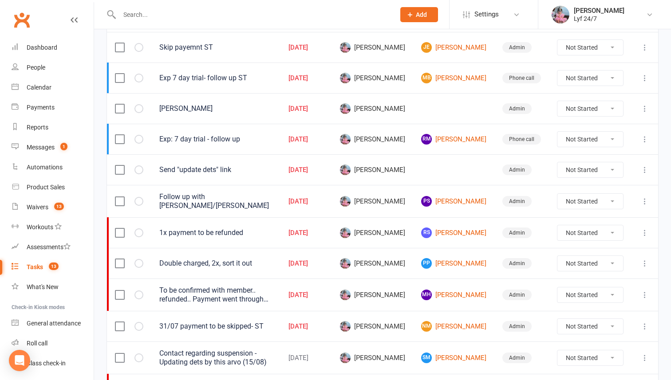
click at [560, 229] on select "Not Started In Progress Waiting Complete" at bounding box center [590, 232] width 66 height 15
click at [557, 225] on select "Not Started In Progress Waiting Complete" at bounding box center [590, 232] width 66 height 15
select select "unstarted"
select select "started"
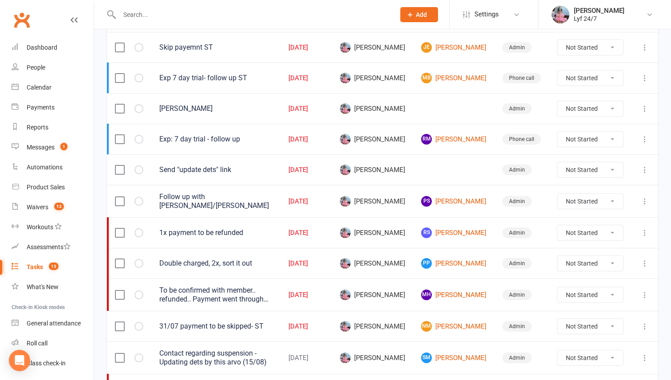
select select "started"
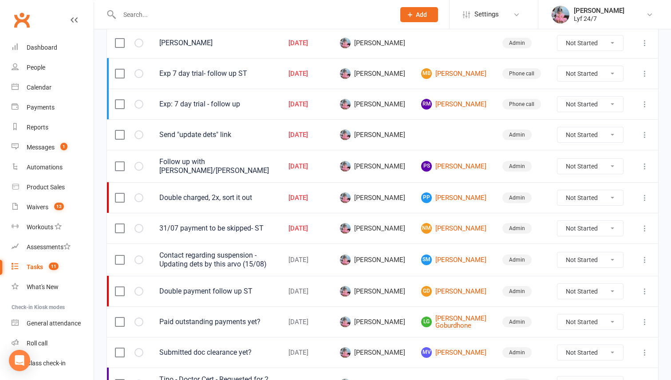
scroll to position [344, 0]
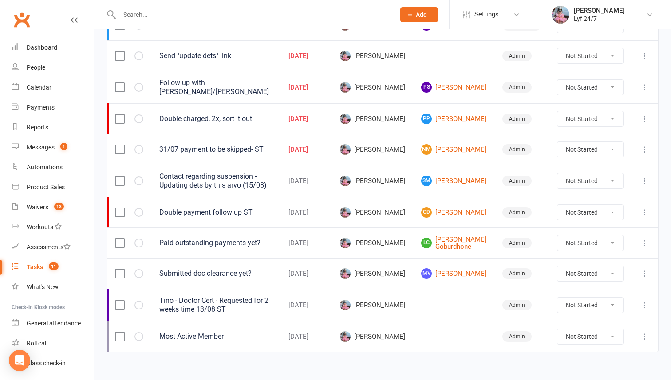
click at [586, 118] on select "Not Started In Progress Waiting Complete" at bounding box center [590, 118] width 66 height 15
click at [557, 111] on select "Not Started In Progress Waiting Complete" at bounding box center [590, 118] width 66 height 15
select select "unstarted"
select select "started"
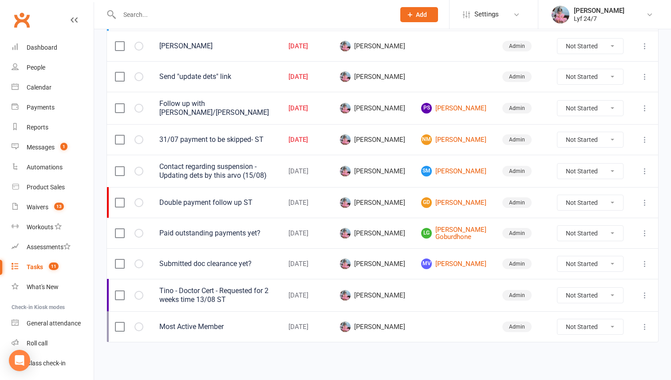
scroll to position [327, 0]
click at [462, 206] on link "GD Gnanaseelan Daniel Arudchuthan" at bounding box center [453, 202] width 65 height 11
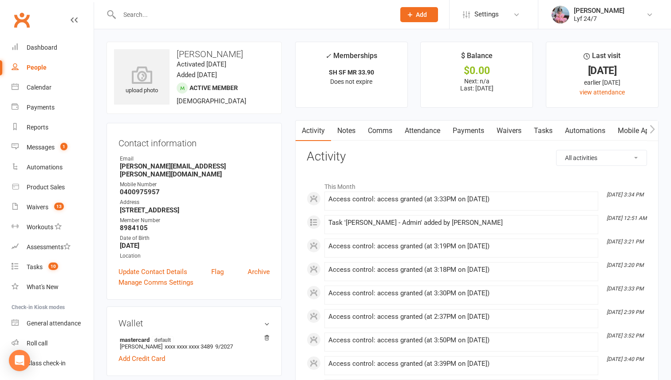
click at [140, 178] on strong "daniel.gnanaseelan@gmail.com" at bounding box center [195, 170] width 150 height 16
copy render-form-field "daniel.gnanaseelan@gmail.com"
click at [511, 132] on link "Waivers" at bounding box center [508, 131] width 37 height 20
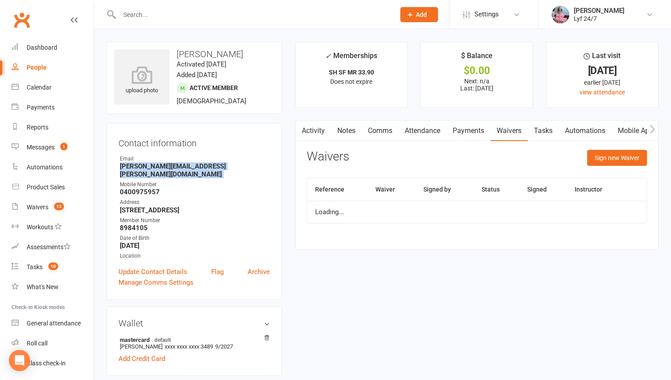
click at [539, 132] on link "Tasks" at bounding box center [542, 131] width 31 height 20
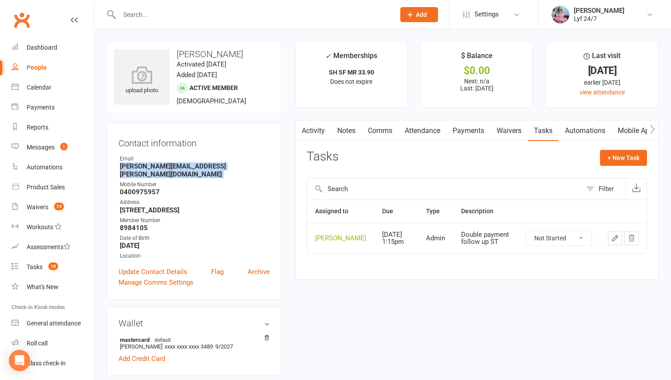
click at [330, 130] on link "Activity" at bounding box center [312, 131] width 35 height 20
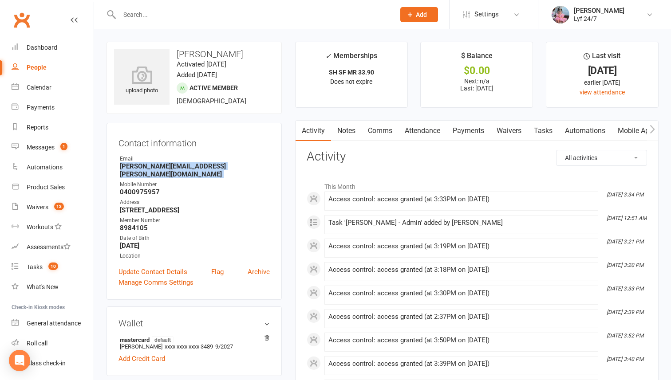
click at [337, 132] on link "Notes" at bounding box center [346, 131] width 31 height 20
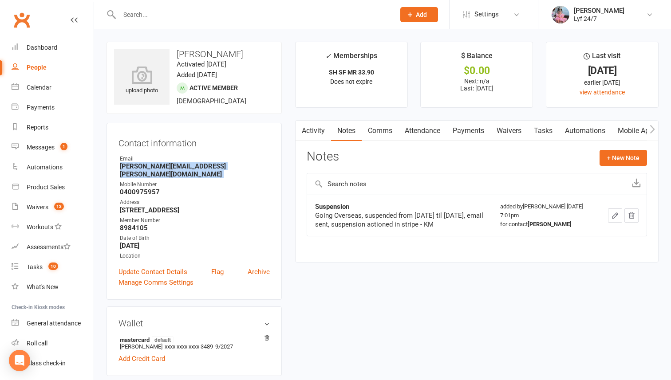
click at [524, 135] on link "Waivers" at bounding box center [508, 131] width 37 height 20
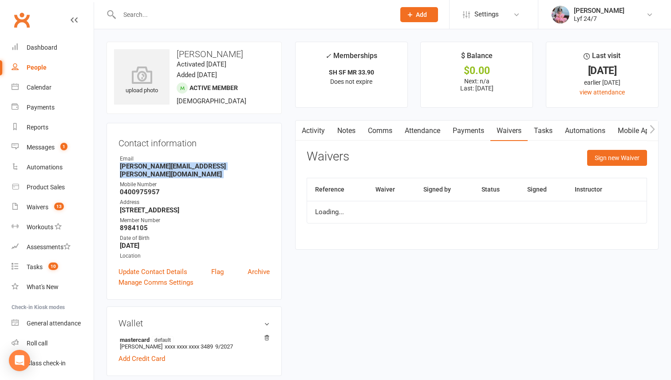
click at [536, 135] on link "Tasks" at bounding box center [542, 131] width 31 height 20
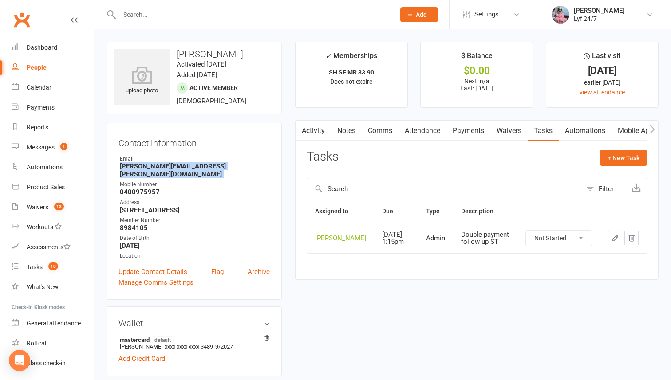
click at [345, 135] on link "Notes" at bounding box center [346, 131] width 31 height 20
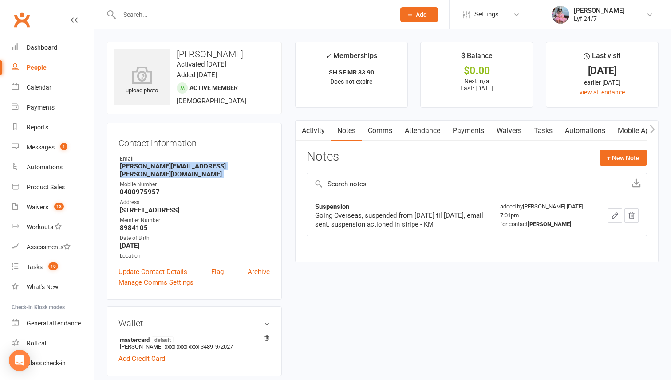
click at [385, 125] on link "Comms" at bounding box center [379, 131] width 37 height 20
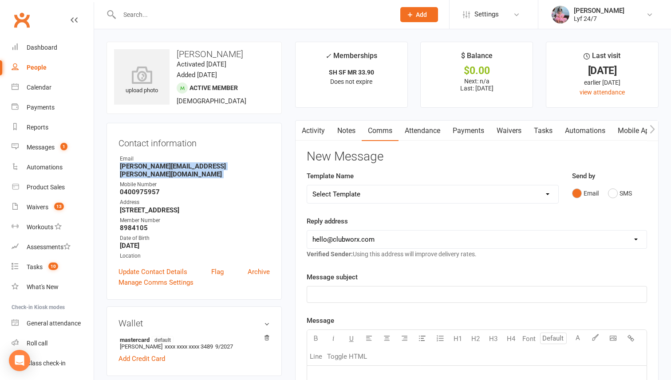
click at [357, 126] on link "Notes" at bounding box center [346, 131] width 31 height 20
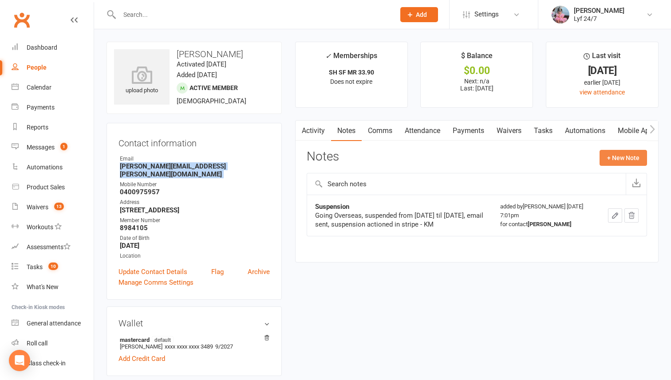
click at [592, 155] on button "+ New Note" at bounding box center [622, 158] width 47 height 16
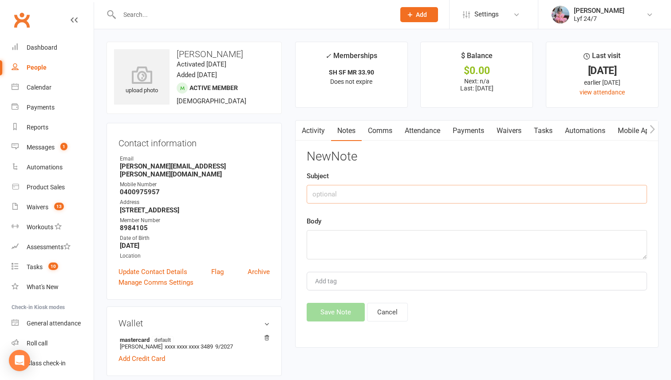
click at [418, 196] on input "text" at bounding box center [476, 194] width 340 height 19
type input "Re: Refund"
click at [375, 250] on textarea at bounding box center [476, 244] width 340 height 29
type textarea "s"
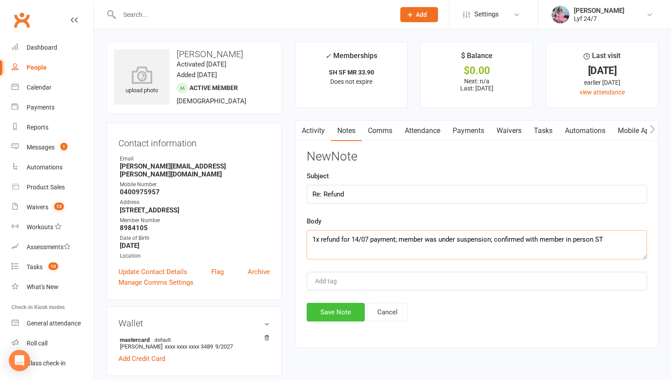
type textarea "1x refund for 14/07 payment; member was under suspension; confirmed with member…"
click at [317, 311] on button "Save Note" at bounding box center [335, 312] width 58 height 19
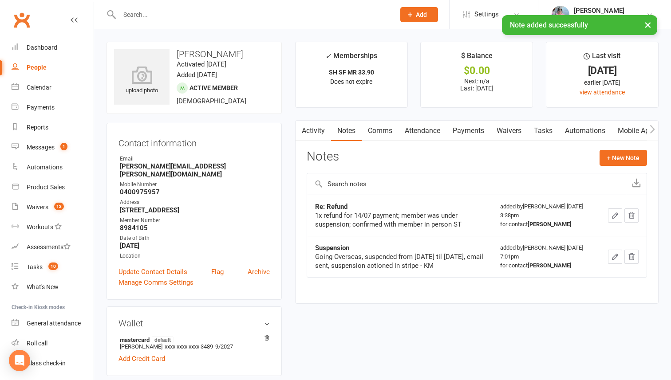
click at [543, 126] on link "Tasks" at bounding box center [542, 131] width 31 height 20
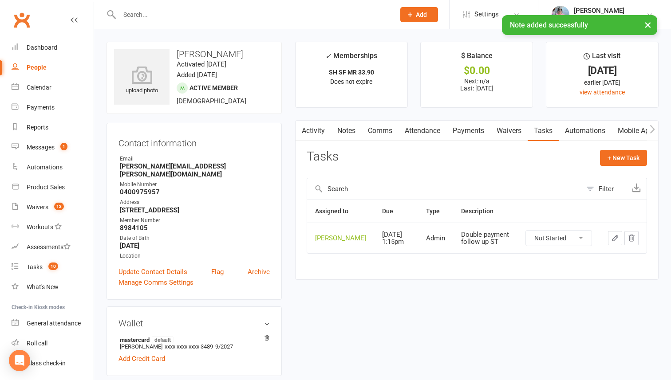
click at [577, 242] on select "Not Started In Progress Waiting Complete" at bounding box center [559, 238] width 66 height 15
click at [526, 233] on select "Not Started In Progress Waiting Complete" at bounding box center [559, 238] width 66 height 15
select select "unstarted"
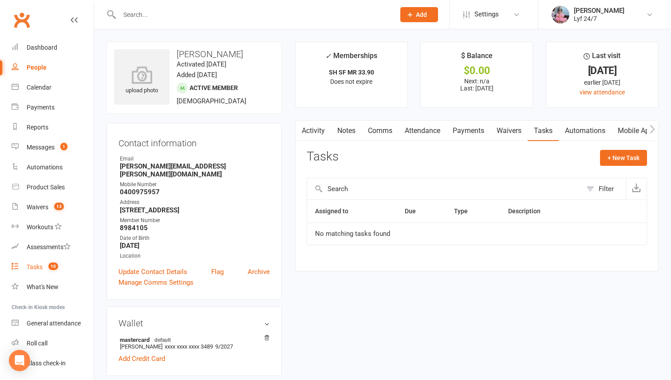
click at [44, 267] on link "Tasks 10" at bounding box center [53, 267] width 82 height 20
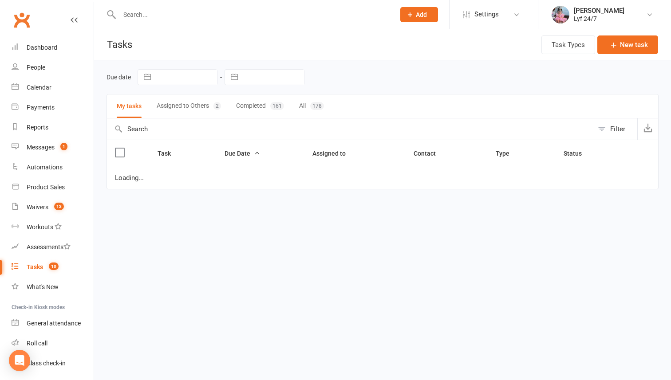
select select "started"
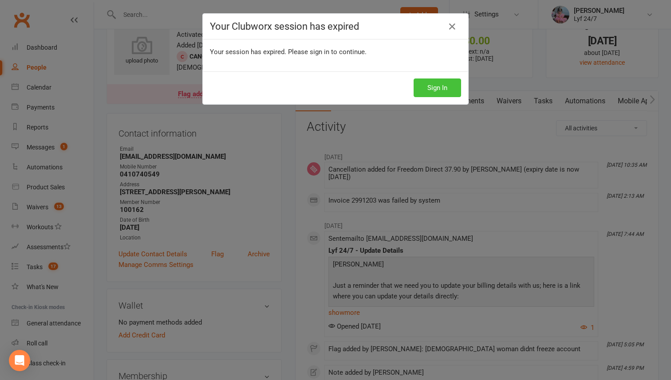
click at [436, 86] on button "Sign In" at bounding box center [436, 88] width 47 height 19
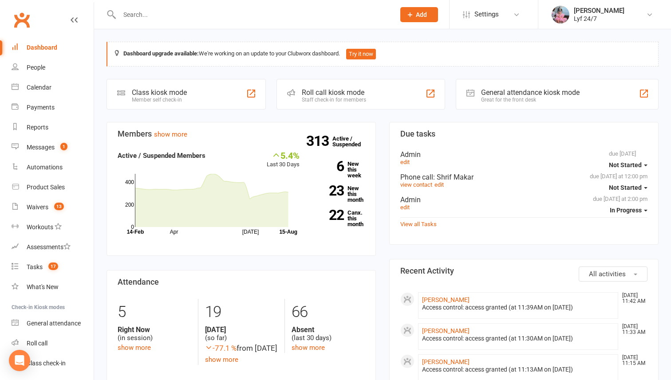
click at [187, 16] on input "text" at bounding box center [253, 14] width 272 height 12
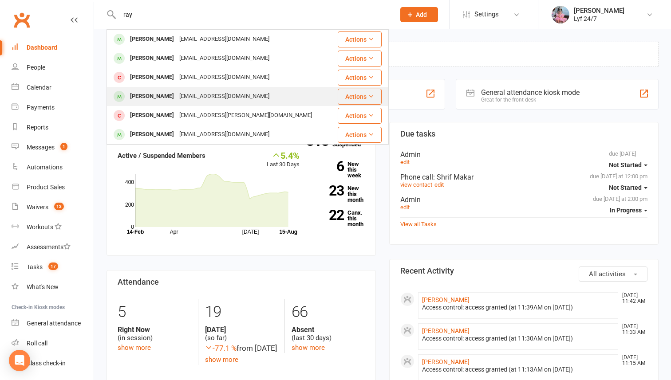
type input "ray"
click at [152, 93] on div "[PERSON_NAME]" at bounding box center [151, 96] width 49 height 13
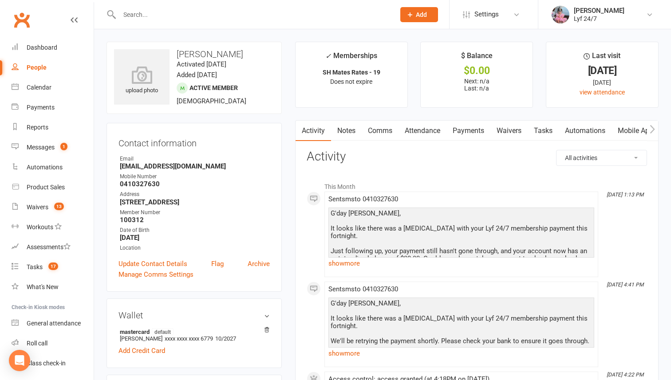
click at [356, 133] on link "Notes" at bounding box center [346, 131] width 31 height 20
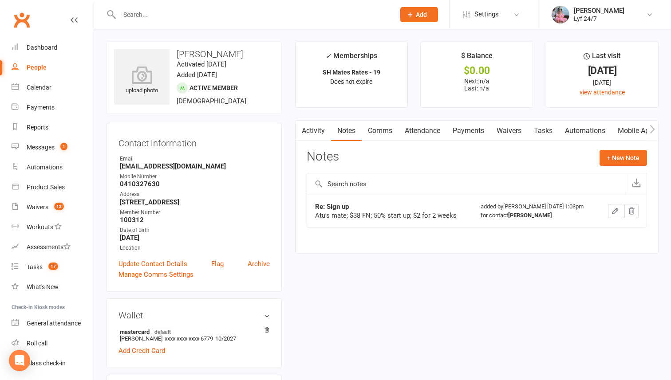
click at [629, 170] on div "Notes + New Note" at bounding box center [476, 161] width 340 height 23
click at [624, 162] on button "+ New Note" at bounding box center [622, 158] width 47 height 16
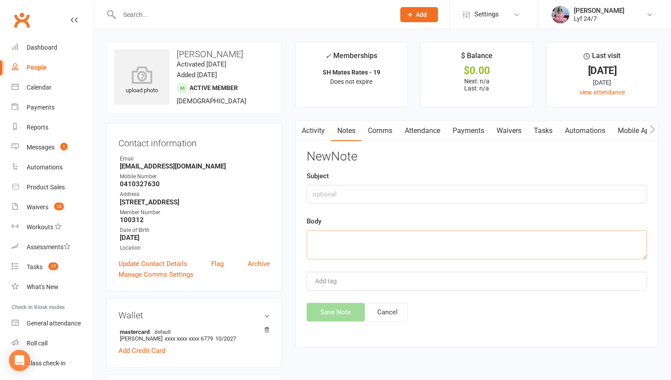
click at [370, 256] on textarea at bounding box center [476, 244] width 340 height 29
paste textarea "updated card dets over the phone; re-run payment ST 15/08"
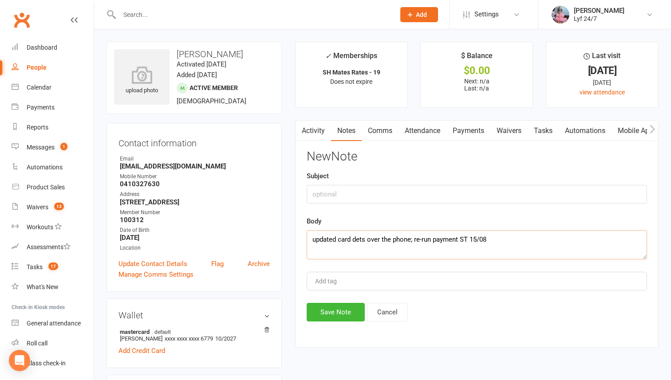
type textarea "updated card dets over the phone; re-run payment ST 15/08"
click at [330, 198] on input "text" at bounding box center [476, 194] width 340 height 19
type input "Re: DH rerun"
click at [314, 236] on textarea "updated card dets over the phone; re-run payment ST 15/08" at bounding box center [476, 244] width 340 height 29
click at [476, 241] on textarea "Updated card dets over the phone; re-run payment ST 15/08" at bounding box center [476, 244] width 340 height 29
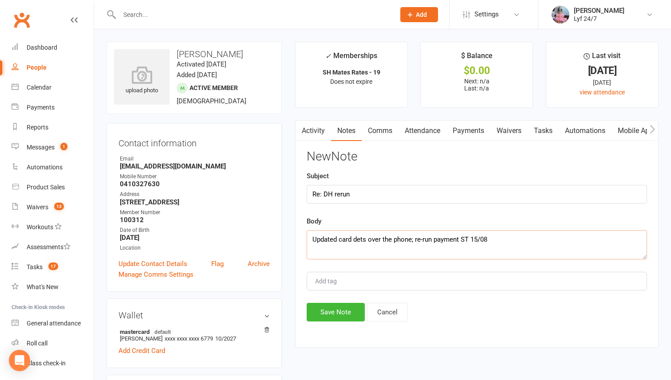
click at [499, 238] on textarea "Updated card dets over the phone; re-run payment ST 15/08" at bounding box center [476, 244] width 340 height 29
click at [443, 239] on textarea "Updated card dets over the phone; re-run payment ST" at bounding box center [476, 244] width 340 height 29
type textarea "Updated card dets over the phone; re-run DH ST"
click at [353, 310] on button "Save Note" at bounding box center [335, 312] width 58 height 19
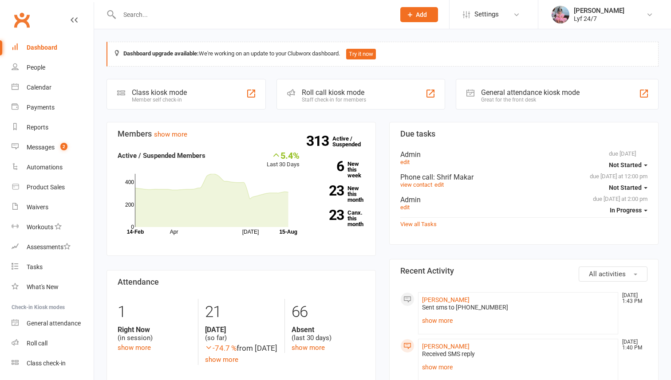
click at [157, 13] on input "text" at bounding box center [253, 14] width 272 height 12
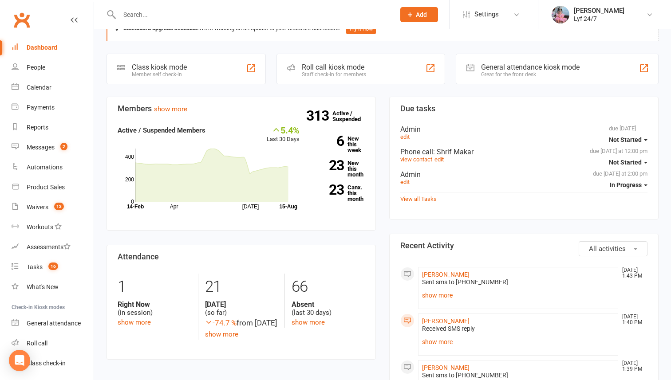
scroll to position [59, 0]
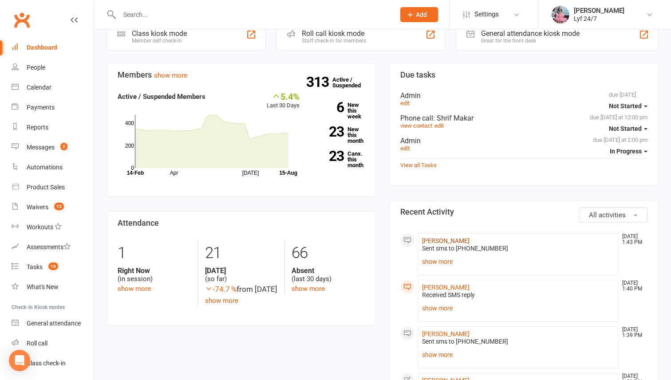
click at [440, 237] on link "Abirami Puvanendran" at bounding box center [445, 240] width 47 height 7
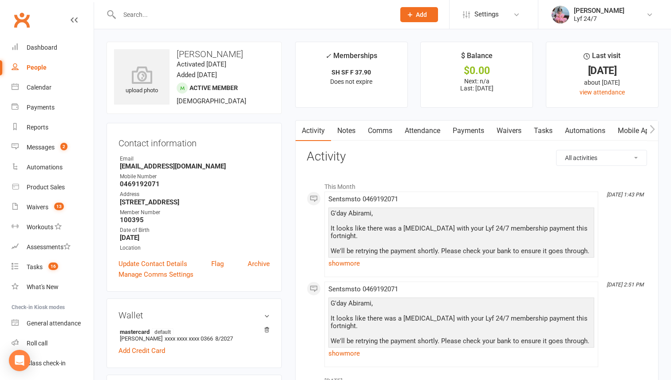
click at [342, 129] on link "Notes" at bounding box center [346, 131] width 31 height 20
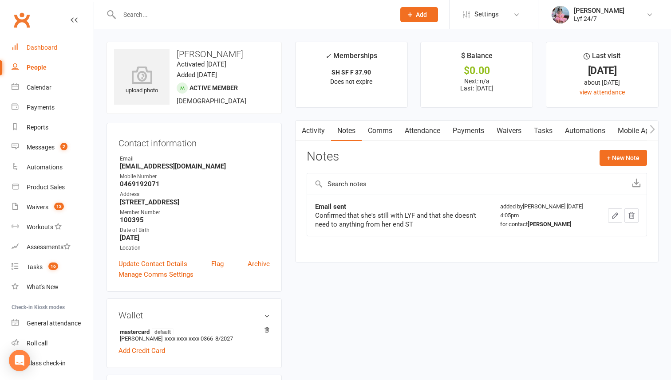
click at [47, 45] on div "Dashboard" at bounding box center [42, 47] width 31 height 7
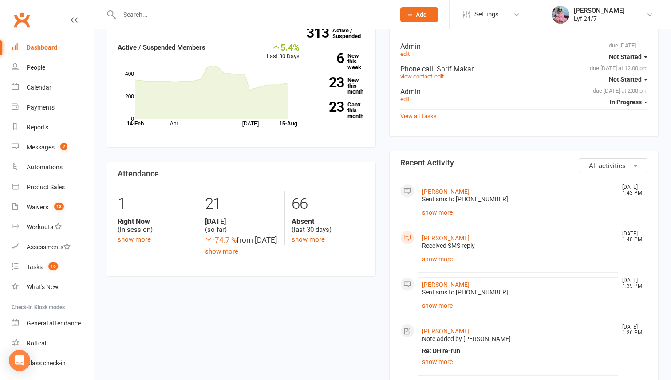
scroll to position [151, 0]
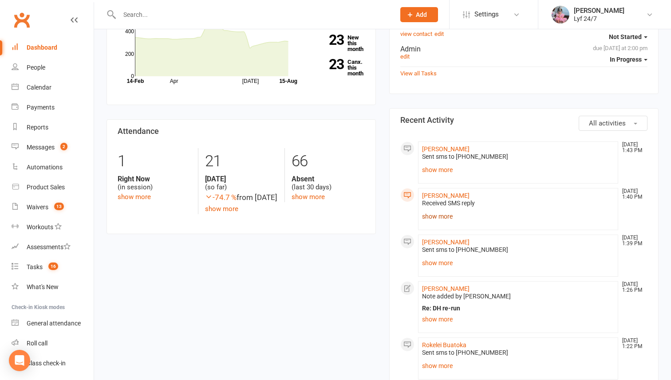
click at [437, 213] on link "show more" at bounding box center [518, 216] width 192 height 12
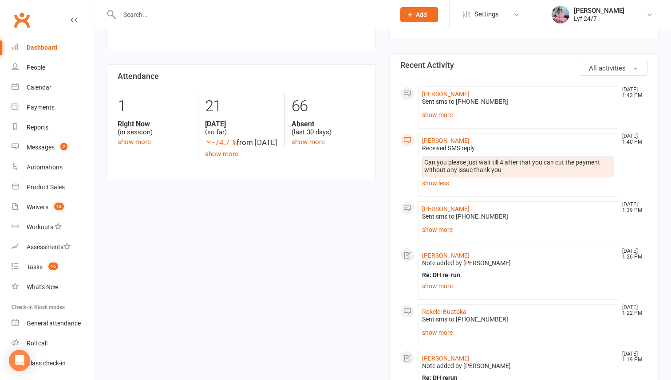
scroll to position [208, 0]
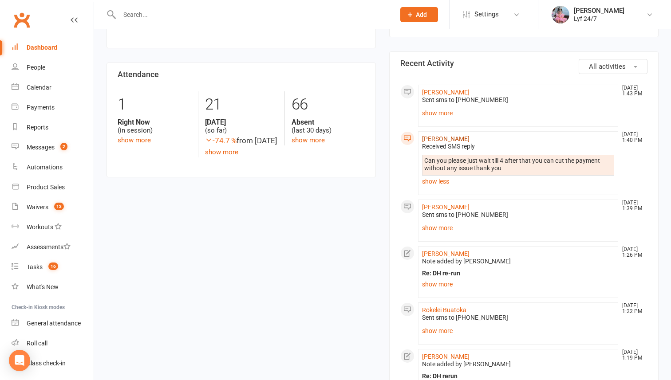
click at [435, 142] on link "Nigam Gurjar" at bounding box center [445, 138] width 47 height 7
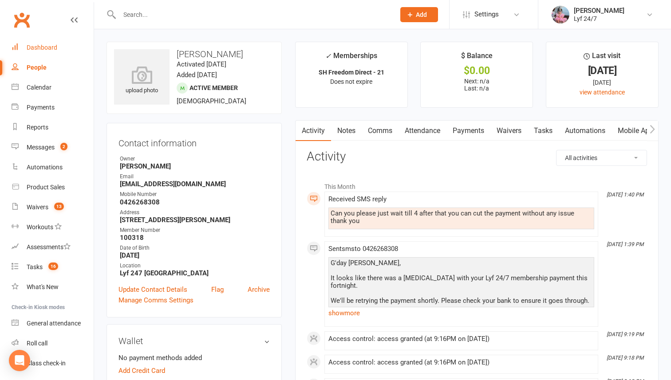
click at [47, 48] on div "Dashboard" at bounding box center [42, 47] width 31 height 7
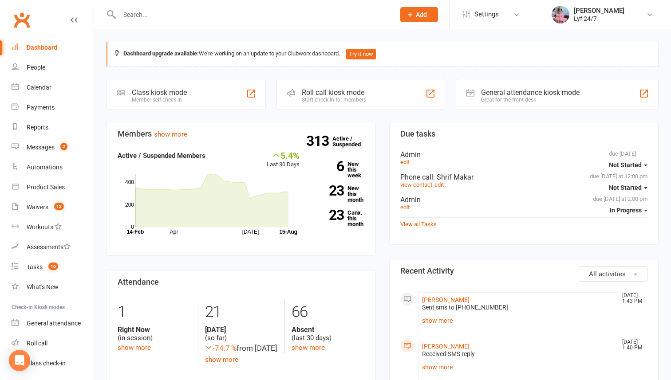
click at [166, 17] on input "text" at bounding box center [253, 14] width 272 height 12
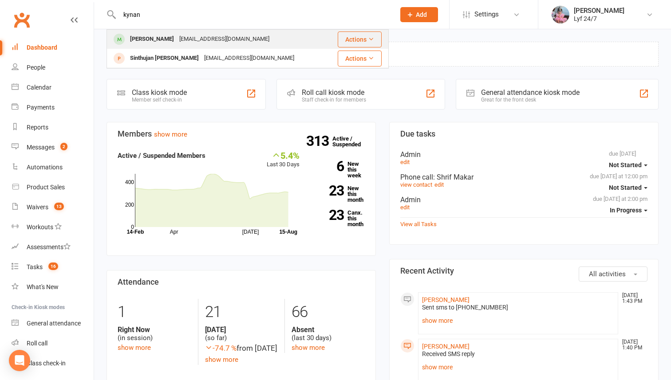
type input "kynan"
click at [159, 37] on div "kynan frary" at bounding box center [151, 39] width 49 height 13
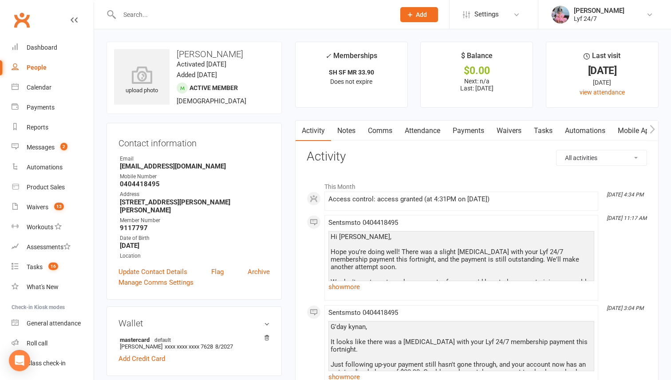
click at [353, 127] on link "Notes" at bounding box center [346, 131] width 31 height 20
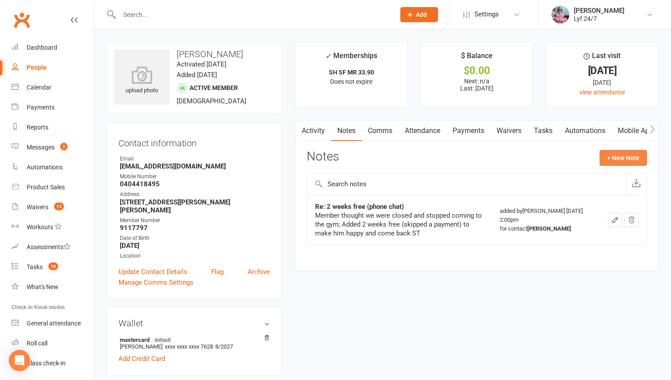
click at [613, 161] on button "+ New Note" at bounding box center [622, 158] width 47 height 16
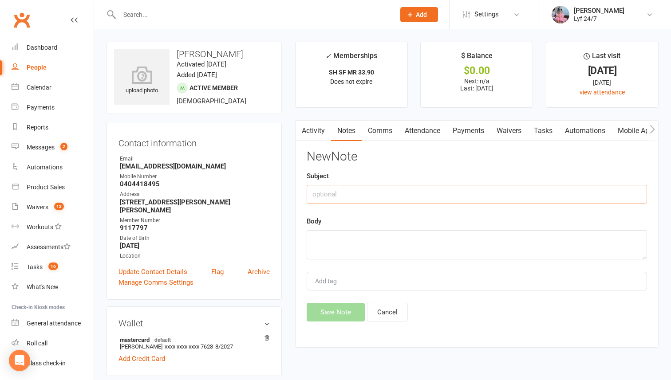
click at [357, 185] on input "text" at bounding box center [476, 194] width 340 height 19
type input "Re: DH rerun"
click at [339, 240] on textarea at bounding box center [476, 244] width 340 height 29
type textarea "Spoke on the phone; re-run DH ST"
click at [331, 329] on div "Activity Notes Comms Attendance Payments Waivers Tasks Automations Mobile App A…" at bounding box center [476, 234] width 363 height 228
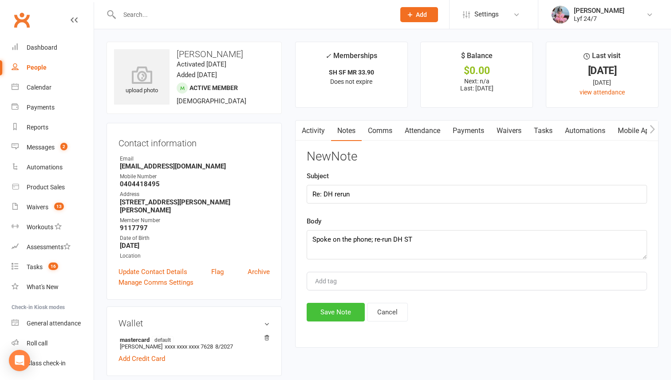
click at [330, 318] on button "Save Note" at bounding box center [335, 312] width 58 height 19
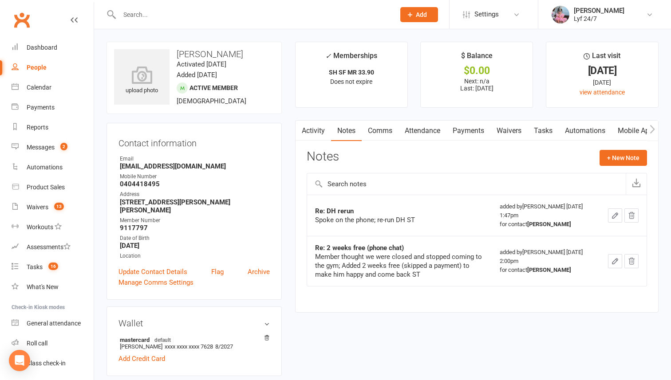
click at [153, 17] on input "text" at bounding box center [253, 14] width 272 height 12
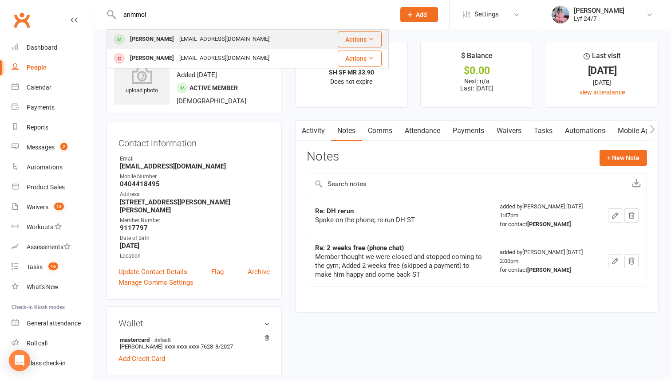
type input "anmmol"
click at [155, 39] on div "ANMOL DHILLON" at bounding box center [151, 39] width 49 height 13
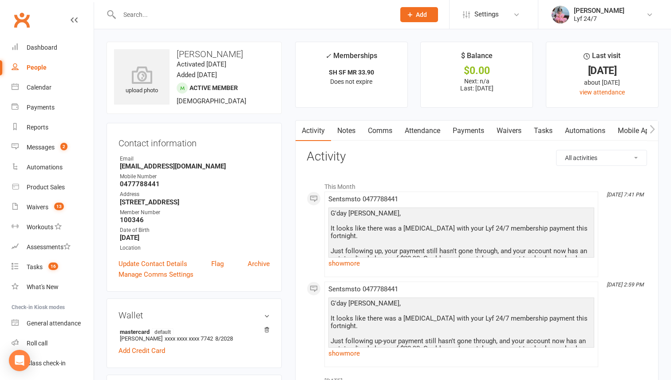
click at [383, 130] on link "Comms" at bounding box center [379, 131] width 37 height 20
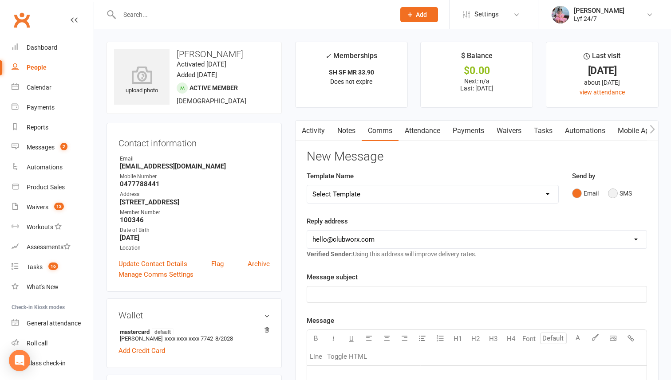
click at [623, 192] on button "SMS" at bounding box center [620, 193] width 24 height 17
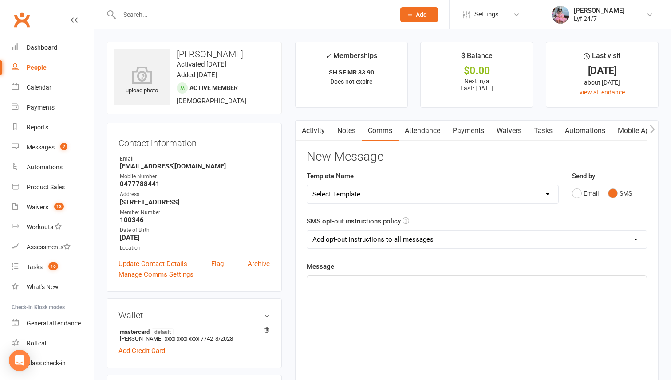
click at [518, 191] on select "Select Template [SMS] Win $500 Cash draw- Notify member for each entry [SMS] $6…" at bounding box center [432, 194] width 251 height 18
select select "10"
click at [307, 185] on select "Select Template [SMS] Win $500 Cash draw- Notify member for each entry [SMS] $6…" at bounding box center [432, 194] width 251 height 18
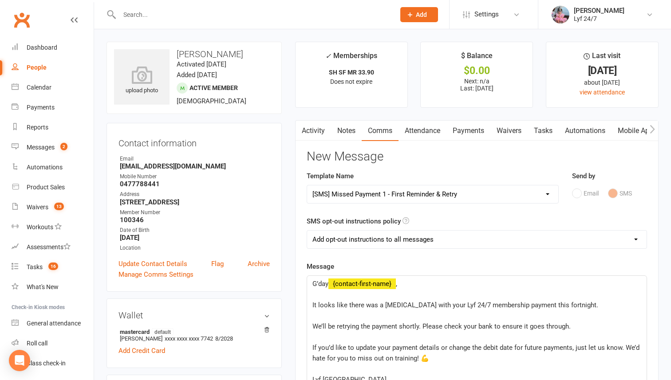
scroll to position [246, 0]
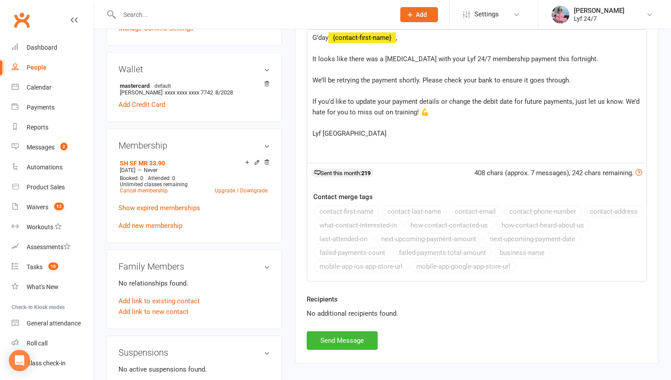
click at [334, 351] on div "Activity Notes Comms Attendance Payments Waivers Tasks Automations Mobile App A…" at bounding box center [476, 118] width 363 height 489
click at [334, 340] on button "Send Message" at bounding box center [341, 340] width 71 height 19
select select
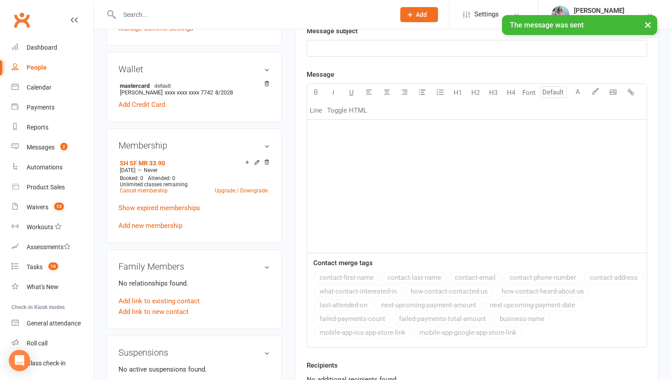
scroll to position [0, 0]
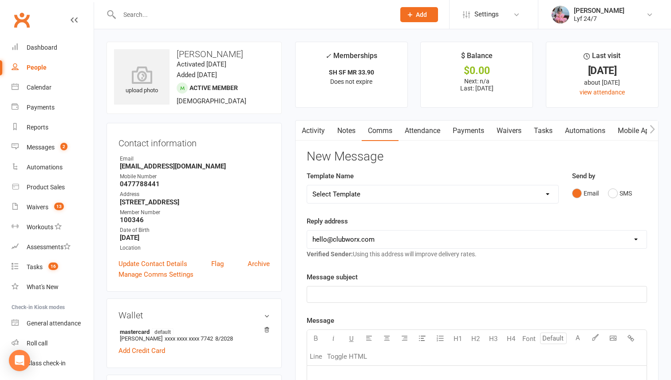
click at [224, 13] on input "text" at bounding box center [253, 14] width 272 height 12
type input "romeo"
click at [157, 35] on div "Romeo Colon" at bounding box center [151, 39] width 49 height 13
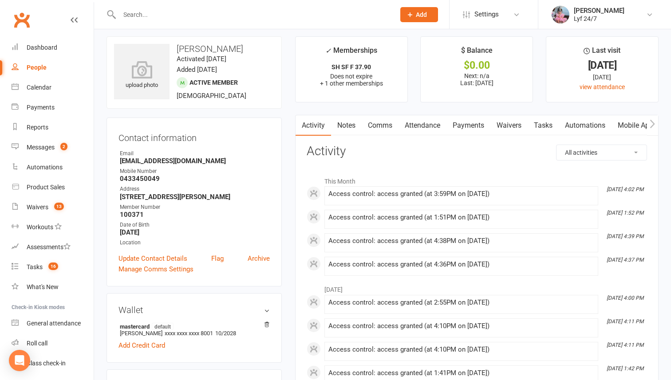
scroll to position [2, 0]
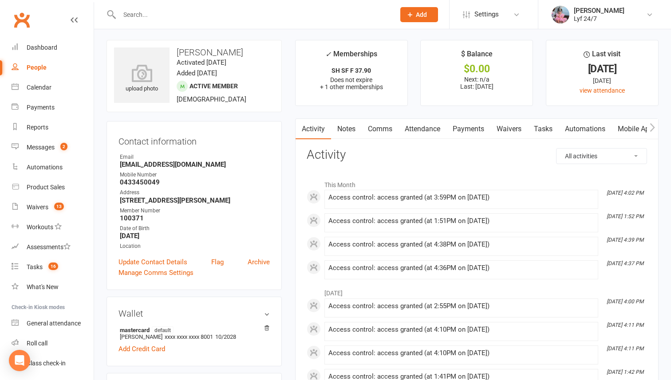
click at [171, 16] on input "text" at bounding box center [253, 14] width 272 height 12
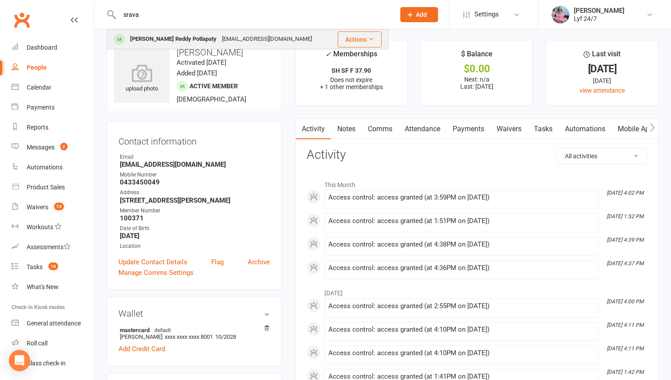
type input "srava"
click at [162, 39] on div "Sravan Kumar Reddy Potlapaty" at bounding box center [173, 39] width 92 height 13
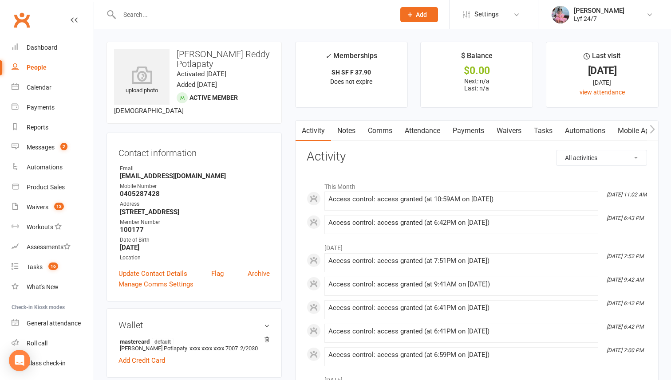
click at [548, 126] on link "Tasks" at bounding box center [542, 131] width 31 height 20
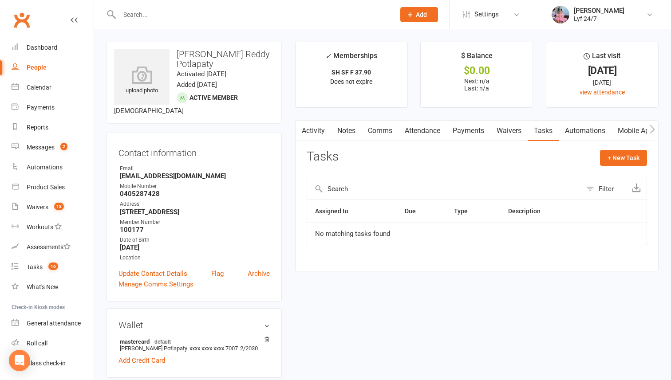
click at [346, 127] on link "Notes" at bounding box center [346, 131] width 31 height 20
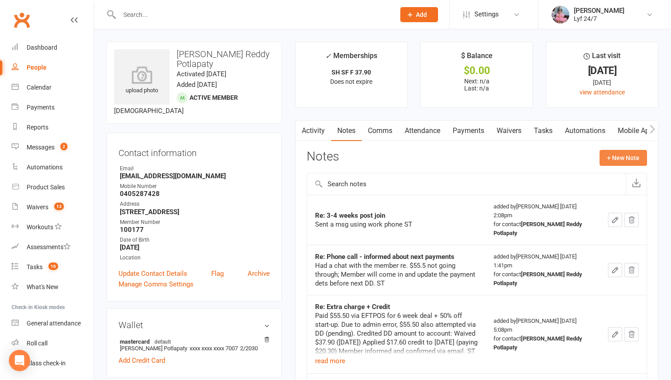
click at [621, 157] on button "+ New Note" at bounding box center [622, 158] width 47 height 16
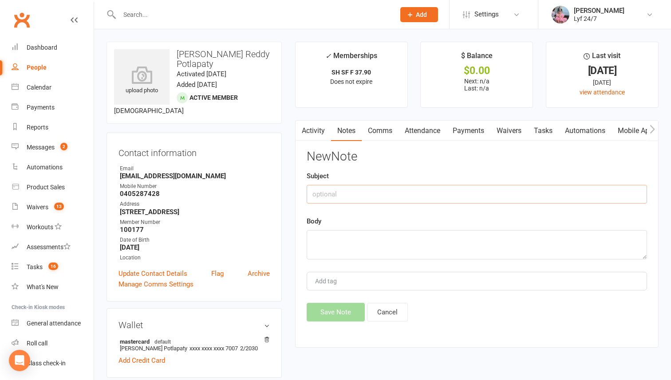
click at [355, 196] on input "text" at bounding box center [476, 194] width 340 height 19
type input "Re: DH Rerun"
click at [339, 246] on textarea at bounding box center [476, 244] width 340 height 29
type textarea "Spoke on the phone; approved ST"
click at [345, 316] on button "Save Note" at bounding box center [335, 312] width 58 height 19
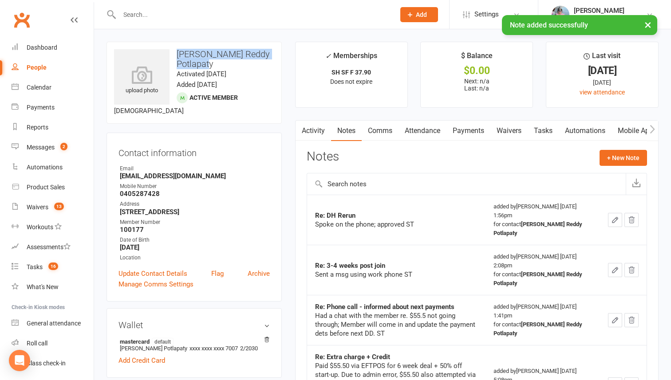
drag, startPoint x: 177, startPoint y: 53, endPoint x: 223, endPoint y: 61, distance: 46.8
click at [223, 61] on h3 "Sravan Kumar Reddy Potlapaty" at bounding box center [194, 59] width 160 height 20
copy h3 "Sravan Kumar Reddy Potlapaty"
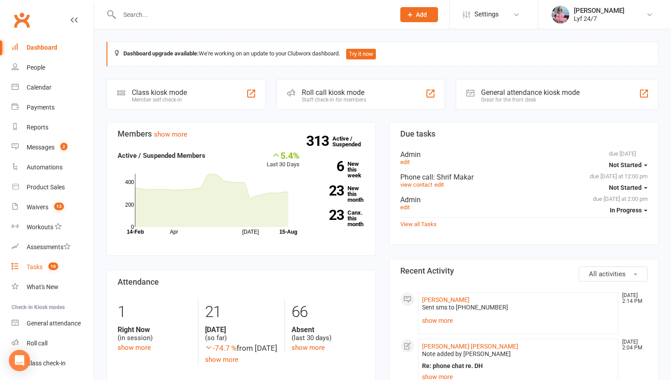
click at [43, 259] on link "Tasks 16" at bounding box center [53, 267] width 82 height 20
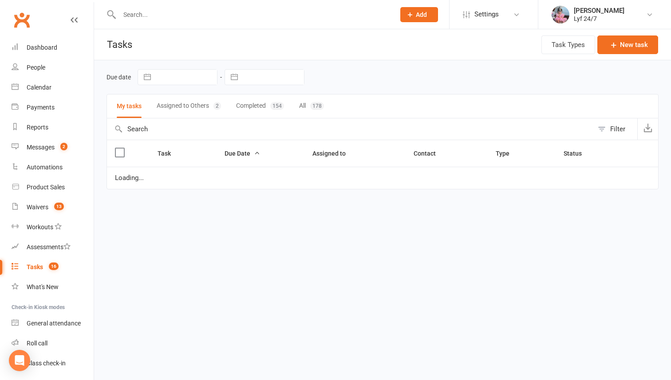
select select "started"
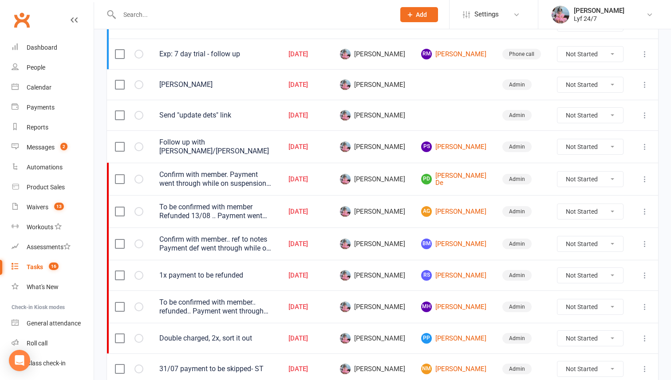
scroll to position [291, 0]
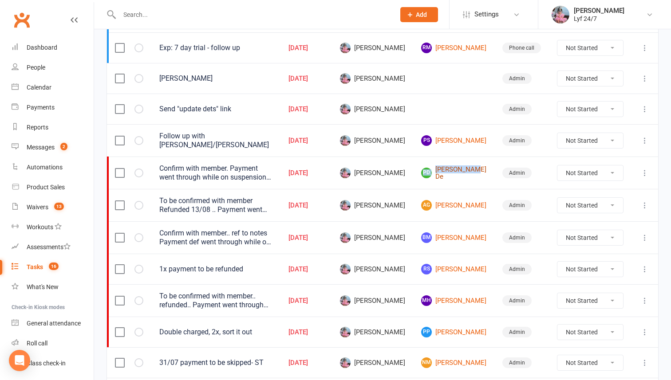
click at [467, 171] on link "PD Paromita De" at bounding box center [453, 173] width 65 height 15
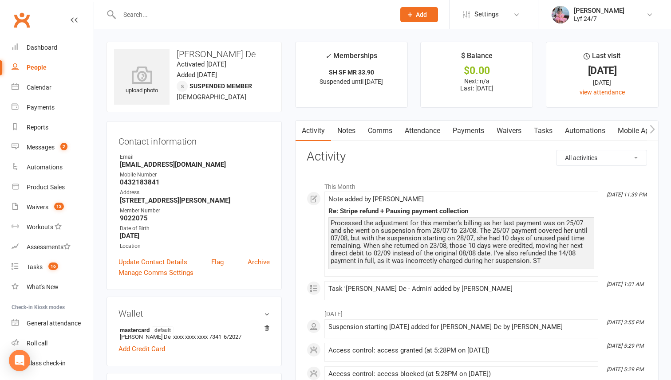
click at [536, 190] on li "This Month" at bounding box center [476, 184] width 340 height 14
click at [354, 128] on link "Notes" at bounding box center [346, 131] width 31 height 20
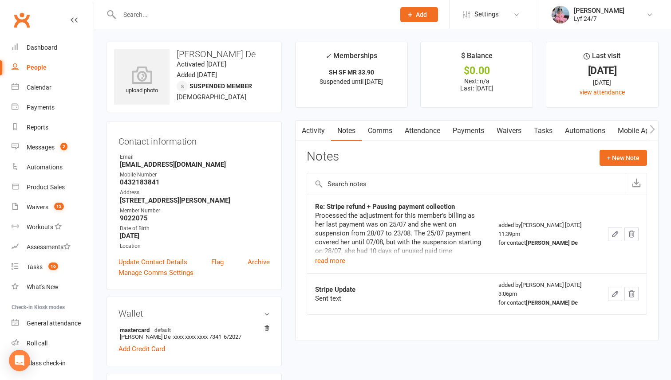
click at [613, 233] on icon "button" at bounding box center [614, 234] width 5 height 5
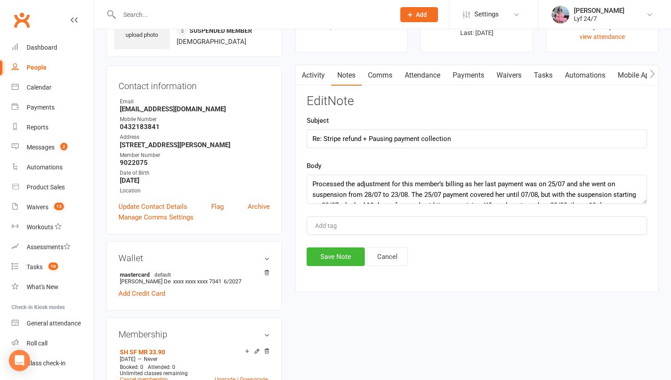
scroll to position [59, 0]
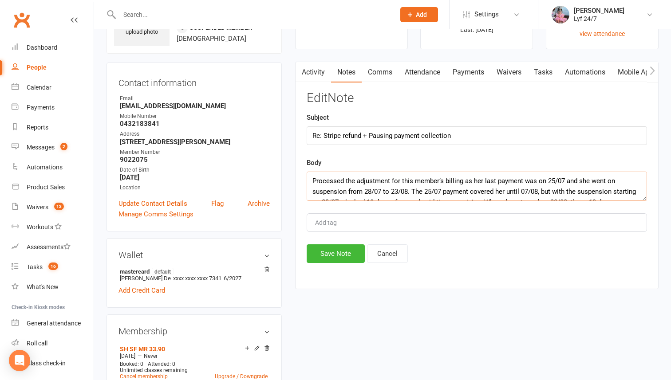
click at [489, 194] on textarea "Processed the adjustment for this member’s billing as her last payment was on 2…" at bounding box center [476, 186] width 340 height 29
click at [527, 189] on textarea "Processed the adjustment for this member’s billing as her last payment was on 2…" at bounding box center [476, 186] width 340 height 29
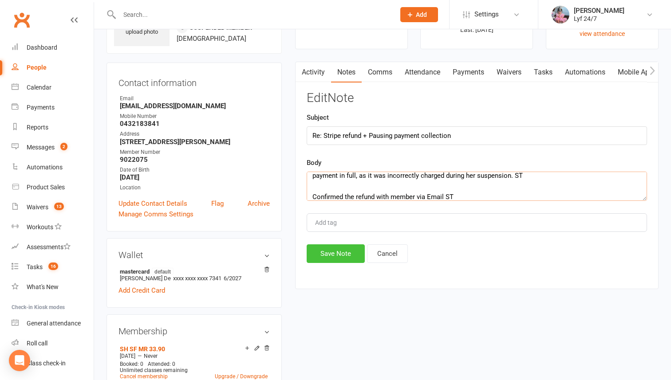
type textarea "Processed the adjustment for this member’s billing as her last payment was on 2…"
click at [337, 252] on button "Save Note" at bounding box center [335, 253] width 58 height 19
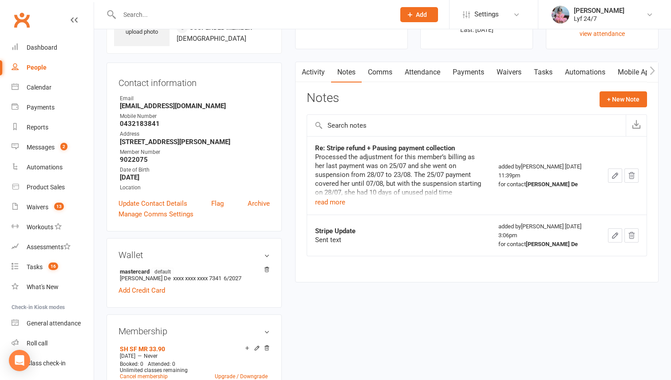
click at [224, 10] on input "text" at bounding box center [253, 14] width 272 height 12
type input "v"
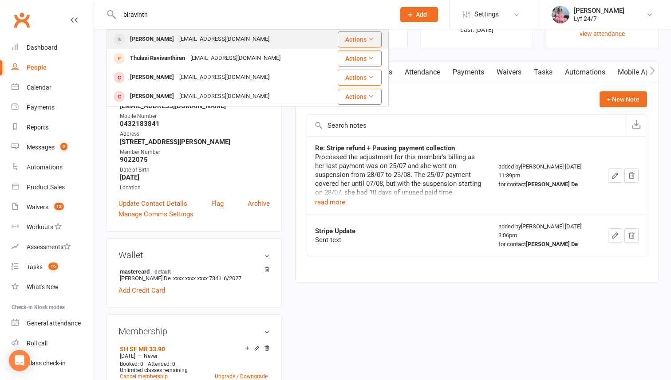
type input "biravinth"
click at [224, 43] on div "Biravinthan2008@gmail.com" at bounding box center [224, 39] width 95 height 13
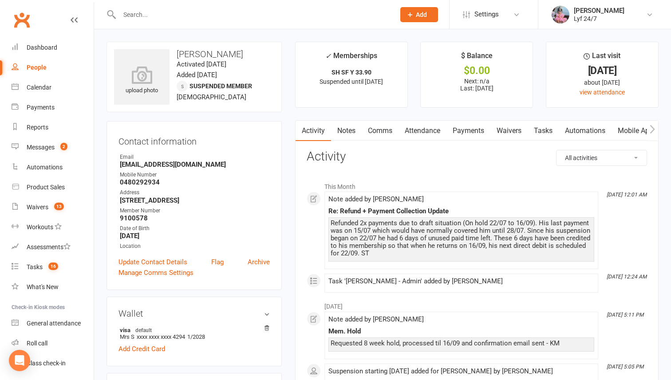
click at [342, 132] on link "Notes" at bounding box center [346, 131] width 31 height 20
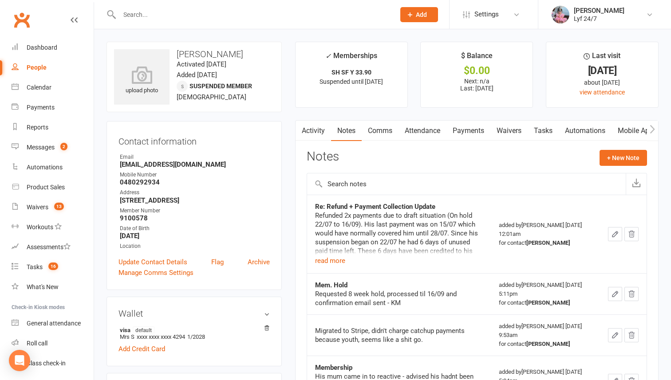
click at [618, 233] on icon "button" at bounding box center [615, 234] width 8 height 8
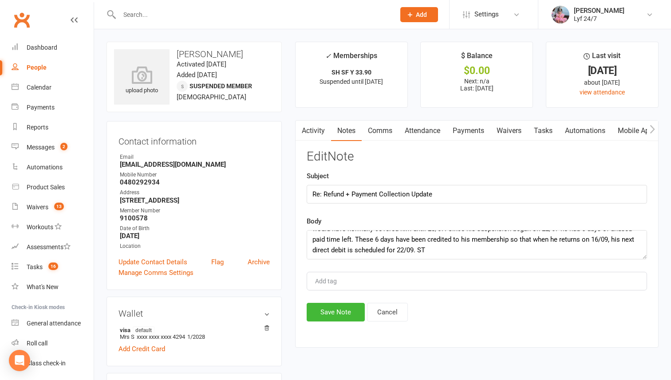
scroll to position [43, 0]
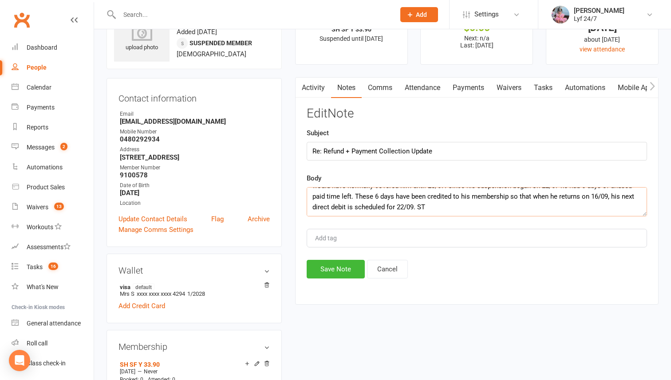
click at [447, 206] on textarea "Refunded 2x payments due to draft situation (On hold 22/07 to 16/09). His last …" at bounding box center [476, 201] width 340 height 29
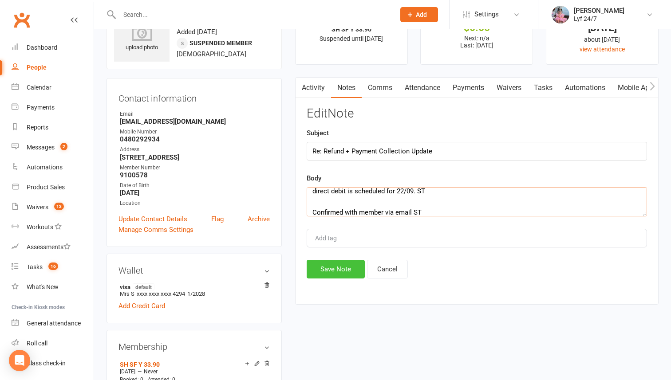
type textarea "Refunded 2x payments due to draft situation (On hold 22/07 to 16/09). His last …"
click at [362, 269] on button "Save Note" at bounding box center [335, 269] width 58 height 19
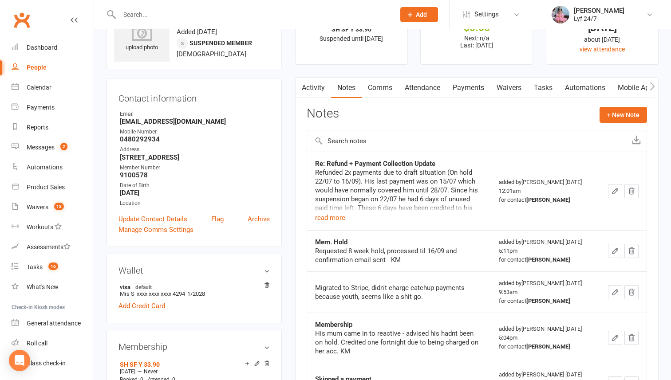
scroll to position [0, 0]
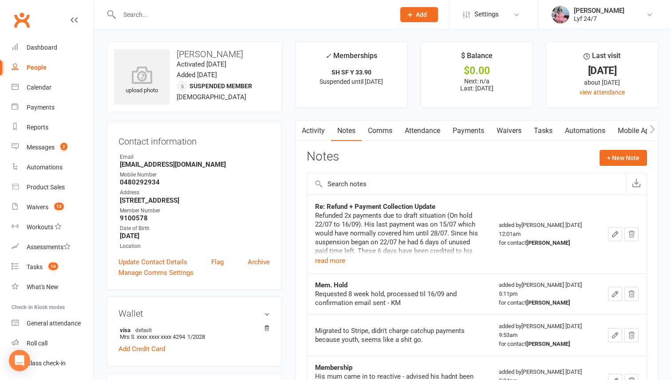
click at [207, 13] on input "text" at bounding box center [253, 14] width 272 height 12
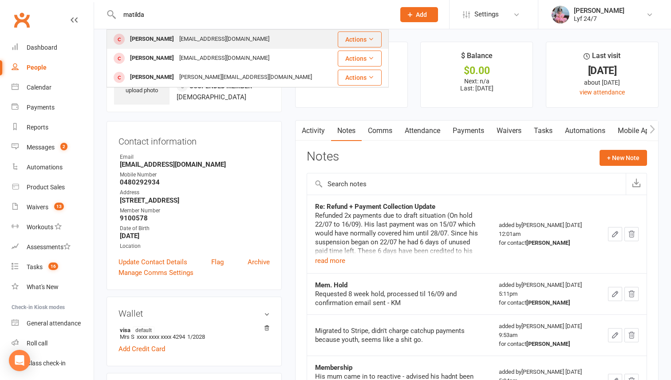
type input "matilda"
click at [153, 40] on div "Matilda Bush" at bounding box center [151, 39] width 49 height 13
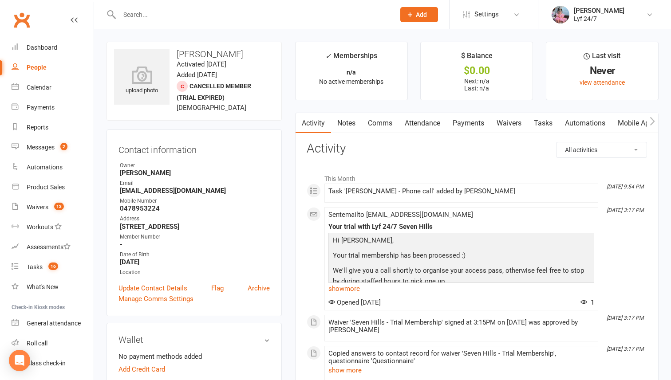
scroll to position [77, 0]
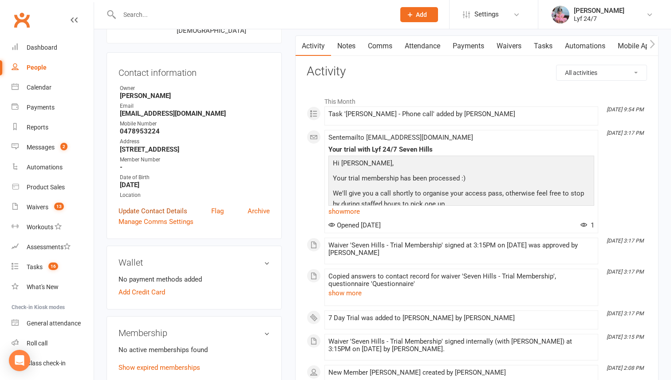
click at [145, 208] on link "Update Contact Details" at bounding box center [152, 211] width 69 height 11
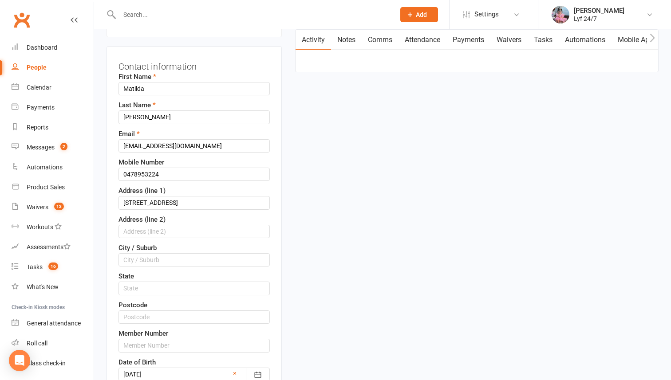
scroll to position [132, 0]
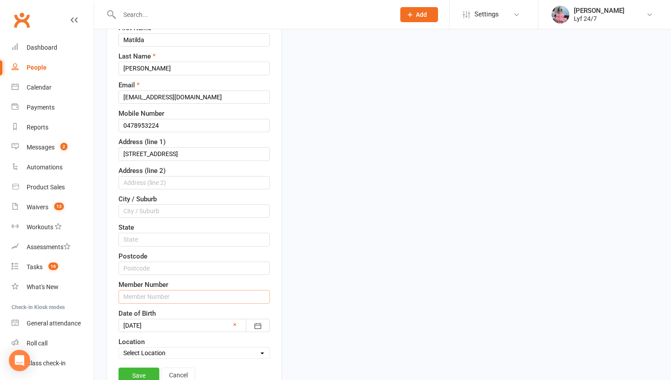
click at [128, 299] on input "text" at bounding box center [193, 296] width 151 height 13
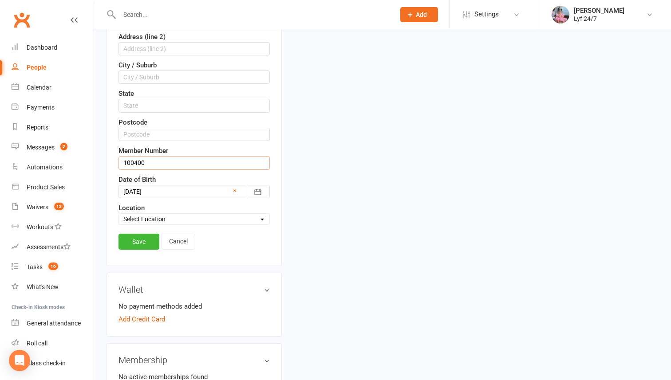
scroll to position [310, 0]
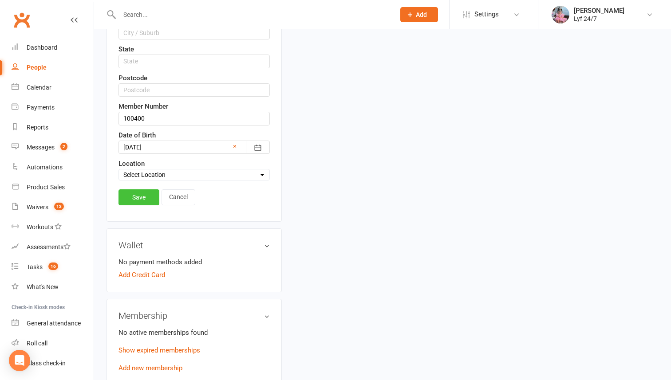
click at [158, 192] on link "Save" at bounding box center [138, 197] width 41 height 16
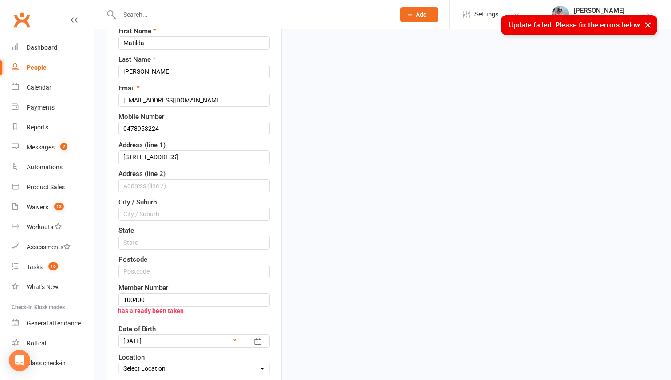
scroll to position [134, 0]
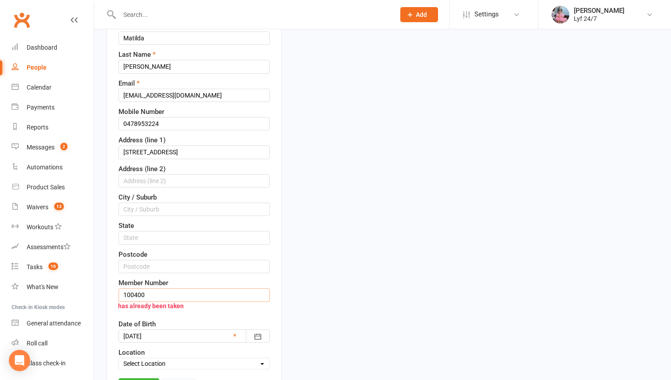
click at [159, 292] on input "100400" at bounding box center [193, 294] width 151 height 13
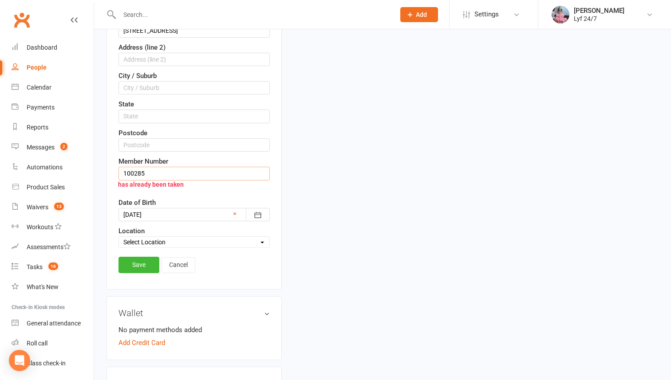
scroll to position [262, 0]
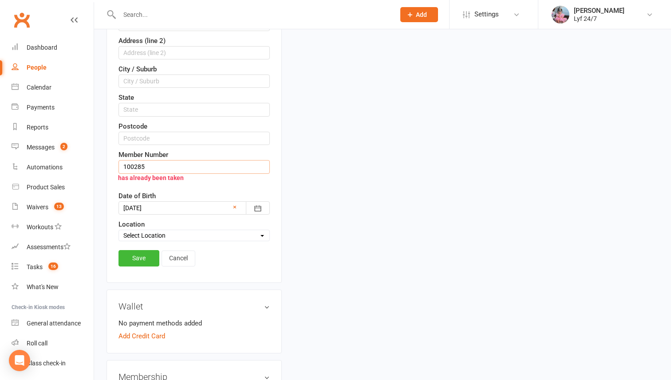
type input "100285"
click at [138, 176] on div "has already been taken" at bounding box center [190, 177] width 160 height 17
click at [137, 166] on input "100285" at bounding box center [193, 166] width 151 height 13
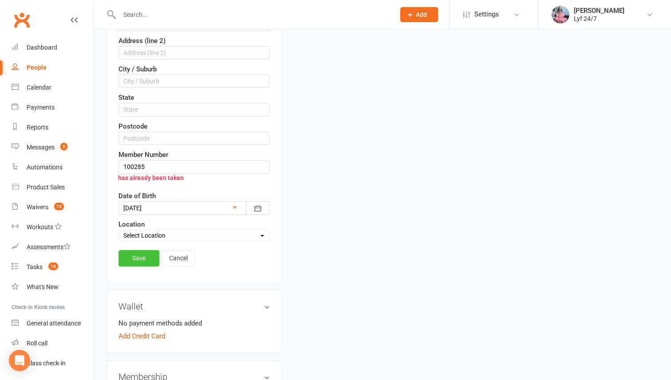
click at [136, 252] on link "Save" at bounding box center [138, 258] width 41 height 16
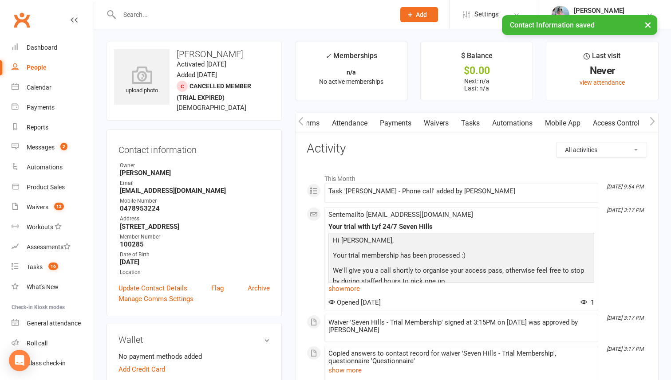
scroll to position [0, 90]
click at [610, 123] on link "Access Control" at bounding box center [598, 123] width 59 height 20
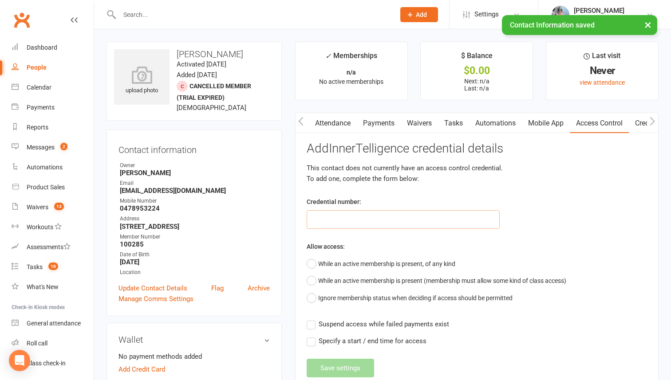
click at [368, 221] on input "text" at bounding box center [402, 219] width 193 height 19
paste input "100285"
type input "100285"
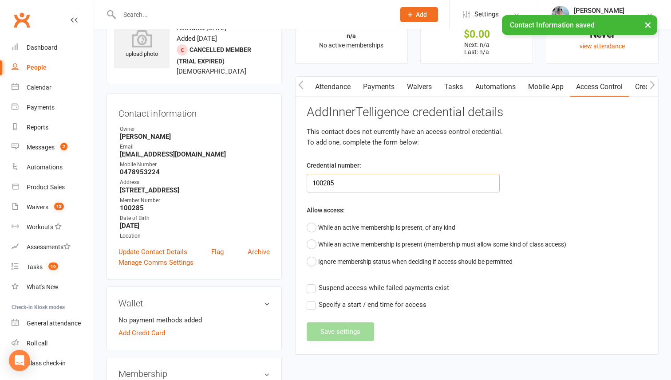
scroll to position [44, 0]
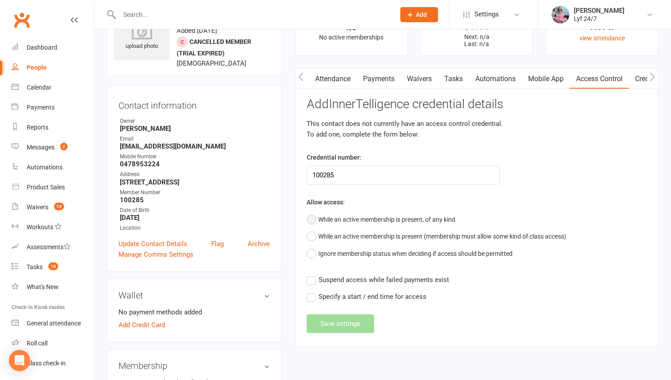
click at [333, 222] on button "While an active membership is present, of any kind" at bounding box center [380, 219] width 149 height 17
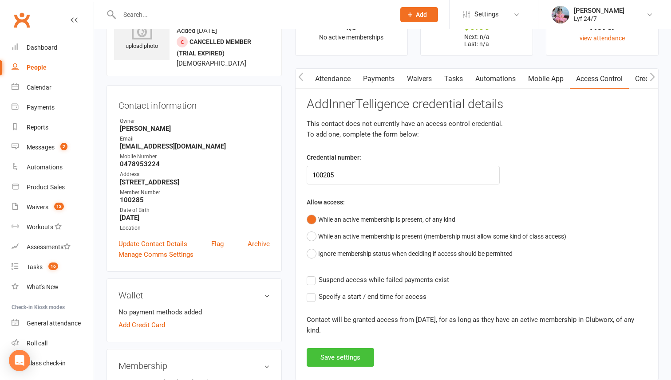
click at [320, 357] on button "Save settings" at bounding box center [339, 357] width 67 height 19
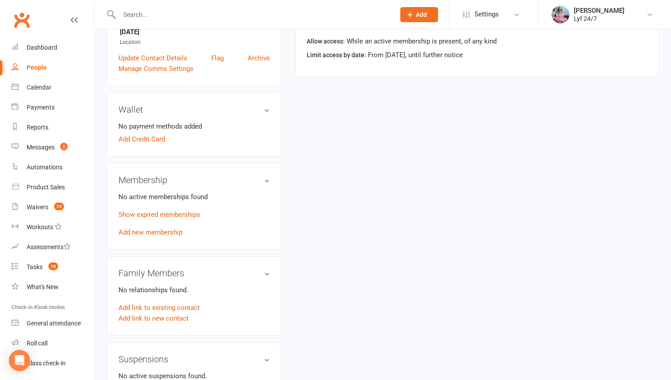
scroll to position [249, 0]
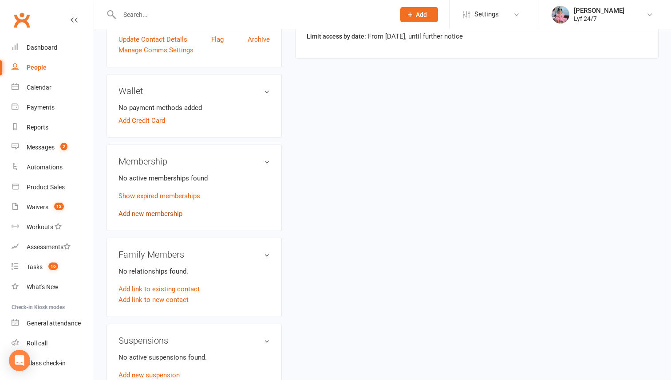
click at [146, 212] on link "Add new membership" at bounding box center [150, 214] width 64 height 8
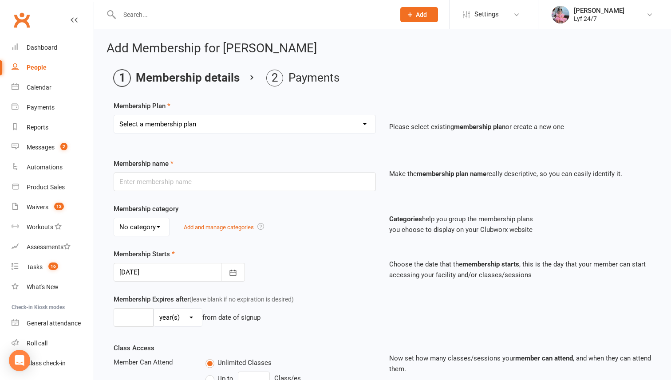
click at [258, 125] on select "Select a membership plan Create new Membership Plan Foundation 37.90 PIA 3 Mont…" at bounding box center [244, 124] width 261 height 18
select select "18"
click at [114, 115] on select "Select a membership plan Create new Membership Plan Foundation 37.90 PIA 3 Mont…" at bounding box center [244, 124] width 261 height 18
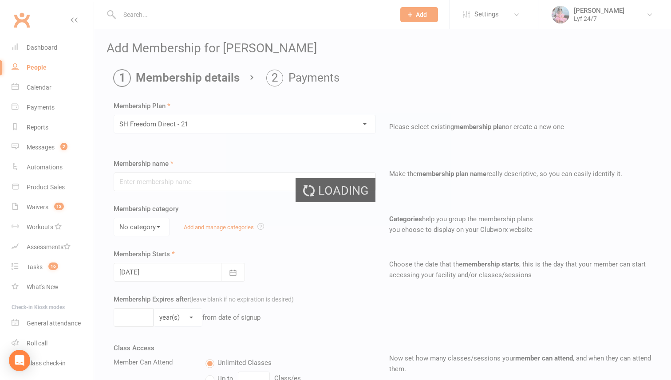
type input "SH Freedom Direct - 21"
select select "3"
type input "0"
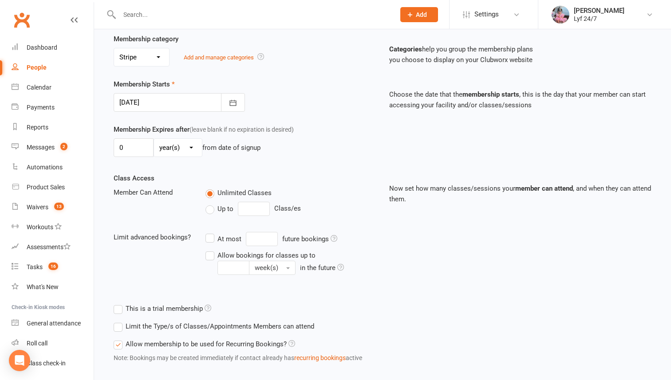
scroll to position [218, 0]
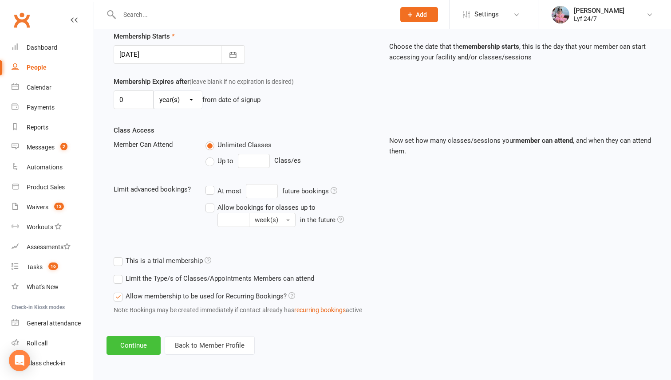
click at [134, 351] on button "Continue" at bounding box center [133, 345] width 54 height 19
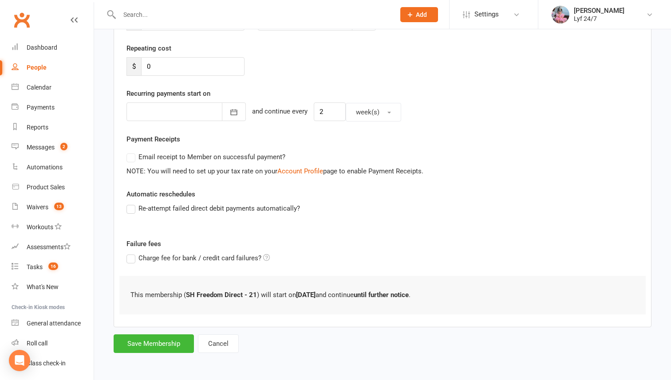
scroll to position [0, 0]
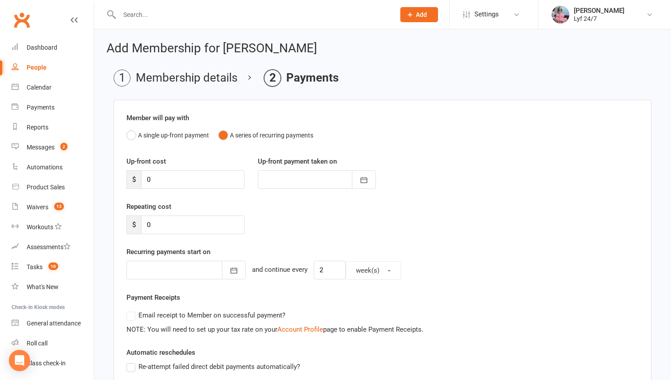
click at [135, 347] on div "Member will pay with A single up-front payment A series of recurring payments U…" at bounding box center [383, 293] width 538 height 386
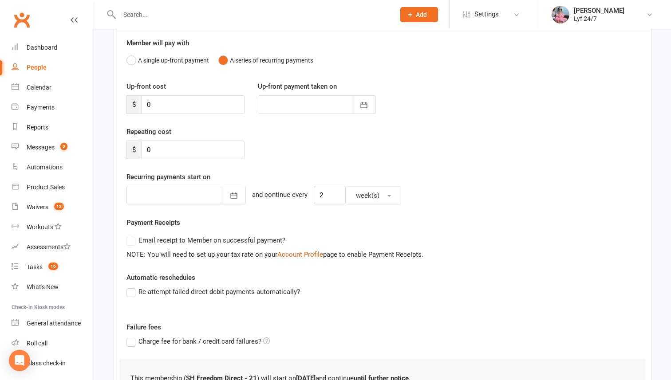
scroll to position [158, 0]
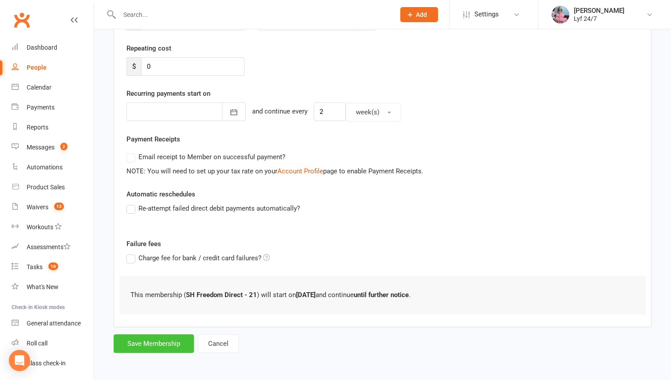
click at [151, 344] on button "Save Membership" at bounding box center [154, 343] width 80 height 19
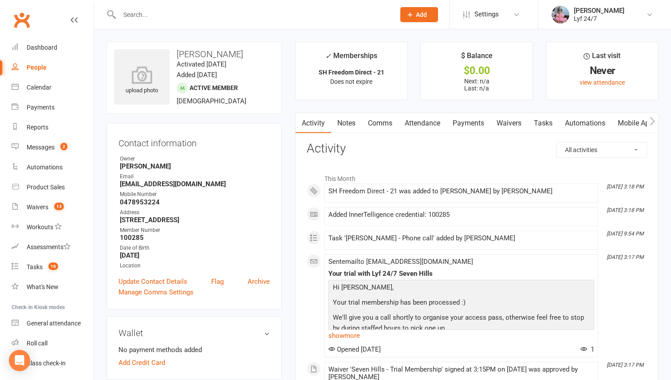
click at [345, 126] on link "Notes" at bounding box center [346, 123] width 31 height 20
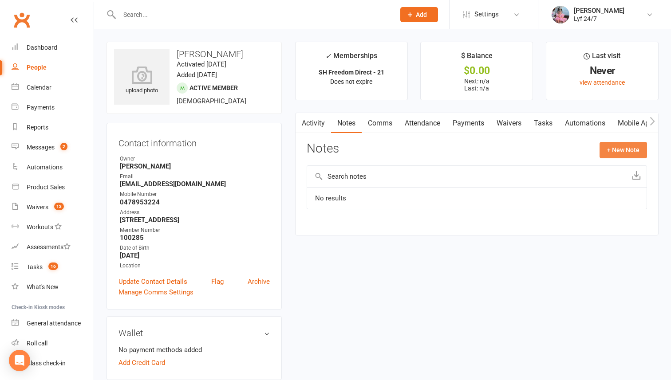
click at [605, 146] on button "+ New Note" at bounding box center [622, 150] width 47 height 16
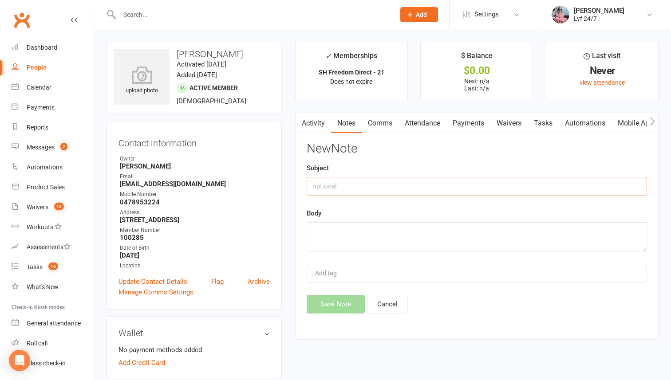
click at [338, 188] on input "text" at bounding box center [476, 186] width 340 height 19
type input "Re: Sign up"
click at [326, 230] on textarea at bounding box center [476, 236] width 340 height 29
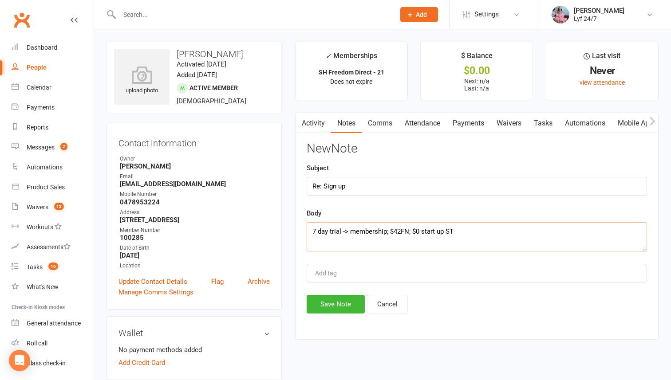
click at [442, 232] on textarea "7 day trial -> membership; $42FN; $0 start up ST" at bounding box center [476, 236] width 340 height 29
click at [451, 230] on textarea "7 day trial -> membership; $42FN; $0 start up; rfeerred by Benji ST" at bounding box center [476, 236] width 340 height 29
click at [466, 232] on textarea "7 day trial -> membership; $42FN; $0 start up; referred by [PERSON_NAME]" at bounding box center [476, 236] width 340 height 29
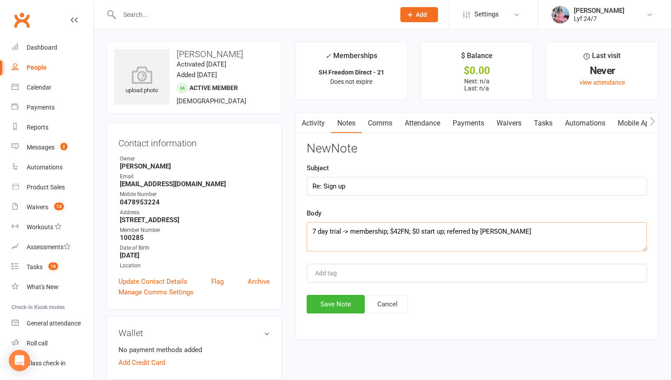
type textarea "7 day trial -> membership; $42FN; $0 start up; referred by [PERSON_NAME]"
click at [344, 295] on div "New Note Subject Re: Sign up Body 7 day trial -> membership; $42FN; $0 start up…" at bounding box center [476, 228] width 340 height 172
click at [343, 298] on button "Save Note" at bounding box center [335, 304] width 58 height 19
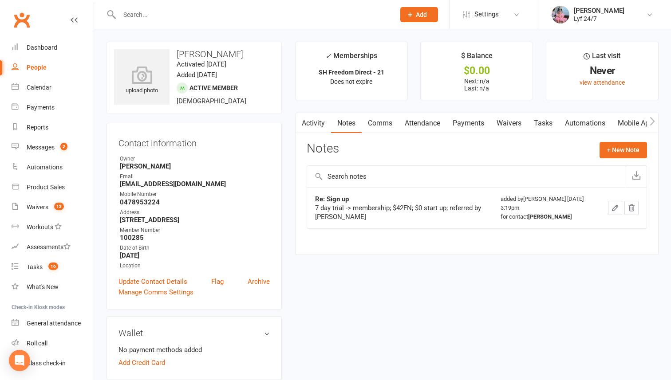
click at [318, 125] on link "Activity" at bounding box center [312, 123] width 35 height 20
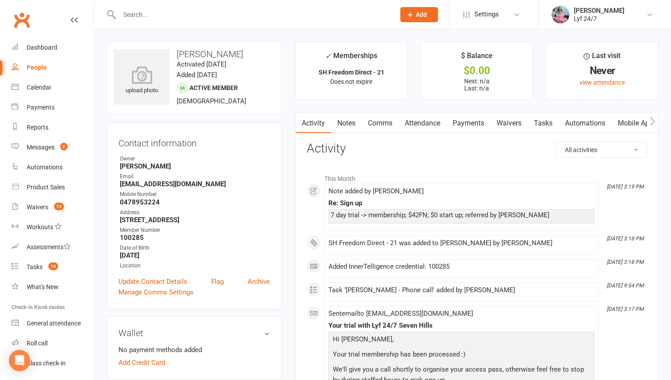
click at [197, 11] on input "text" at bounding box center [253, 14] width 272 height 12
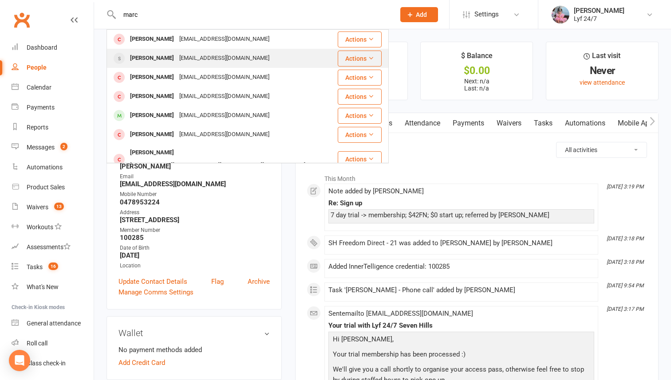
type input "marc"
click at [177, 57] on div "marchernandez92@yahoo.com" at bounding box center [224, 58] width 95 height 13
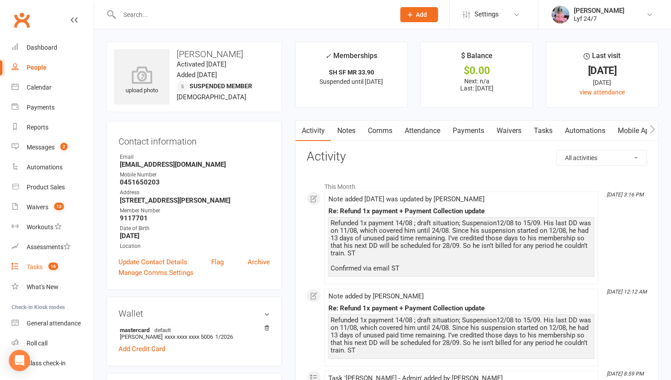
click at [48, 261] on link "Tasks 16" at bounding box center [53, 267] width 82 height 20
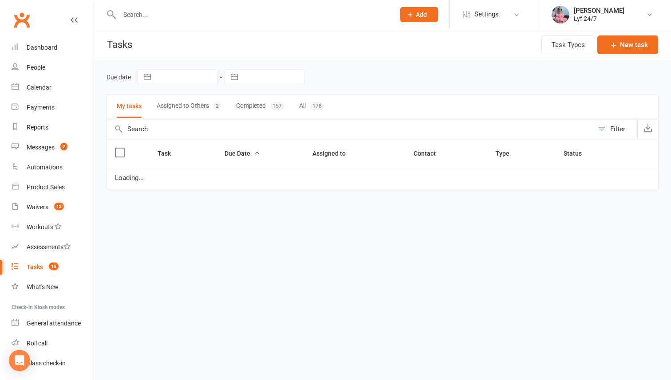
select select "started"
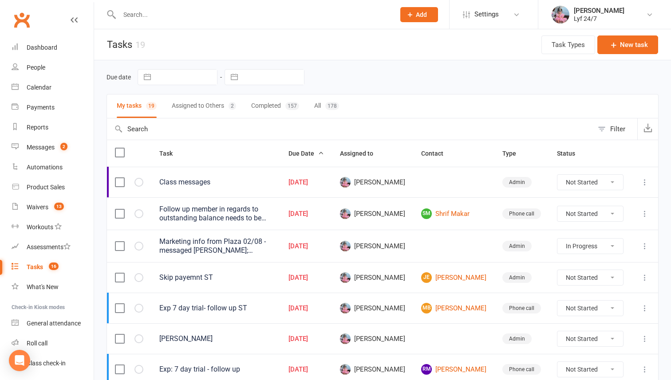
click at [218, 104] on button "Assigned to Others 2" at bounding box center [204, 106] width 64 height 24
select select "started"
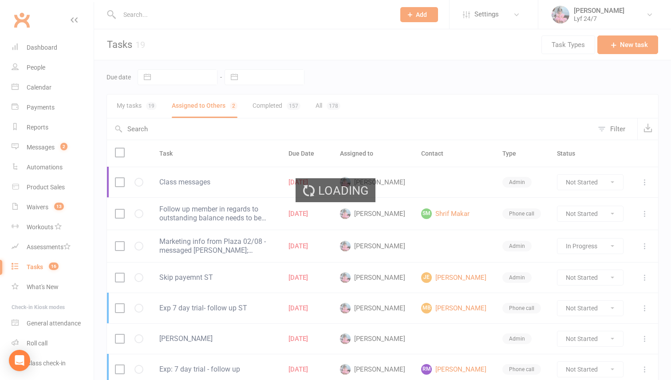
select select "started"
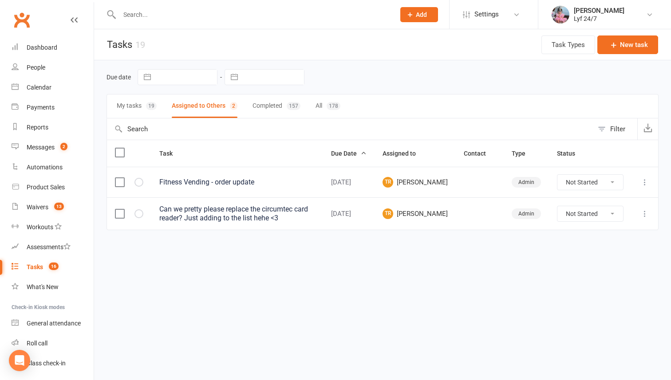
click at [142, 102] on button "My tasks 19" at bounding box center [137, 106] width 40 height 24
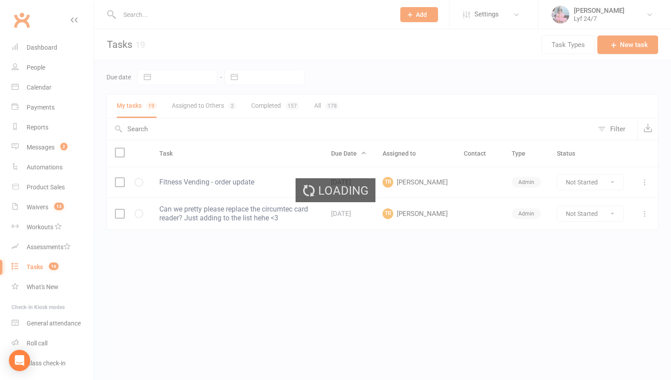
select select "started"
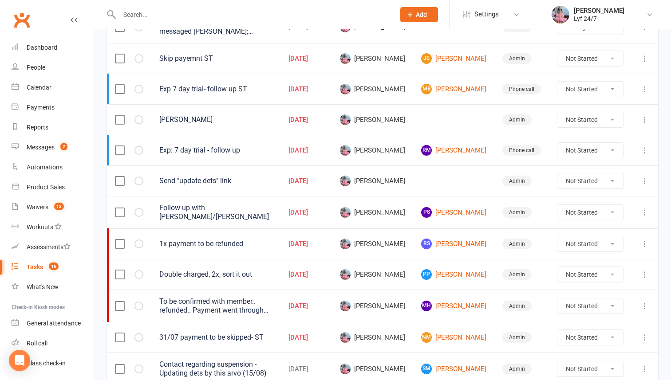
select select "started"
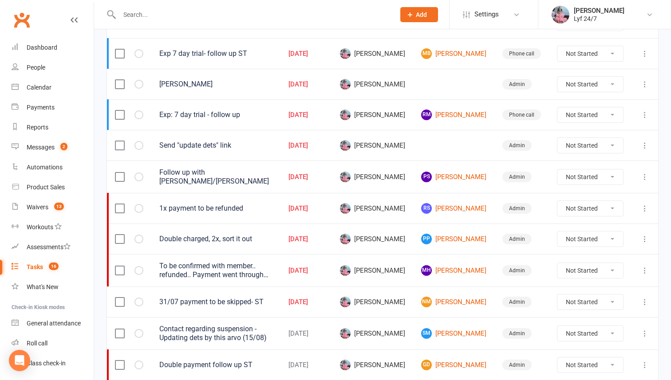
scroll to position [255, 0]
click at [582, 270] on select "Not Started In Progress Waiting Complete" at bounding box center [590, 270] width 66 height 15
click at [557, 263] on select "Not Started In Progress Waiting Complete" at bounding box center [590, 270] width 66 height 15
select select "unstarted"
select select "started"
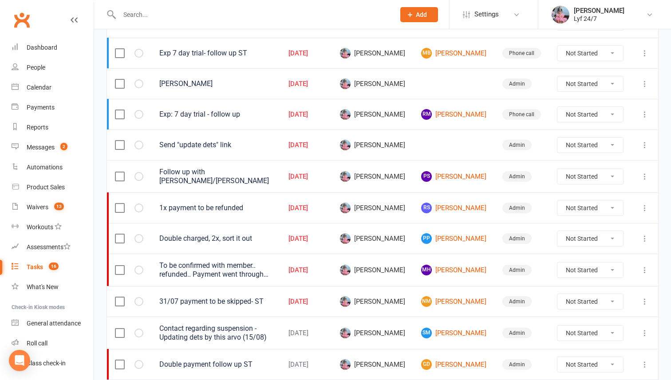
select select "started"
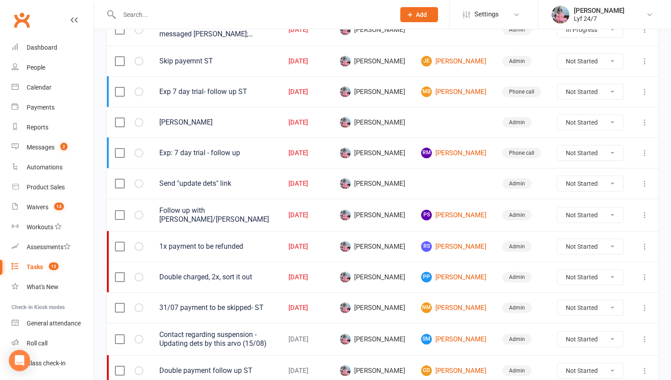
scroll to position [218, 0]
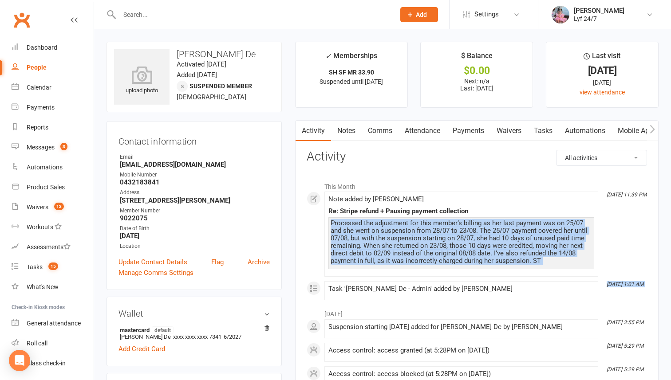
drag, startPoint x: 334, startPoint y: 223, endPoint x: 552, endPoint y: 279, distance: 225.7
click at [552, 279] on div "This Month [DATE] 11:39 PM Note added by [PERSON_NAME] Re: Stripe refund + Paus…" at bounding box center [476, 238] width 340 height 123
copy div "Processed the adjustment for this member’s billing as her last payment was on 2…"
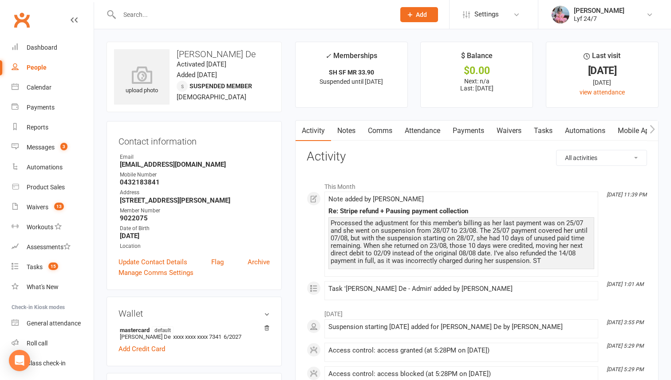
click at [228, 10] on input "text" at bounding box center [253, 14] width 272 height 12
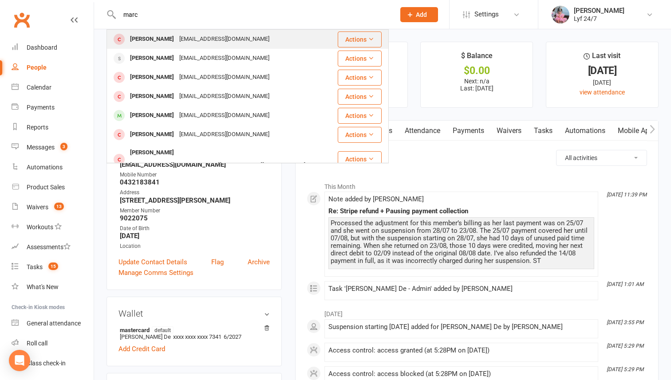
type input "marc"
click at [188, 33] on div "[EMAIL_ADDRESS][DOMAIN_NAME]" at bounding box center [224, 39] width 95 height 13
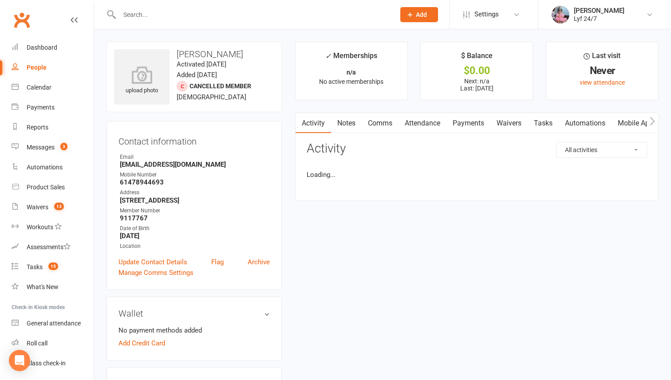
click at [152, 22] on div at bounding box center [247, 14] width 282 height 29
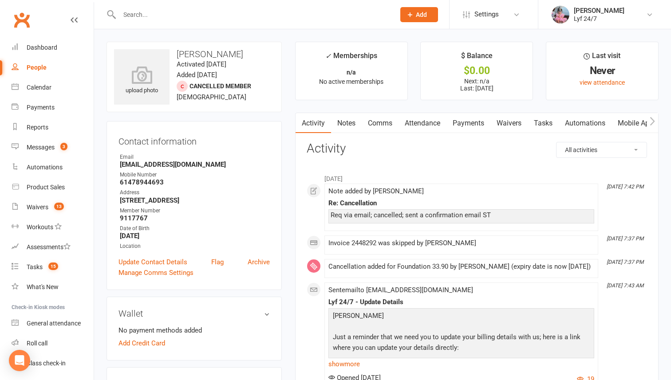
click at [151, 17] on input "text" at bounding box center [253, 14] width 272 height 12
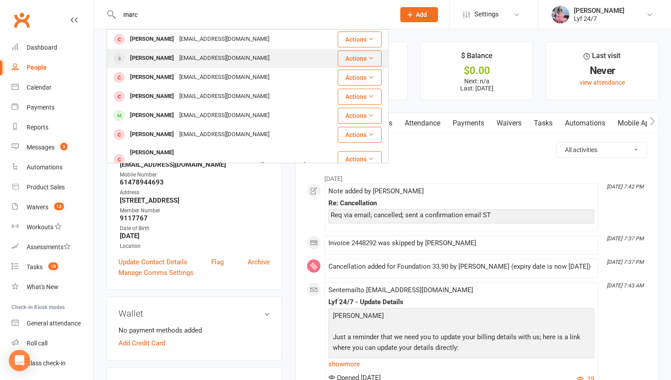
type input "marc"
click at [160, 54] on div "[PERSON_NAME]" at bounding box center [151, 58] width 49 height 13
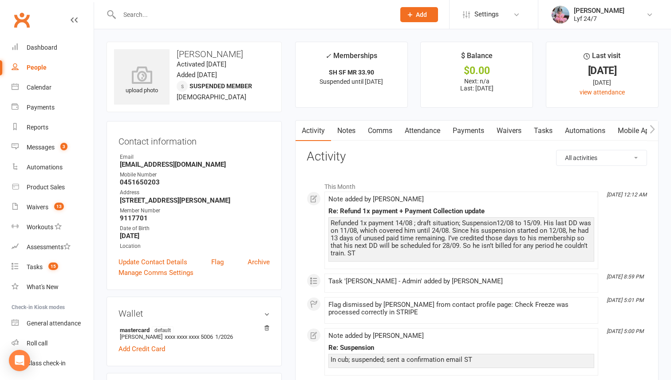
click at [346, 135] on link "Notes" at bounding box center [346, 131] width 31 height 20
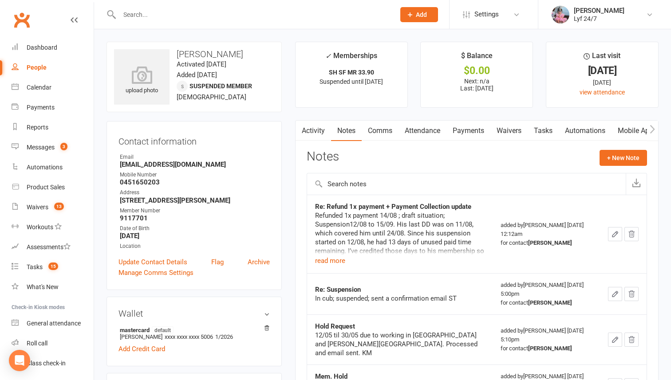
click at [615, 231] on icon "button" at bounding box center [615, 234] width 8 height 8
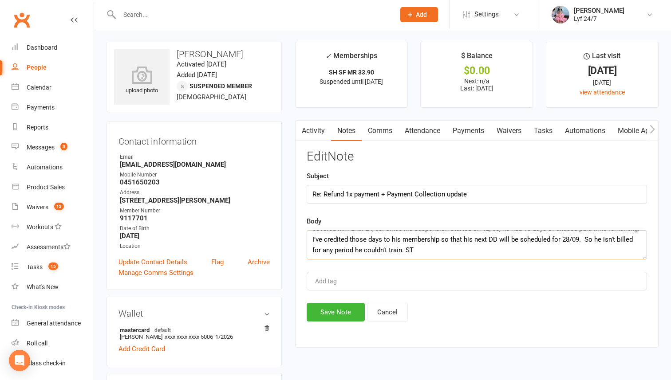
click at [495, 248] on textarea "Refunded 1x payment 14/08 ; draft situation; Suspension12/08 to 15/09. His last…" at bounding box center [476, 244] width 340 height 29
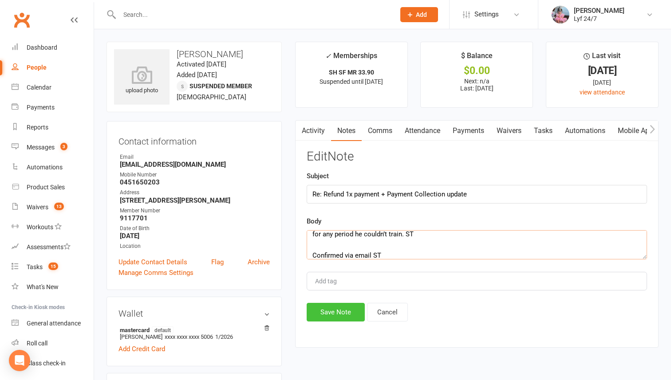
type textarea "Refunded 1x payment 14/08 ; draft situation; Suspension12/08 to 15/09. His last…"
click at [333, 304] on button "Save Note" at bounding box center [335, 312] width 58 height 19
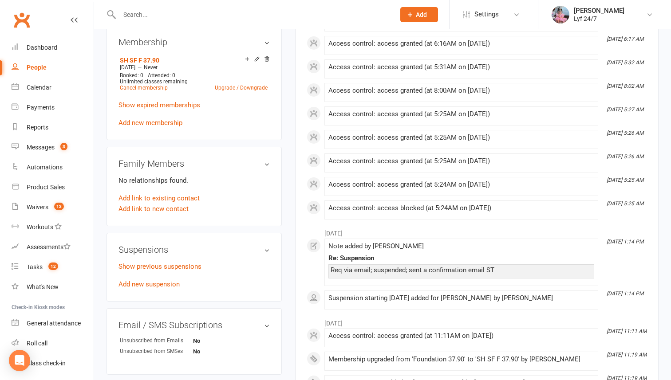
scroll to position [390, 0]
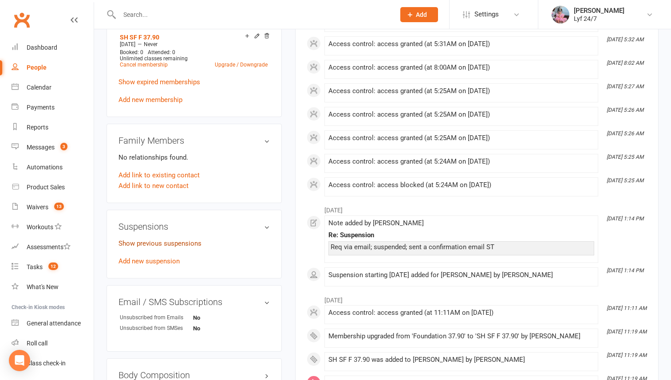
click at [148, 241] on link "Show previous suspensions" at bounding box center [159, 243] width 83 height 8
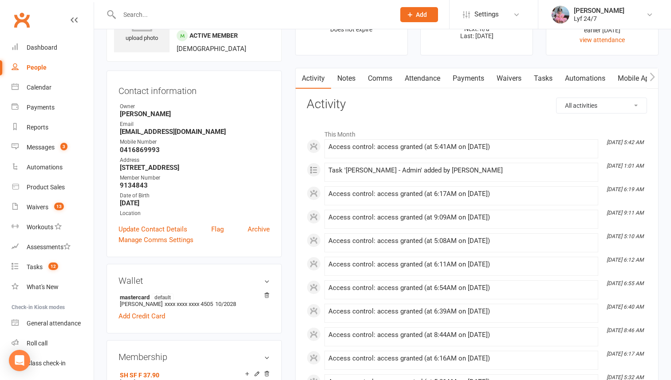
scroll to position [0, 0]
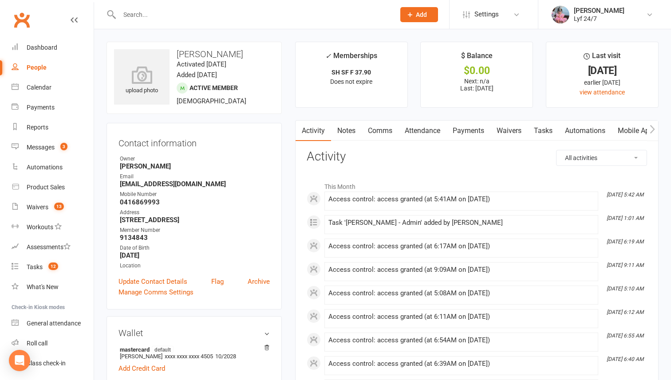
click at [156, 182] on strong "[EMAIL_ADDRESS][DOMAIN_NAME]" at bounding box center [195, 184] width 150 height 8
click at [215, 57] on h3 "[PERSON_NAME]" at bounding box center [194, 54] width 160 height 10
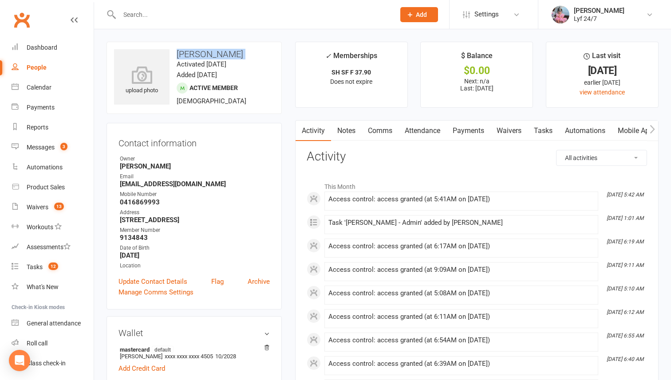
click at [215, 57] on h3 "[PERSON_NAME]" at bounding box center [194, 54] width 160 height 10
copy h3 "[PERSON_NAME]"
click at [341, 127] on link "Notes" at bounding box center [346, 131] width 31 height 20
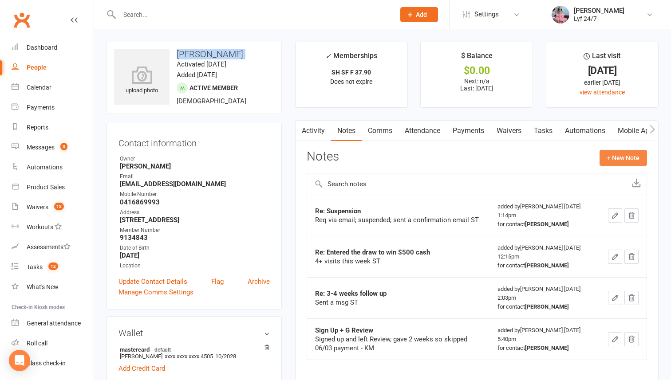
click at [630, 155] on button "+ New Note" at bounding box center [622, 158] width 47 height 16
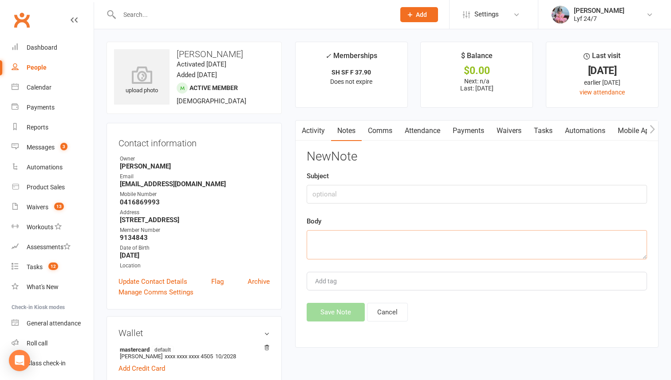
click at [419, 238] on textarea at bounding box center [476, 244] width 340 height 29
paste textarea "Refunded 1x payment; draft situation; Member was under suspension; confirmed wi…"
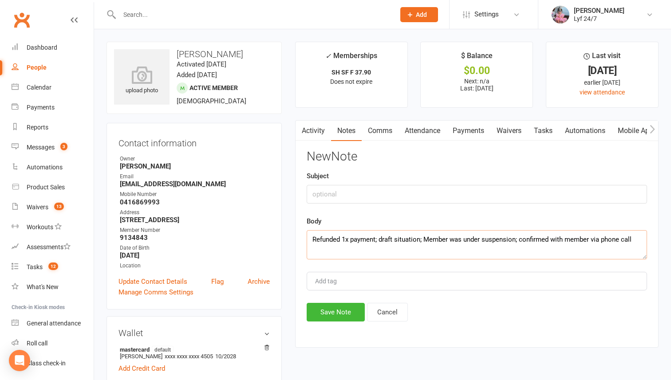
type textarea "Refunded 1x payment; draft situation; Member was under suspension; confirmed wi…"
click at [335, 186] on input "text" at bounding box center [476, 194] width 340 height 19
type input "Re: refund"
click at [377, 240] on textarea "Refunded 1x payment; draft situation; Member was under suspension; confirmed wi…" at bounding box center [476, 244] width 340 height 29
click at [346, 247] on textarea "Refunded 1x payment; draft situation; Member was under suspension; confirmed wi…" at bounding box center [476, 244] width 340 height 29
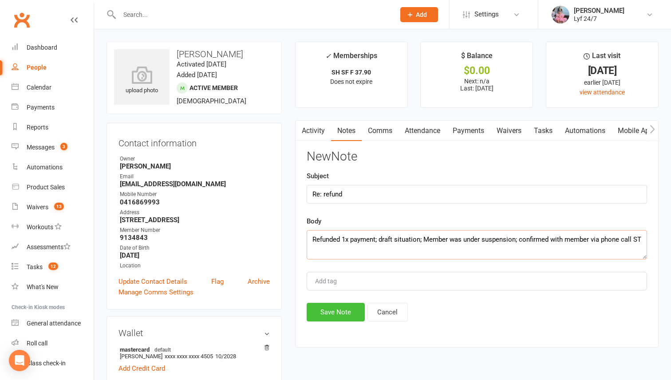
type textarea "Refunded 1x payment; draft situation; Member was under suspension; confirmed wi…"
click at [321, 316] on button "Save Note" at bounding box center [335, 312] width 58 height 19
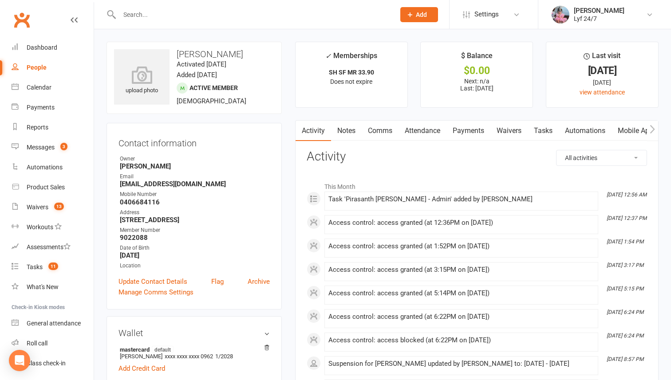
click at [351, 126] on link "Notes" at bounding box center [346, 131] width 31 height 20
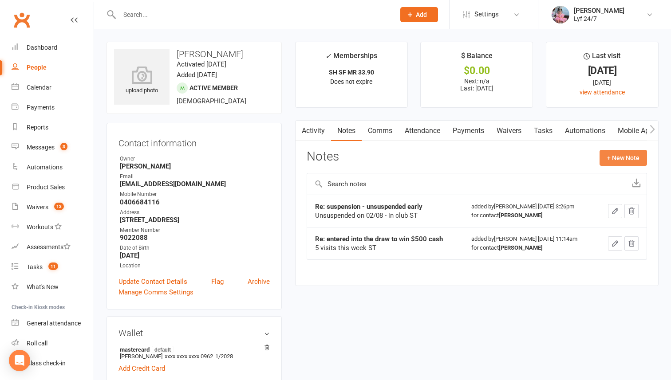
click at [624, 161] on button "+ New Note" at bounding box center [622, 158] width 47 height 16
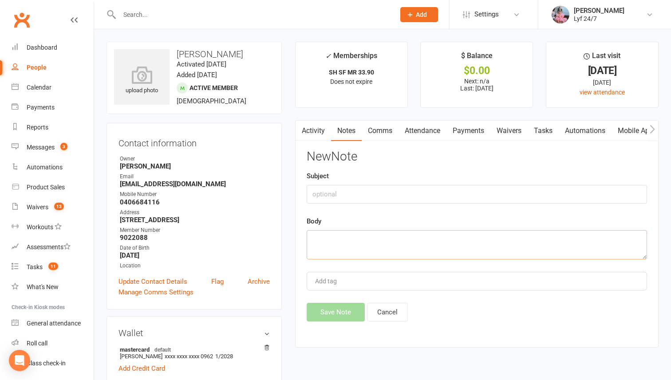
click at [364, 238] on textarea at bounding box center [476, 244] width 340 height 29
paste textarea "14/08 – Payment issue: System processed 3x payments on 14/08. Refunded 2x payme…"
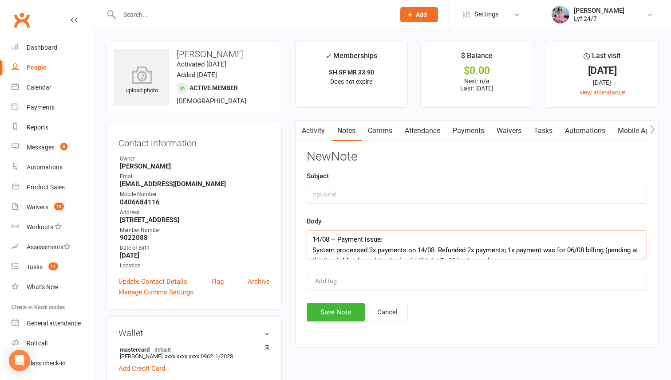
type textarea "14/08 – Payment issue: System processed 3x payments on 14/08. Refunded 2x payme…"
click at [331, 186] on input "text" at bounding box center [476, 194] width 340 height 19
type input "Re: 2x refund"
drag, startPoint x: 382, startPoint y: 241, endPoint x: 286, endPoint y: 241, distance: 96.2
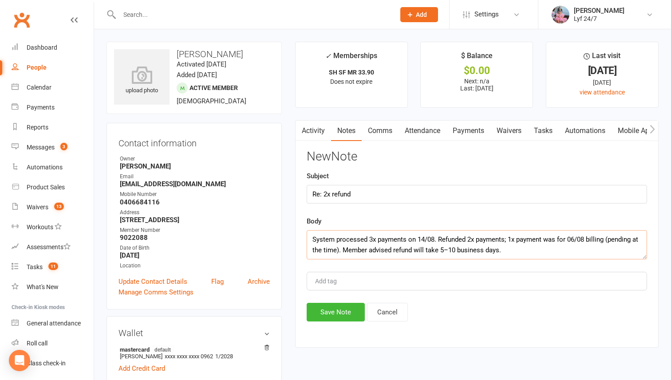
click at [307, 247] on textarea "System processed 3x payments on 14/08. Refunded 2x payments; 1x payment was for…" at bounding box center [476, 244] width 340 height 29
drag, startPoint x: 366, startPoint y: 239, endPoint x: 289, endPoint y: 234, distance: 77.3
click at [289, 234] on main "✓ Memberships SH SF MR 33.90 Does not expire $ Balance $0.00 Next: n/a Last: [D…" at bounding box center [476, 199] width 377 height 315
click at [467, 252] on textarea "3x payments on 14/08. Refunded 2x payments; 1x payment was for 06/08 billing (p…" at bounding box center [476, 244] width 340 height 29
drag, startPoint x: 449, startPoint y: 251, endPoint x: 618, endPoint y: 240, distance: 169.3
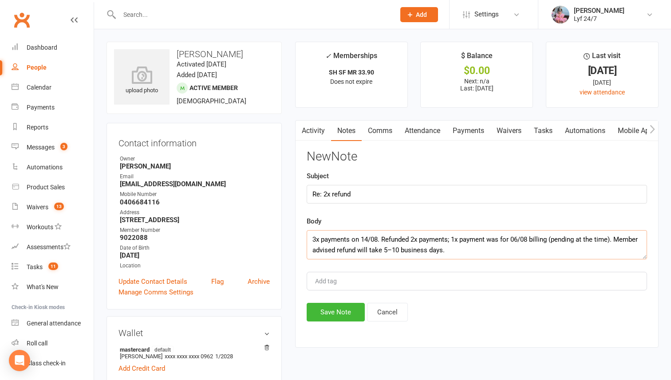
click at [618, 240] on textarea "3x payments on 14/08. Refunded 2x payments; 1x payment was for 06/08 billing (p…" at bounding box center [476, 244] width 340 height 29
type textarea "3x payments on 14/08. Refunded 2x payments; 1x payment was for 06/08 billing (p…"
click at [327, 310] on button "Save Note" at bounding box center [335, 312] width 58 height 19
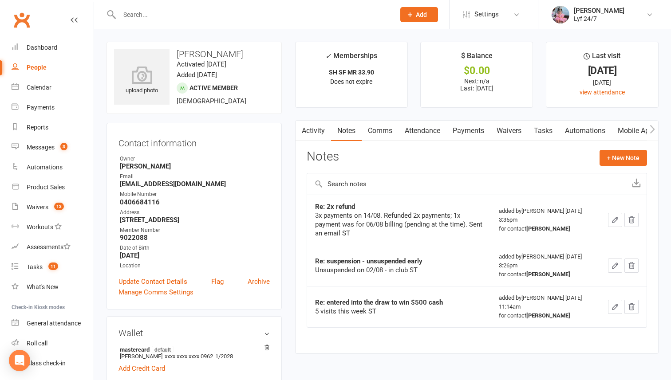
drag, startPoint x: 177, startPoint y: 54, endPoint x: 281, endPoint y: 55, distance: 104.2
copy h3 "[PERSON_NAME]"
click at [69, 45] on link "Dashboard" at bounding box center [53, 48] width 82 height 20
